Goal: Contribute content: Contribute content

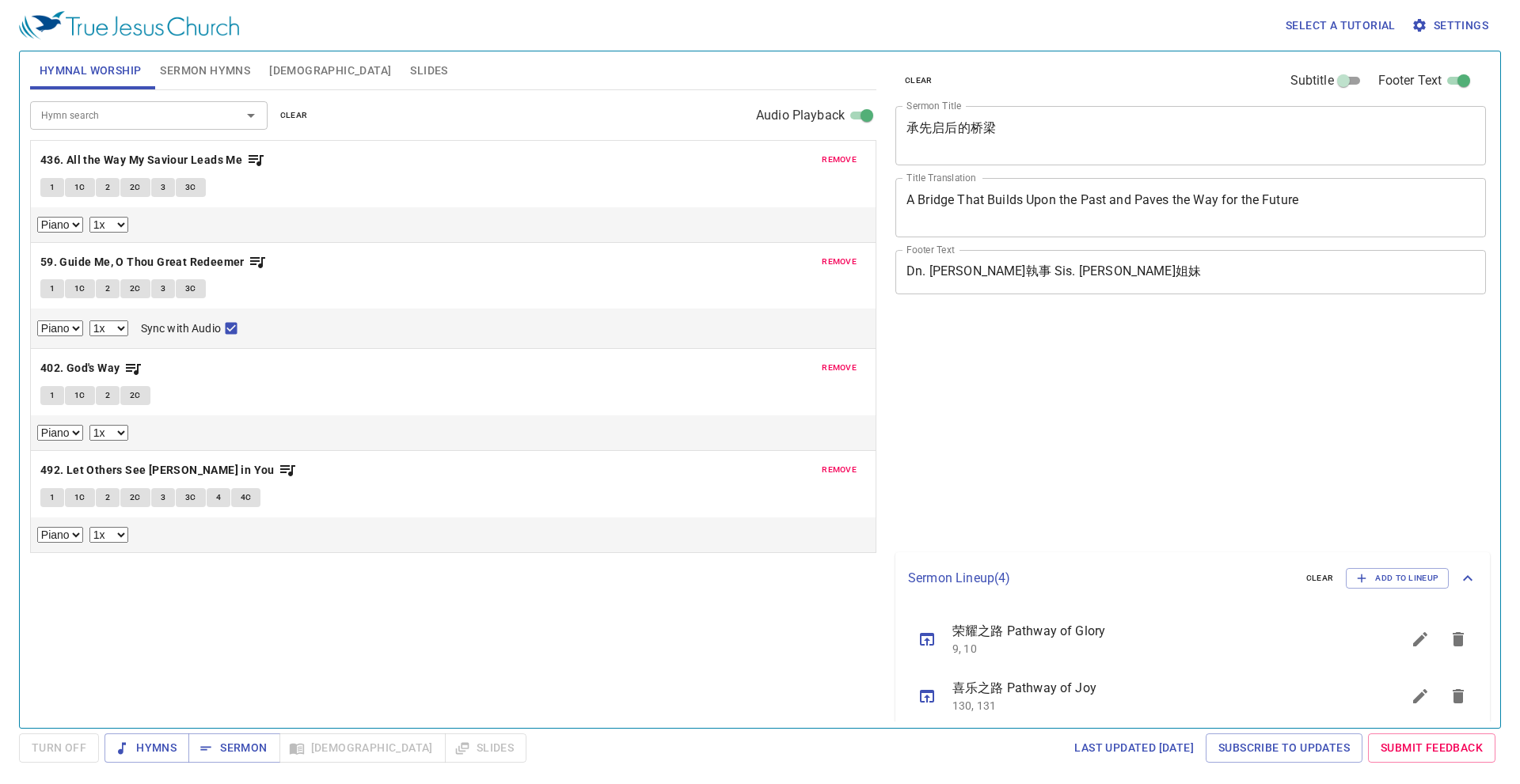
select select "1"
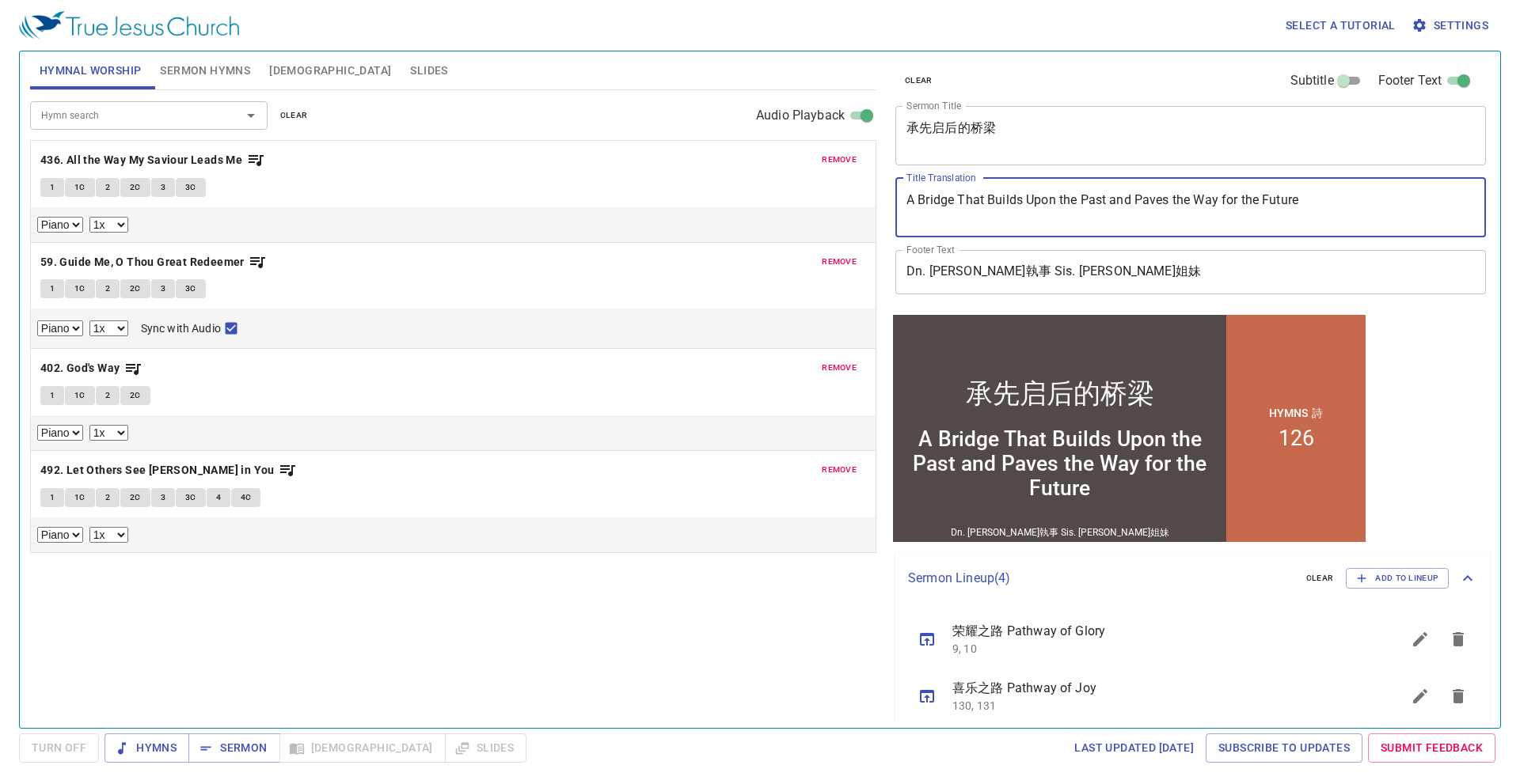
drag, startPoint x: 1360, startPoint y: 202, endPoint x: 780, endPoint y: 193, distance: 580.1
click at [810, 199] on div "Hymnal Worship Sermon Hymns Bible Slides Hymn search Hymn search clear Audio Pl…" at bounding box center [760, 383] width 1473 height 677
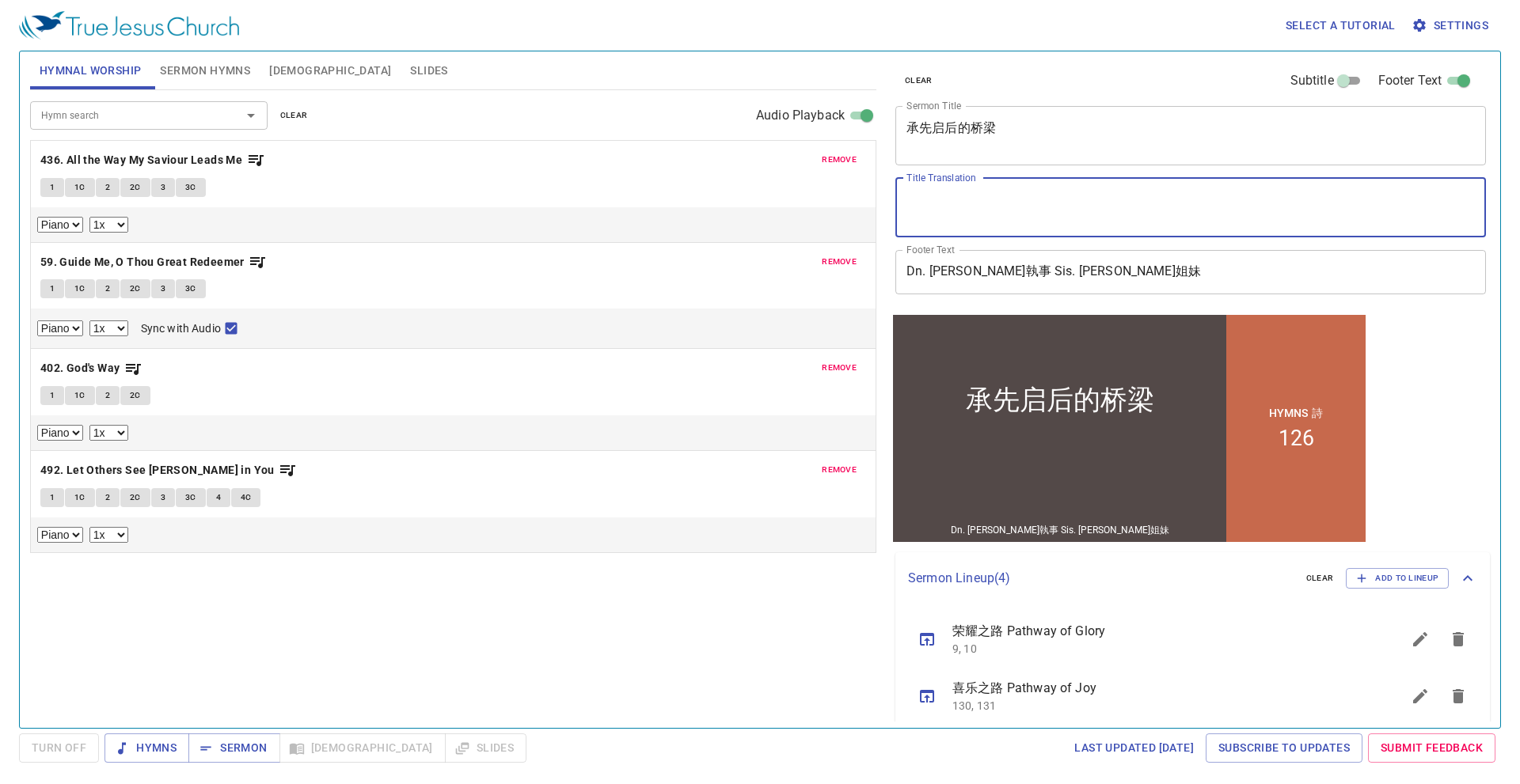
click at [1010, 212] on textarea "Title Translation" at bounding box center [1190, 207] width 568 height 30
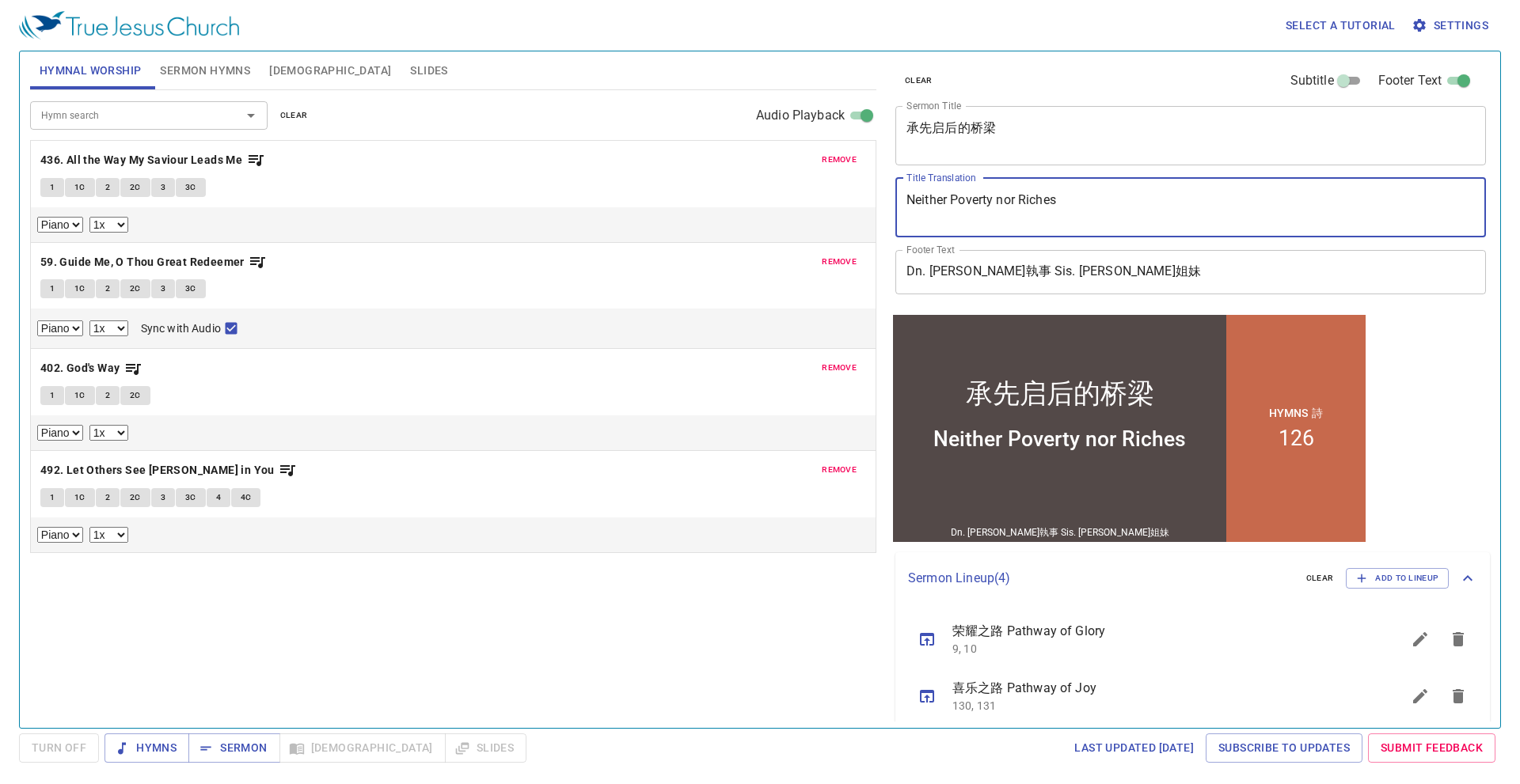
type textarea "Neither Poverty nor Riches"
click at [235, 62] on span "Sermon Hymns" at bounding box center [205, 71] width 90 height 20
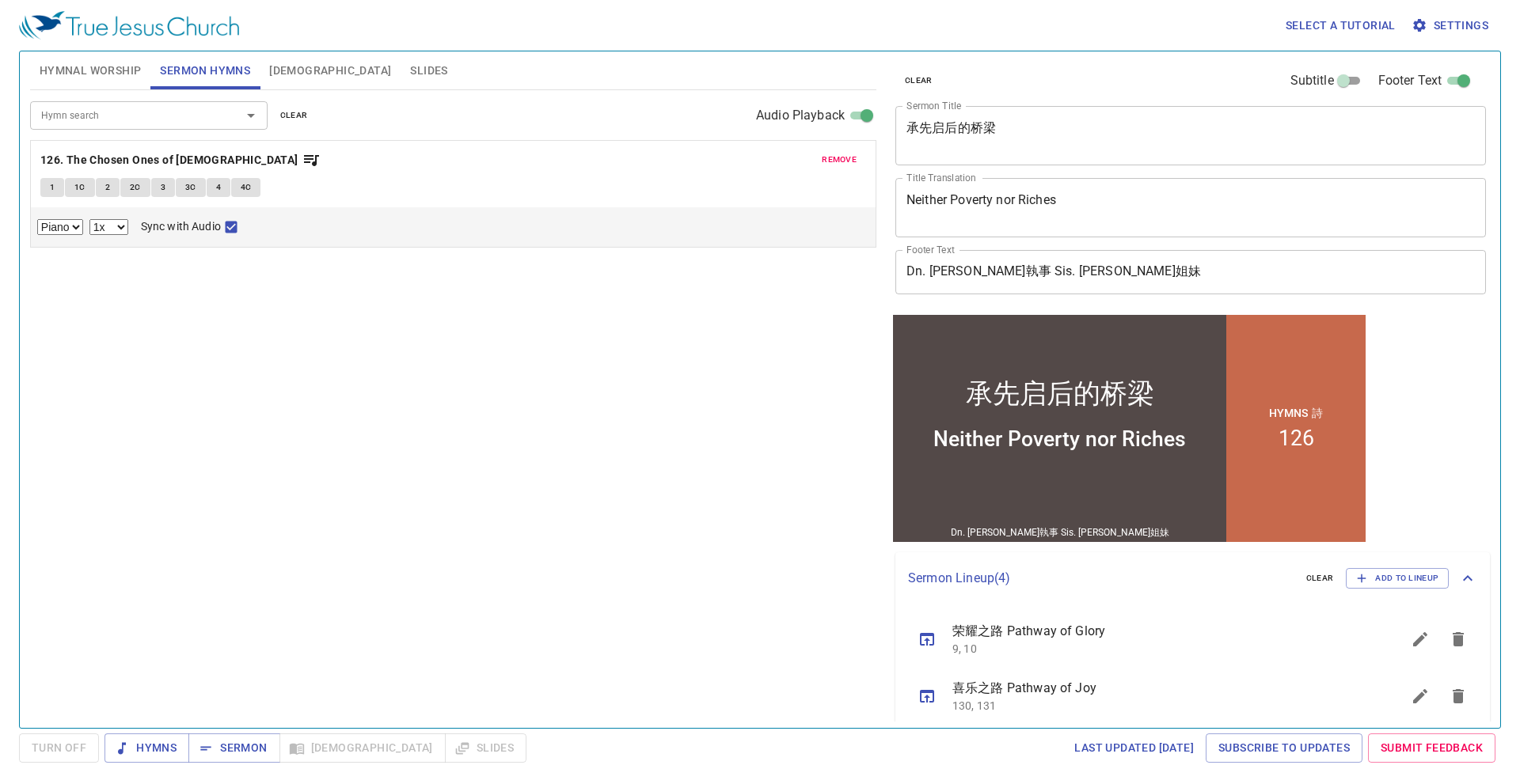
drag, startPoint x: 840, startPoint y: 153, endPoint x: 699, endPoint y: 163, distance: 141.4
click at [839, 153] on span "remove" at bounding box center [839, 159] width 35 height 14
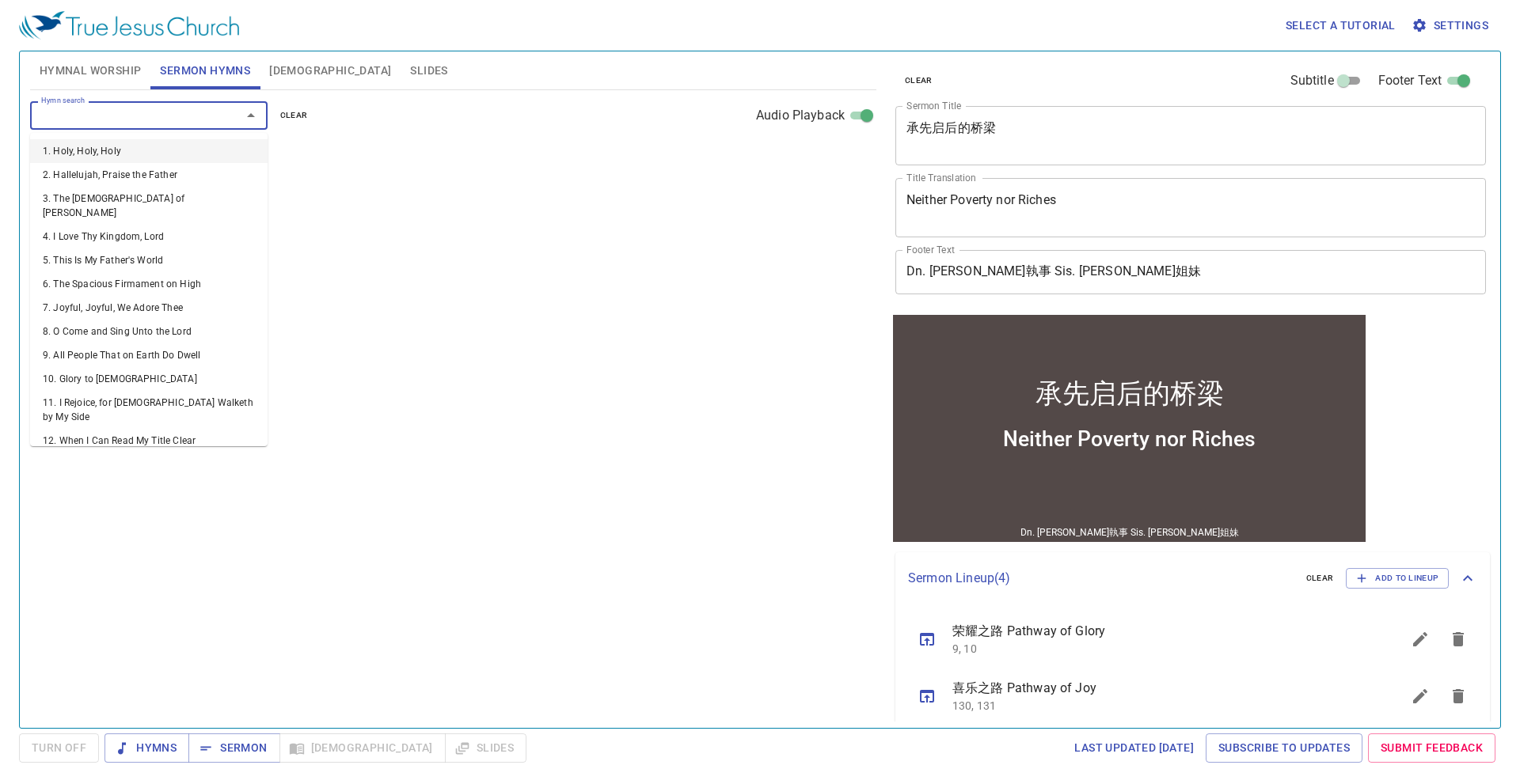
click at [148, 107] on input "Hymn search" at bounding box center [125, 115] width 181 height 18
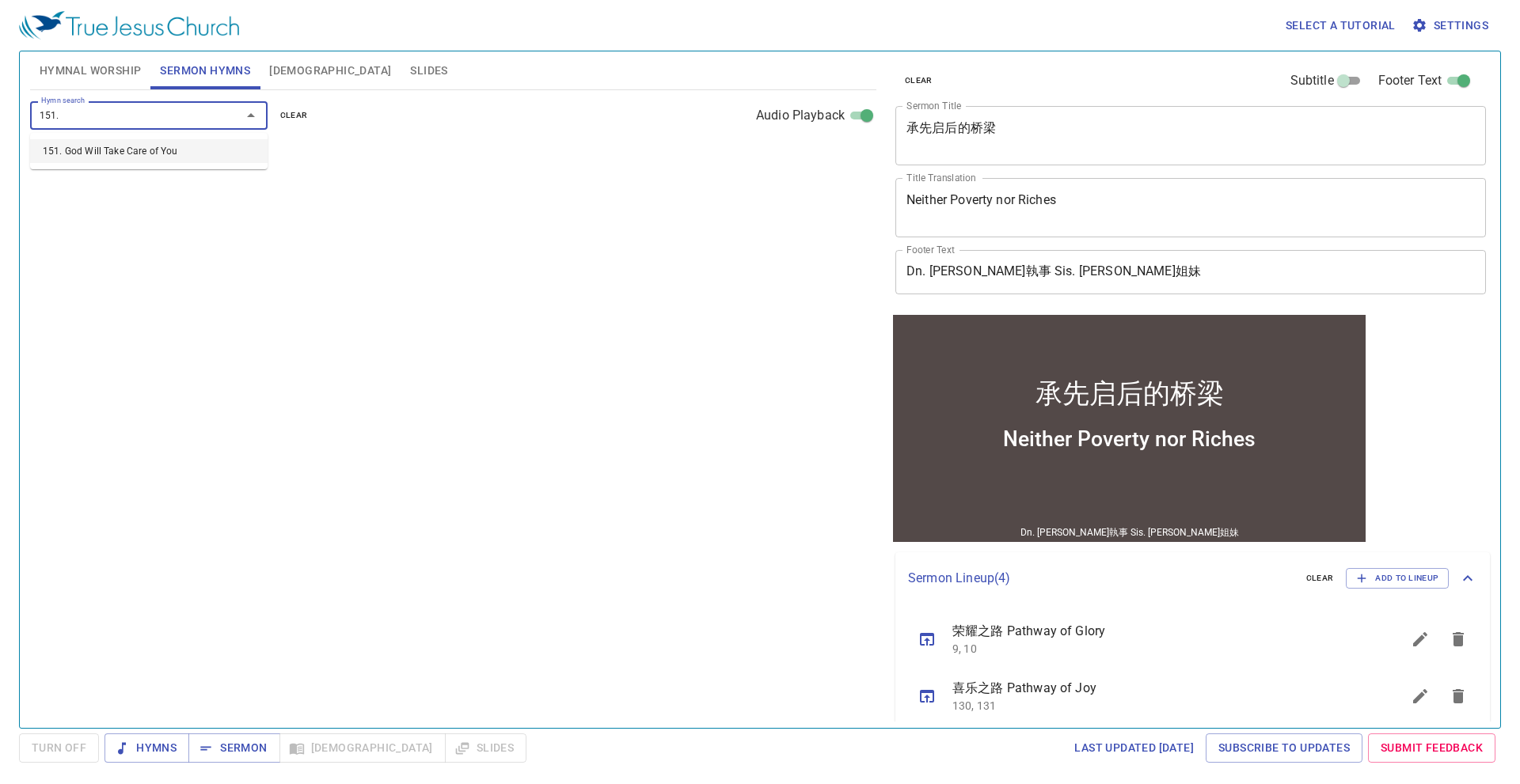
type input "151"
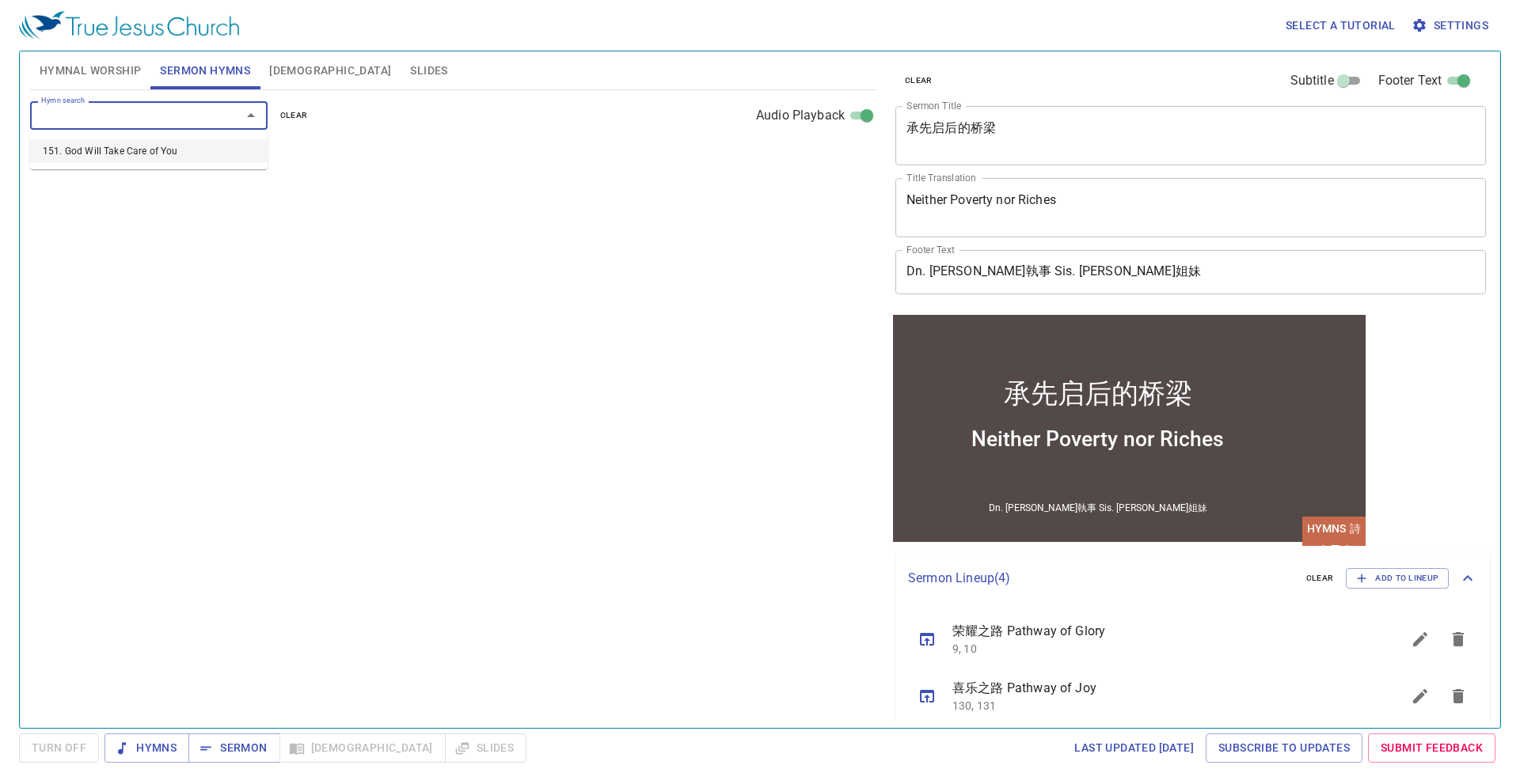
select select "1"
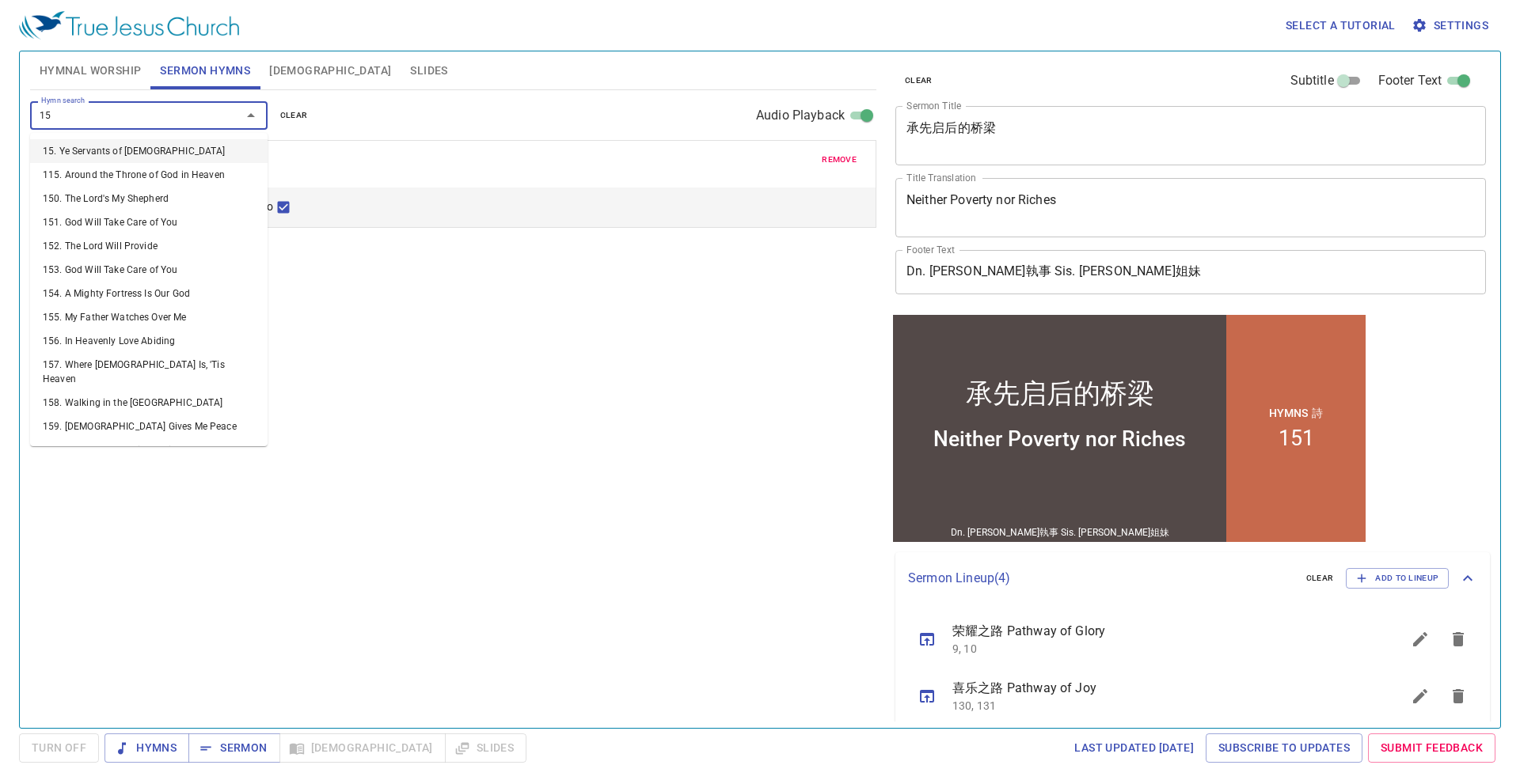
type input "153"
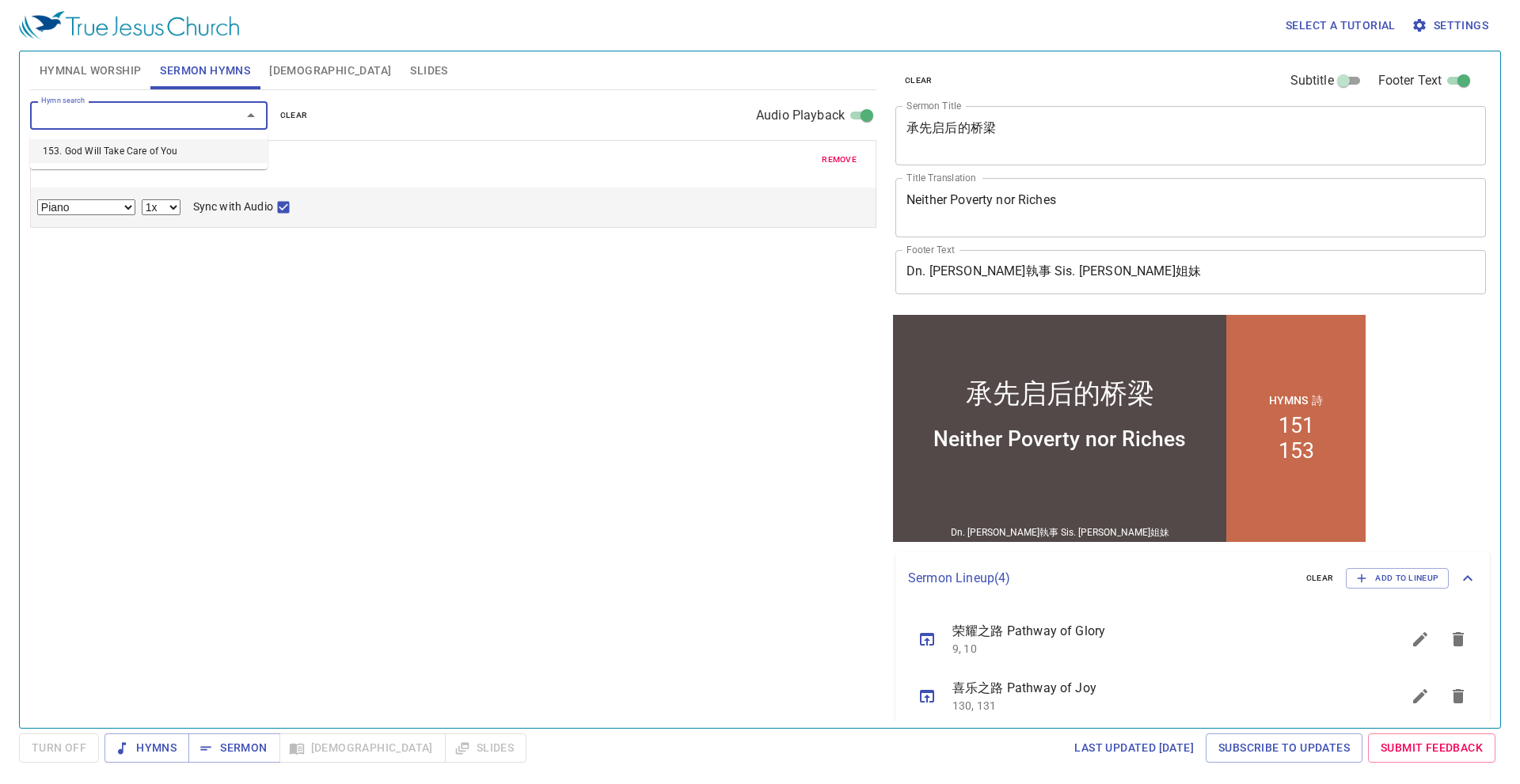
select select "1"
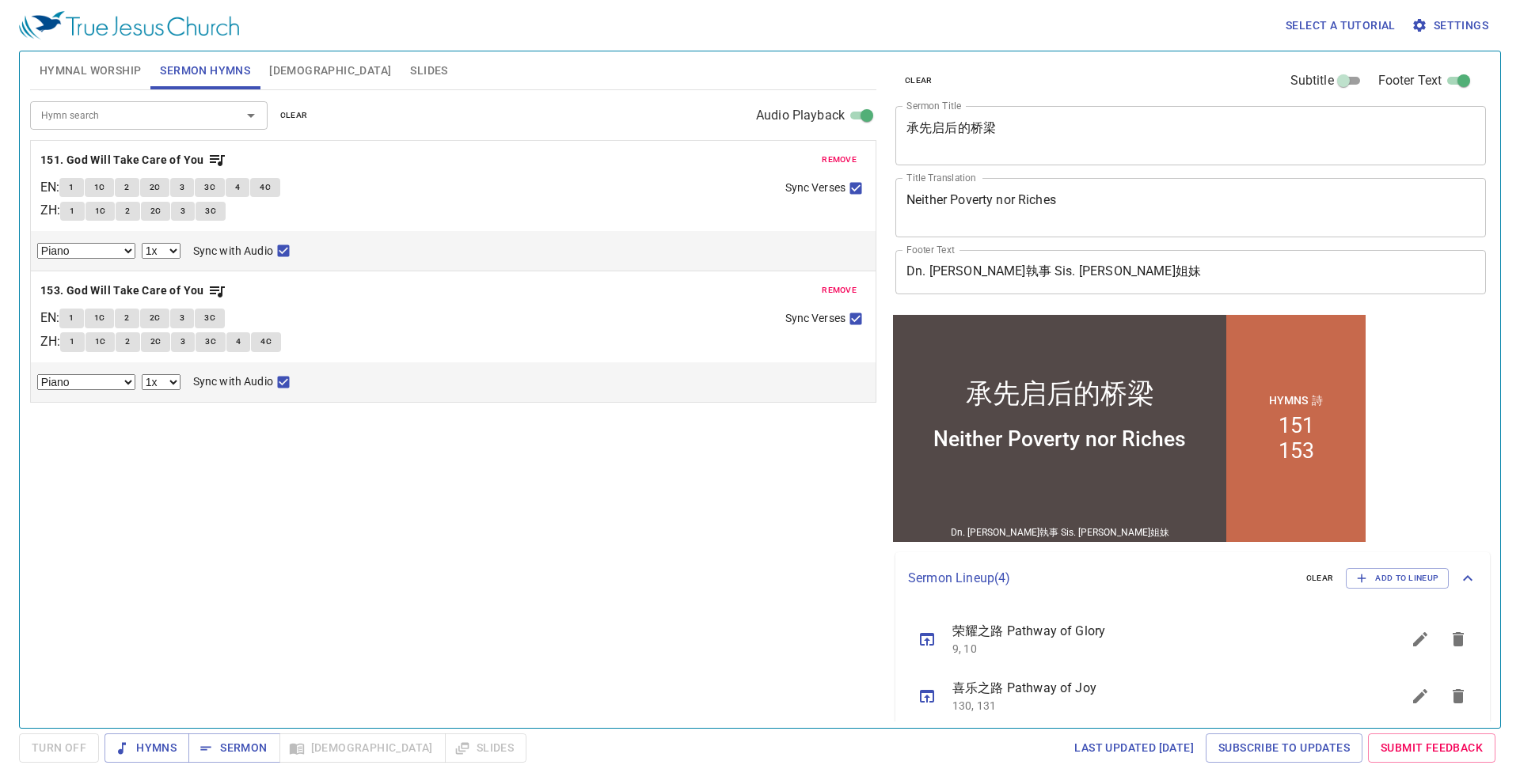
click at [1362, 244] on div "Footer Text Dn. Jeremiah Chang 張耶利米執事 Sis. Stefanie Shee 许美恩姐妹 Footer Text" at bounding box center [1184, 272] width 591 height 57
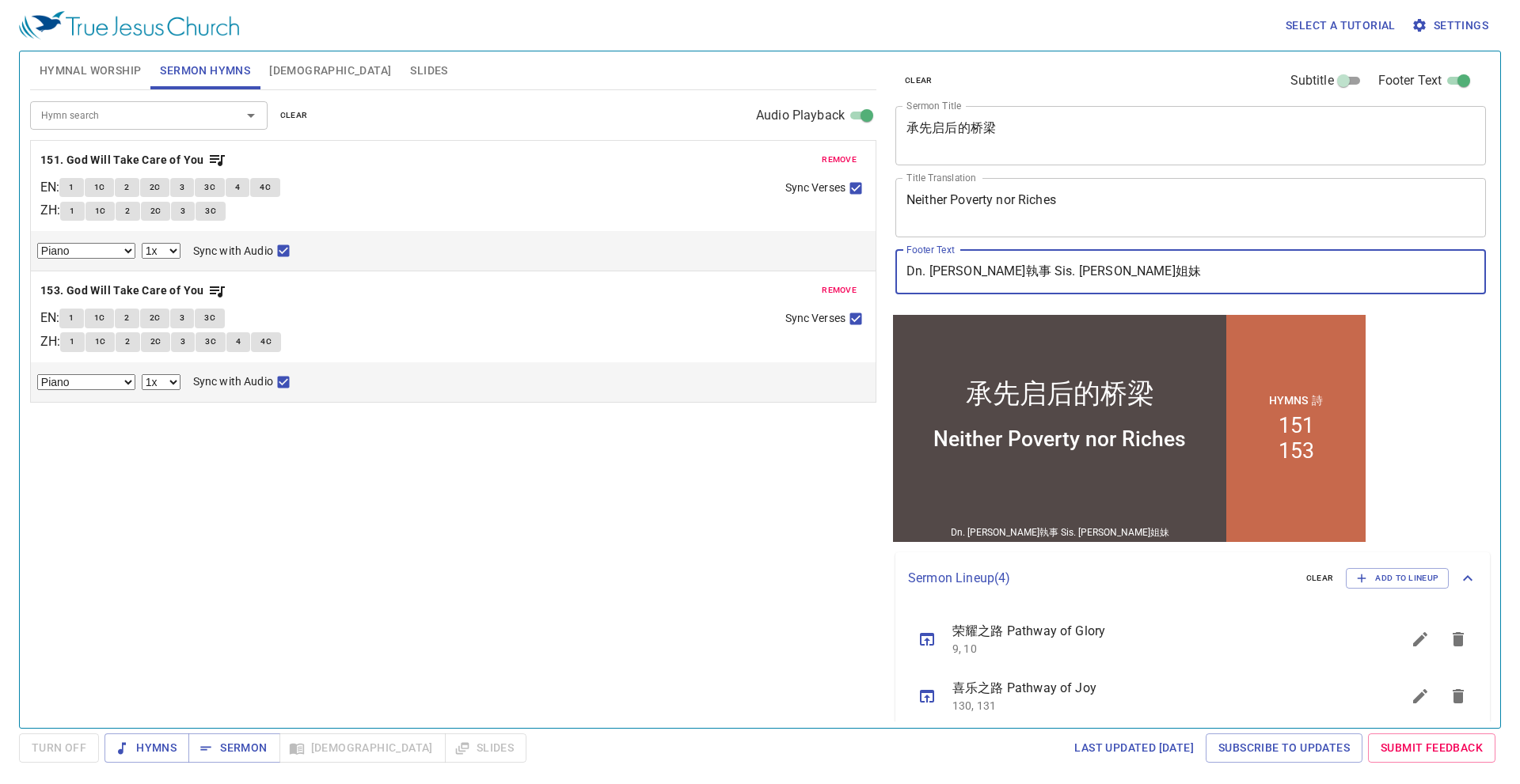
drag, startPoint x: 1104, startPoint y: 271, endPoint x: 830, endPoint y: 267, distance: 274.0
click at [830, 267] on div "Hymnal Worship Sermon Hymns Bible Slides Hymn search Hymn search clear Audio Pl…" at bounding box center [760, 383] width 1473 height 677
paste input "Bro. Liew Jen Khai 劉任凱弟兄"
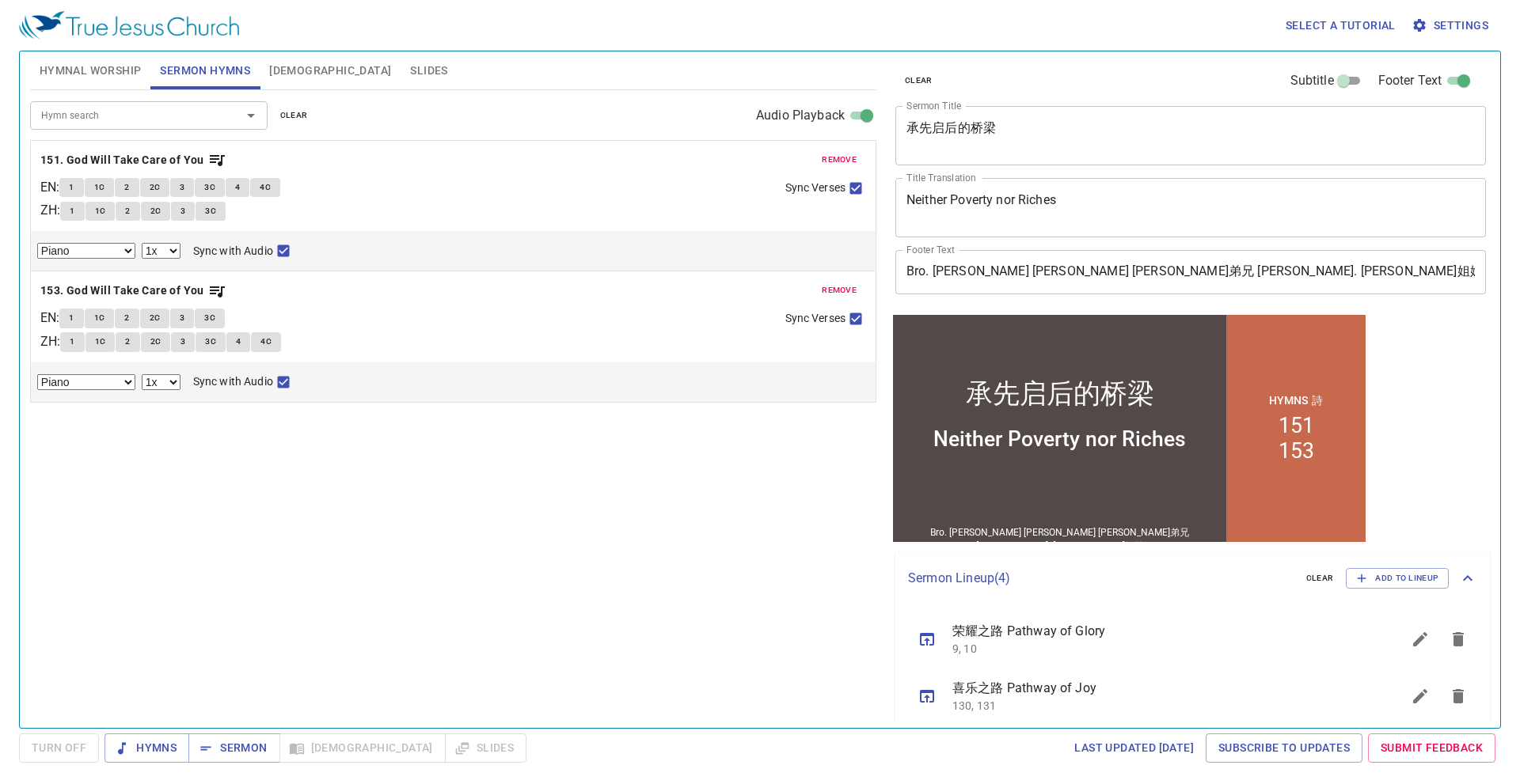
click at [1307, 285] on input "Bro. Liew Jen Khai 劉任凱弟兄 Sis. Stefanie Shee 许美恩姐妹" at bounding box center [1191, 271] width 591 height 44
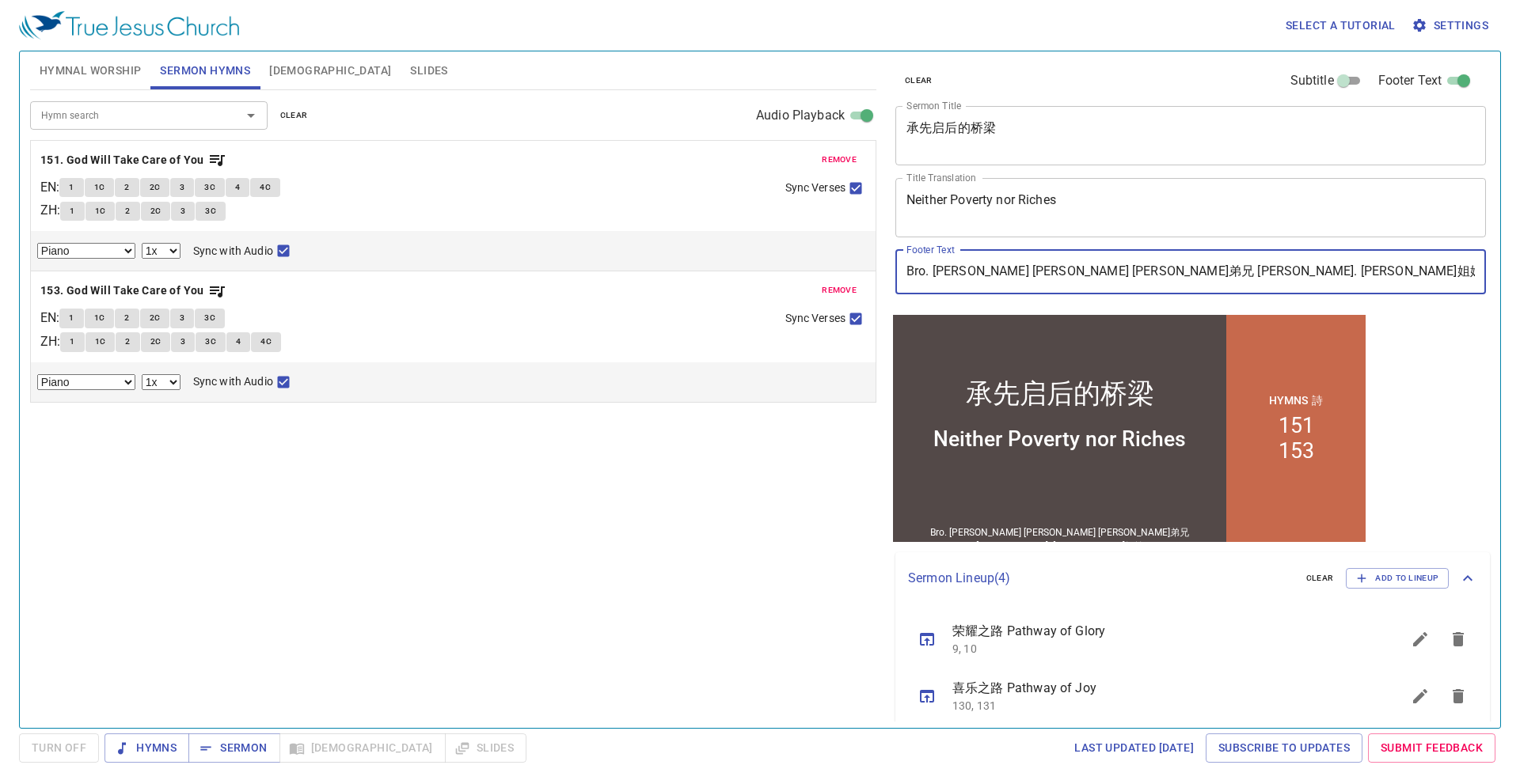
drag, startPoint x: 1266, startPoint y: 280, endPoint x: 1083, endPoint y: 289, distance: 183.2
click at [1083, 289] on input "Bro. Liew Jen Khai 劉任凱弟兄 Sis. Stefanie Shee 许美恩姐妹" at bounding box center [1191, 271] width 591 height 44
paste input "Tang Hui Ling 邓慧琳"
type input "Bro. [PERSON_NAME] [PERSON_NAME] [PERSON_NAME]弟兄 [PERSON_NAME]. [PERSON_NAME] […"
click at [111, 70] on span "Hymnal Worship" at bounding box center [90, 71] width 102 height 20
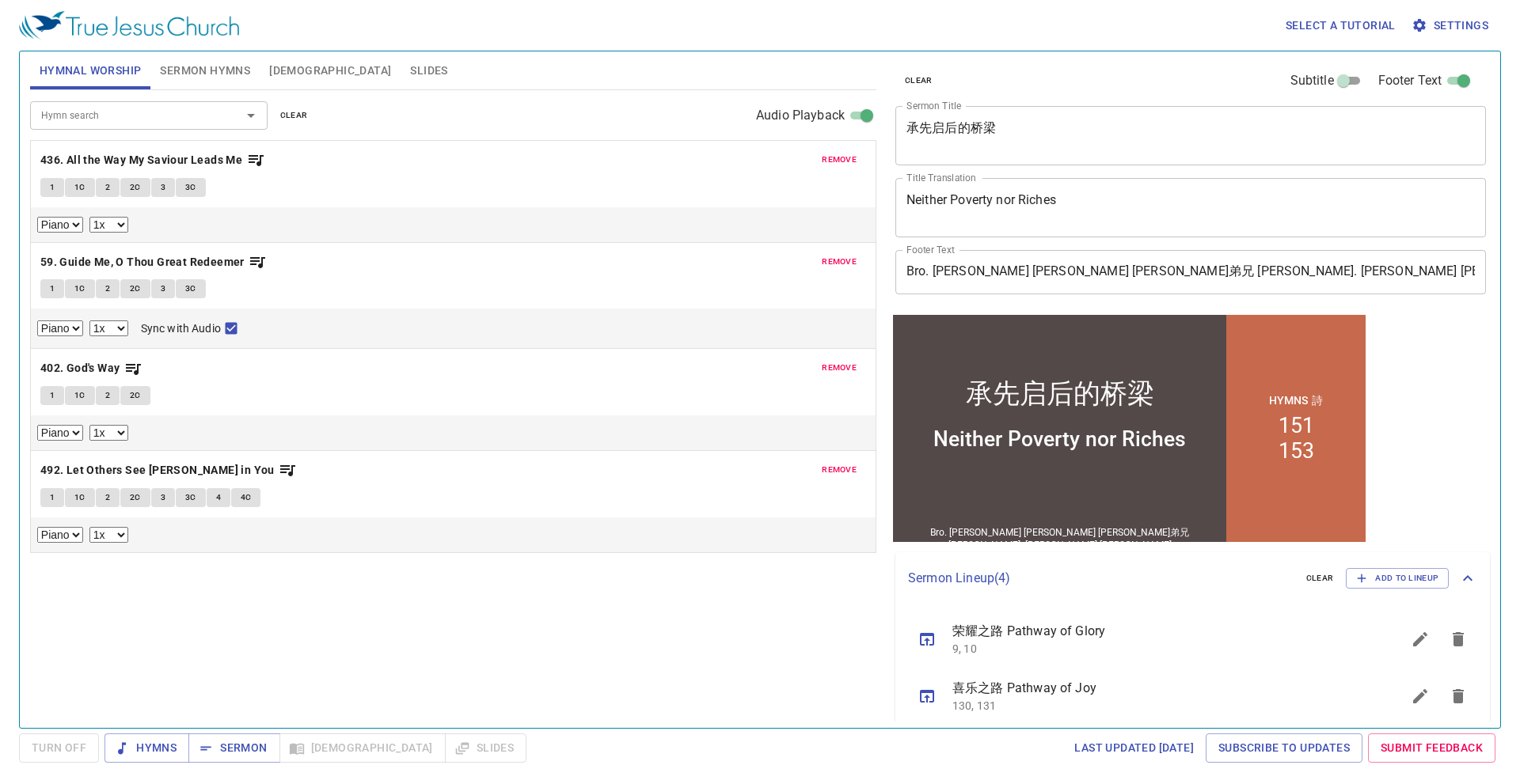
click at [823, 158] on span "remove" at bounding box center [839, 159] width 35 height 14
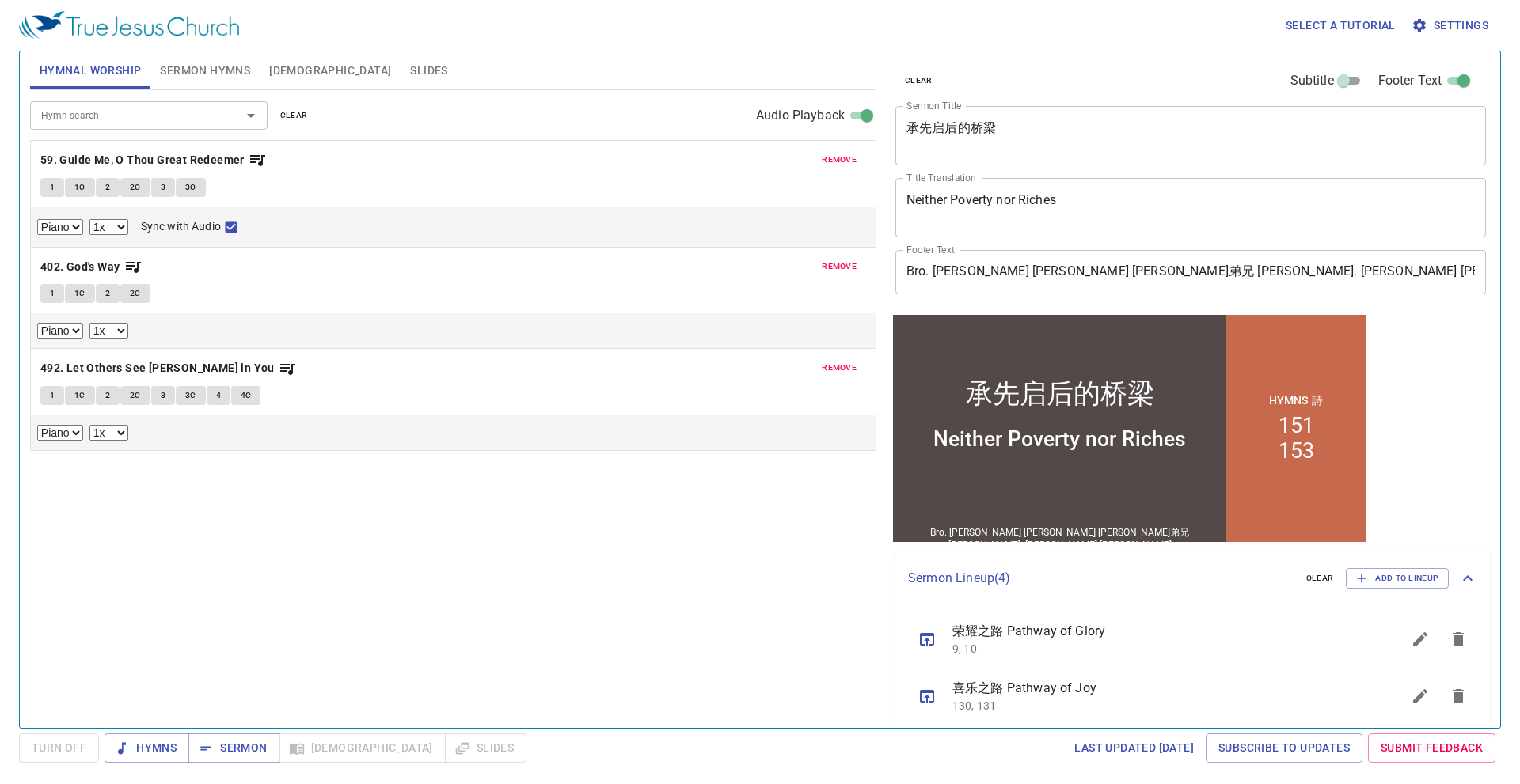
click at [823, 158] on span "remove" at bounding box center [839, 159] width 35 height 14
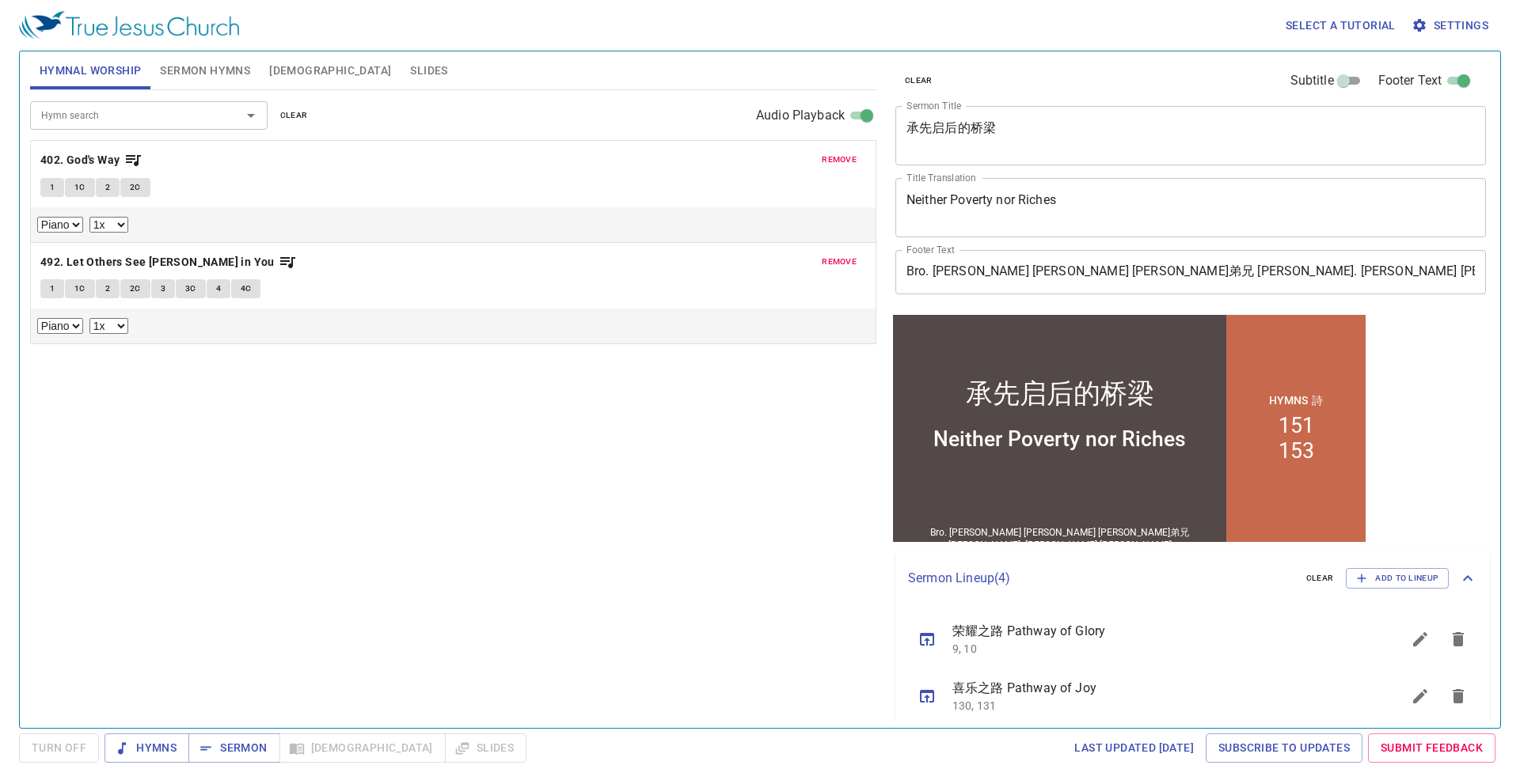
click at [823, 158] on span "remove" at bounding box center [839, 159] width 35 height 14
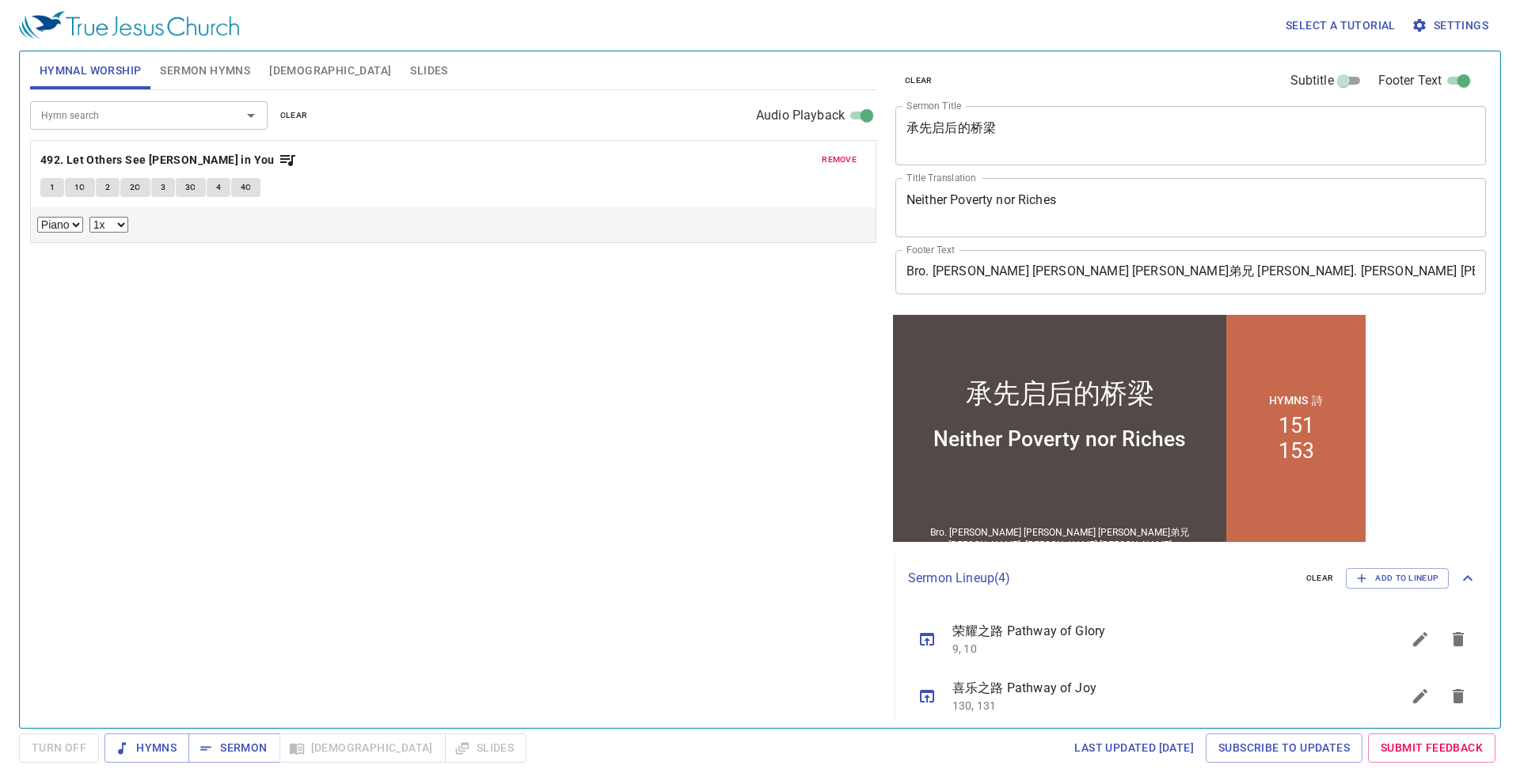
click at [823, 158] on span "remove" at bounding box center [839, 159] width 35 height 14
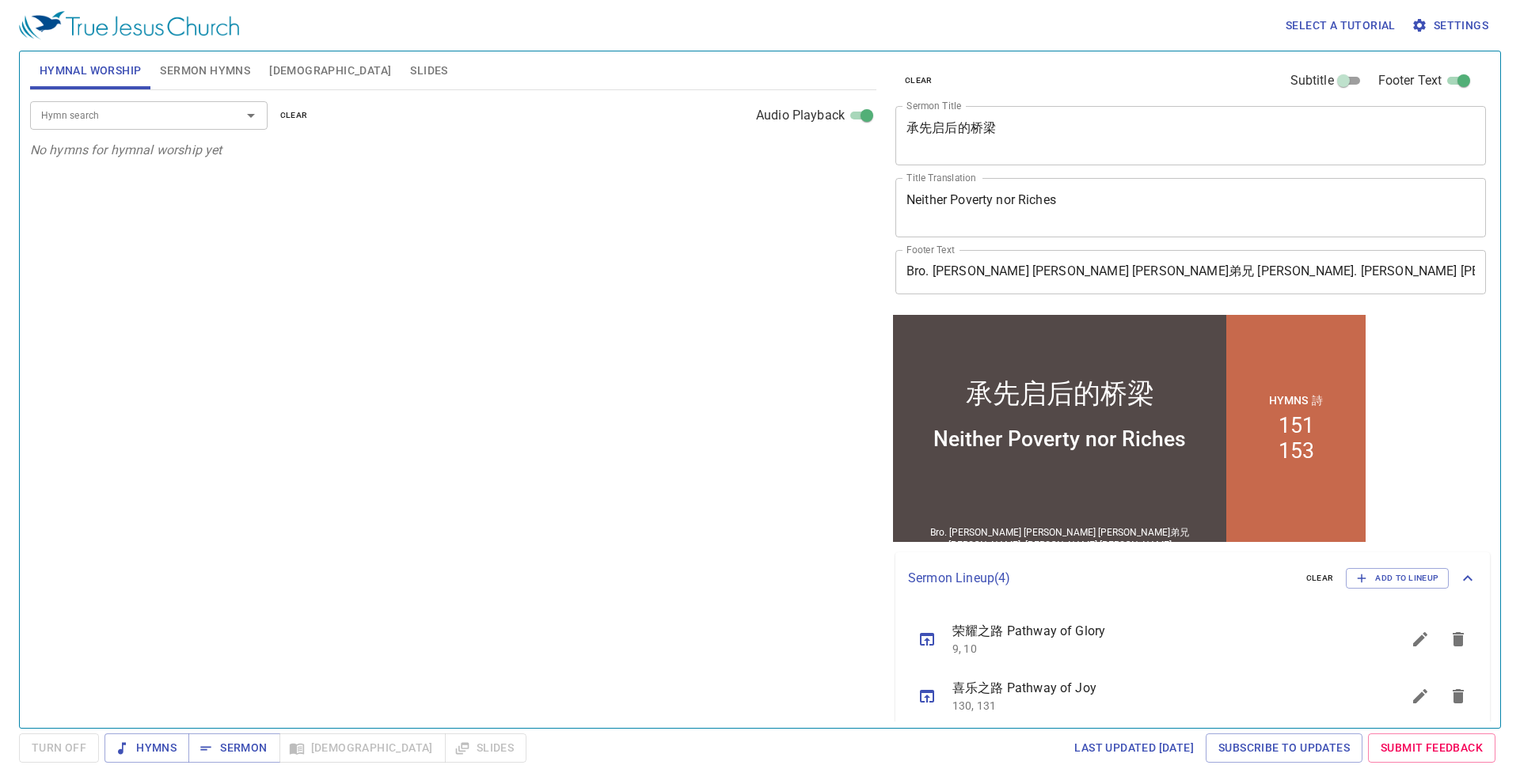
click at [193, 61] on span "Sermon Hymns" at bounding box center [205, 71] width 90 height 20
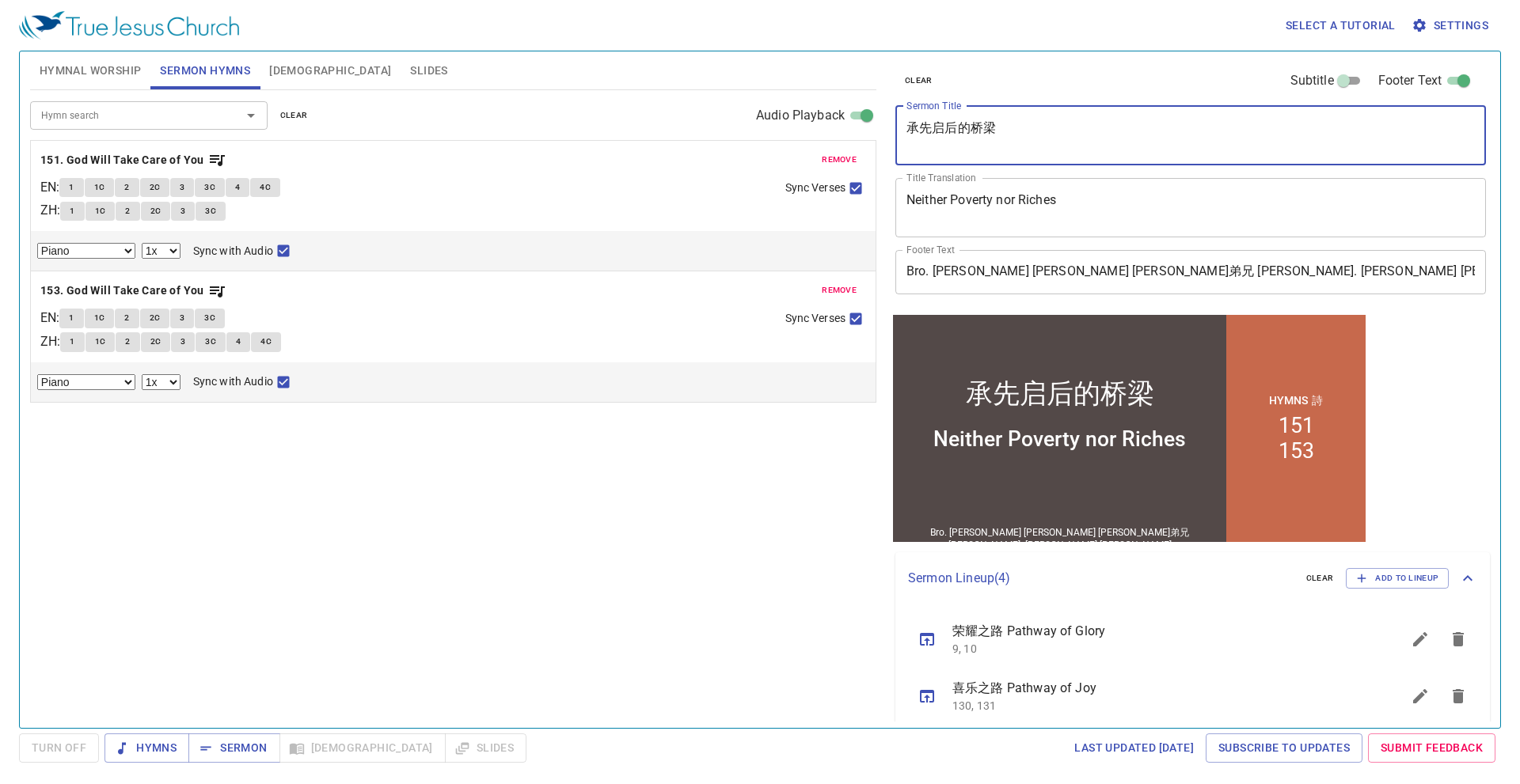
drag, startPoint x: 1021, startPoint y: 128, endPoint x: 805, endPoint y: 130, distance: 216.0
click at [805, 130] on div "Hymnal Worship Sermon Hymns Bible Slides Hymn search Hymn search clear Audio Pl…" at bounding box center [760, 383] width 1473 height 677
click at [93, 66] on span "Hymnal Worship" at bounding box center [90, 71] width 102 height 20
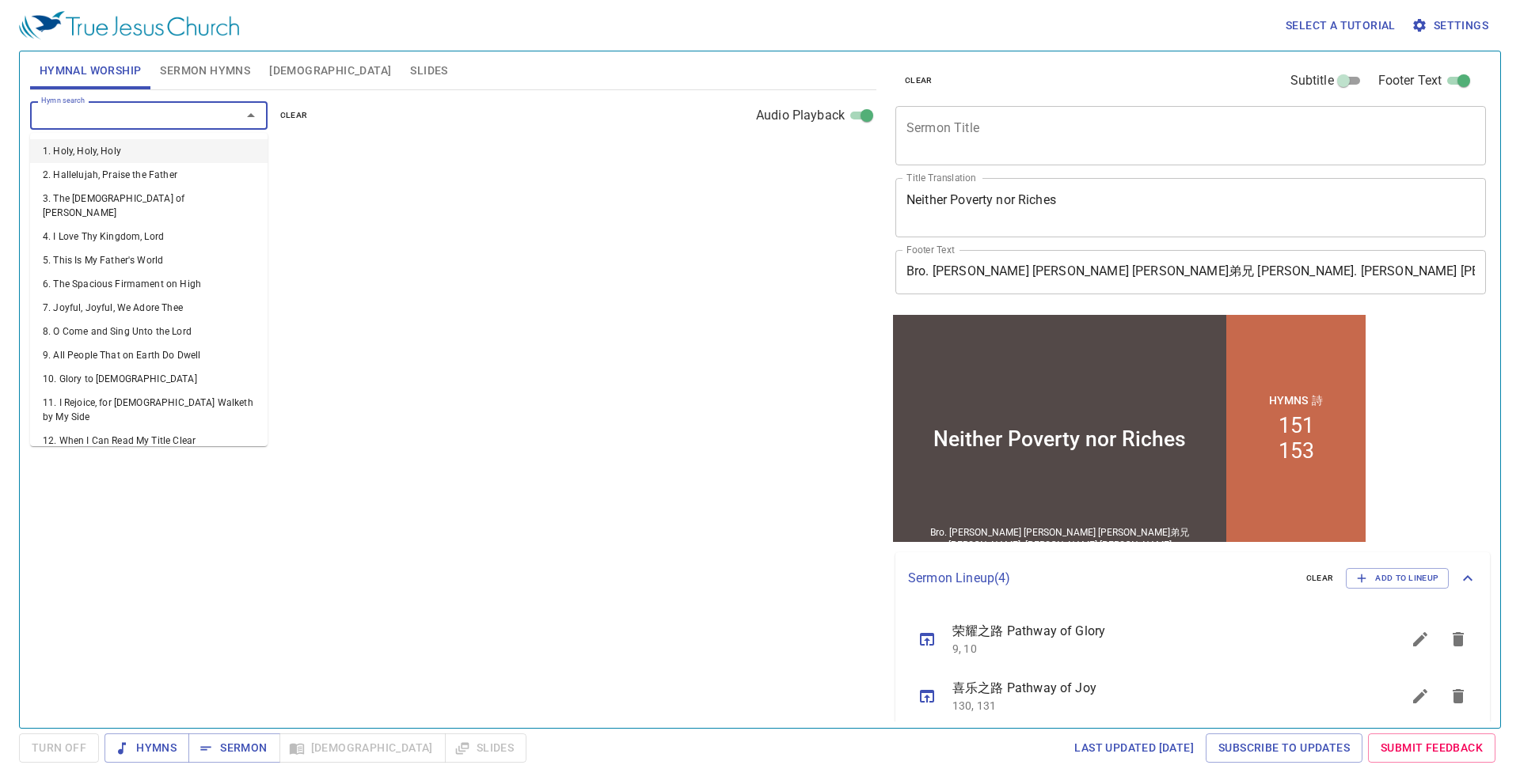
click at [149, 109] on input "Hymn search" at bounding box center [125, 115] width 181 height 18
type input "6"
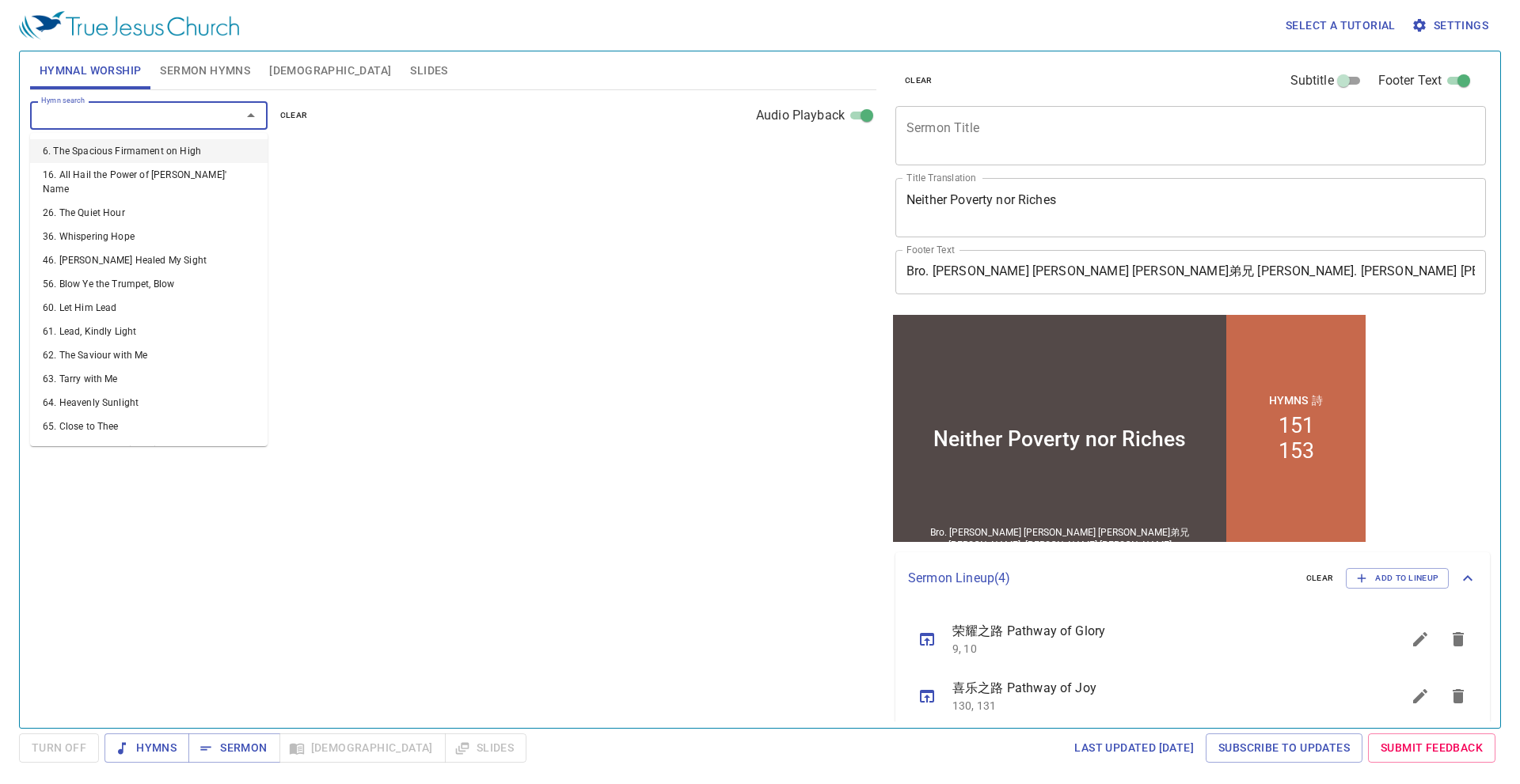
select select "1"
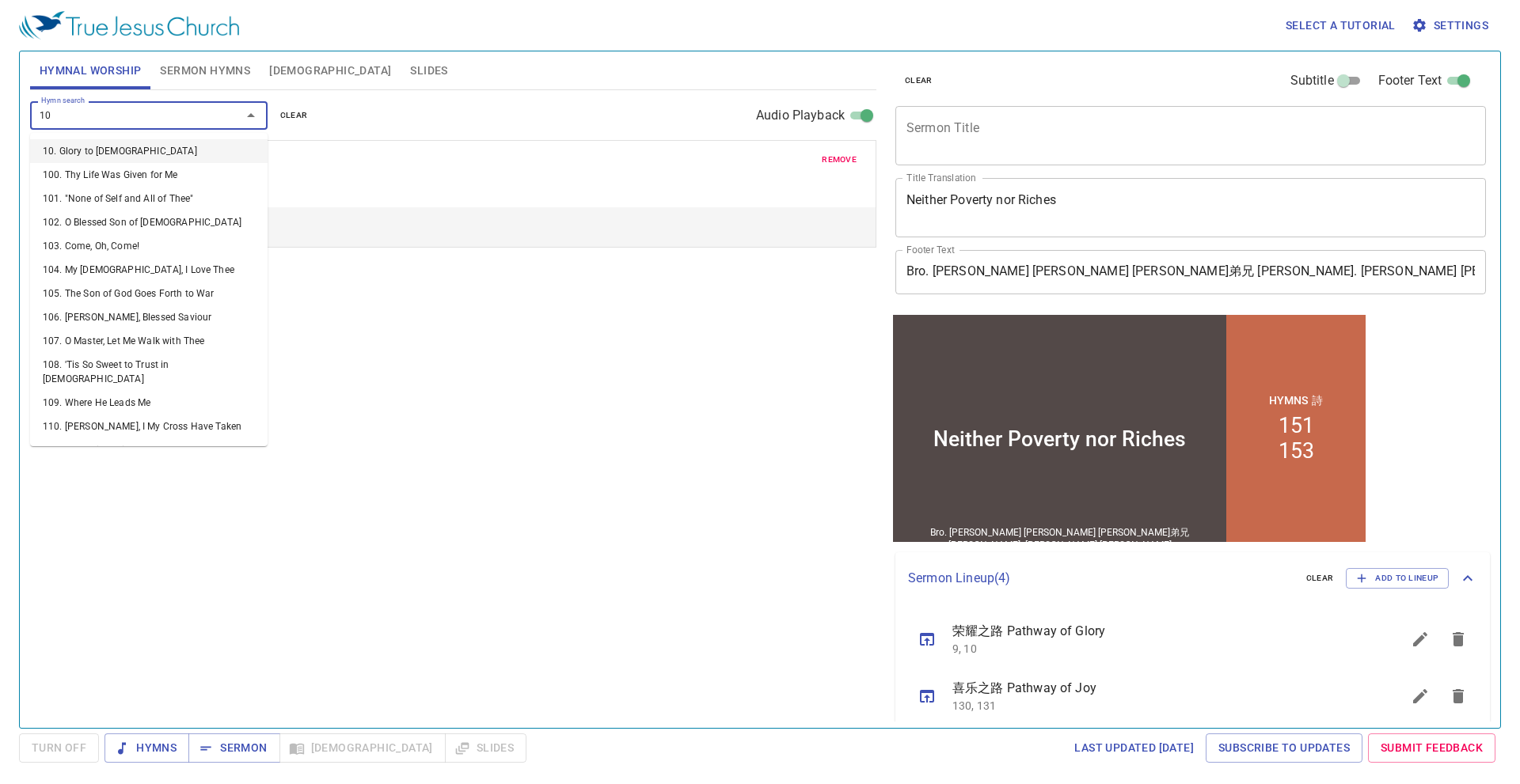
type input "104"
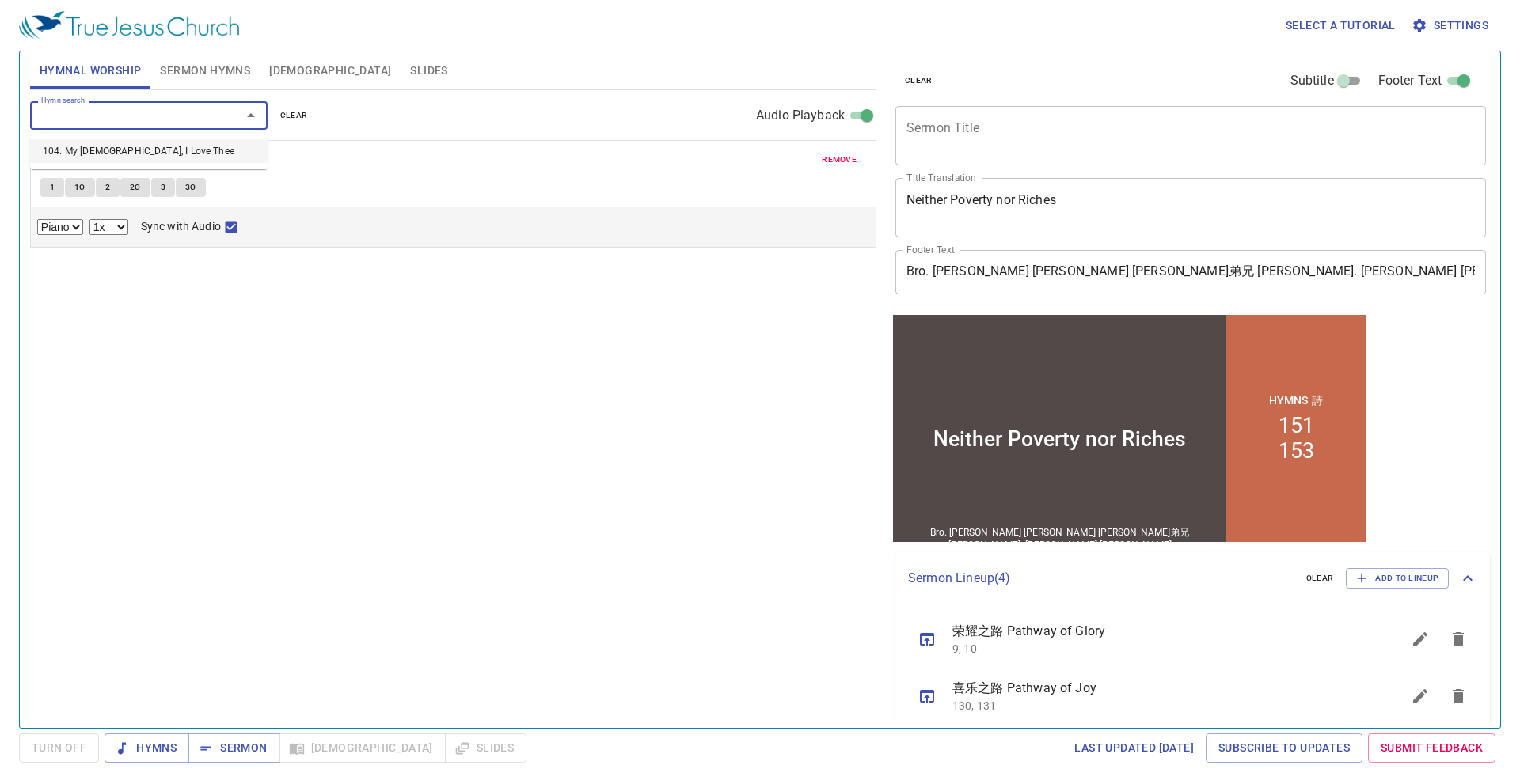
select select "1"
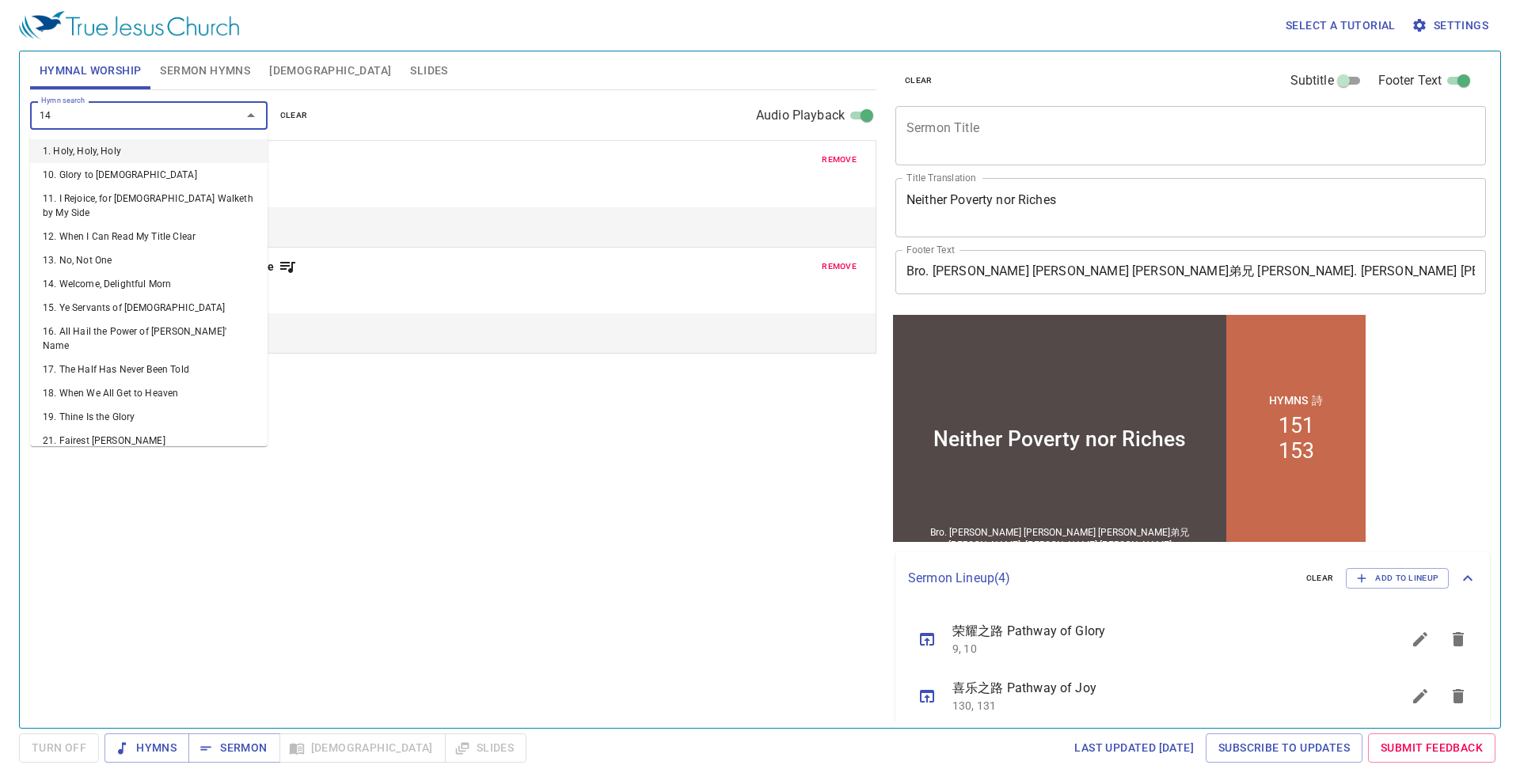
type input "141"
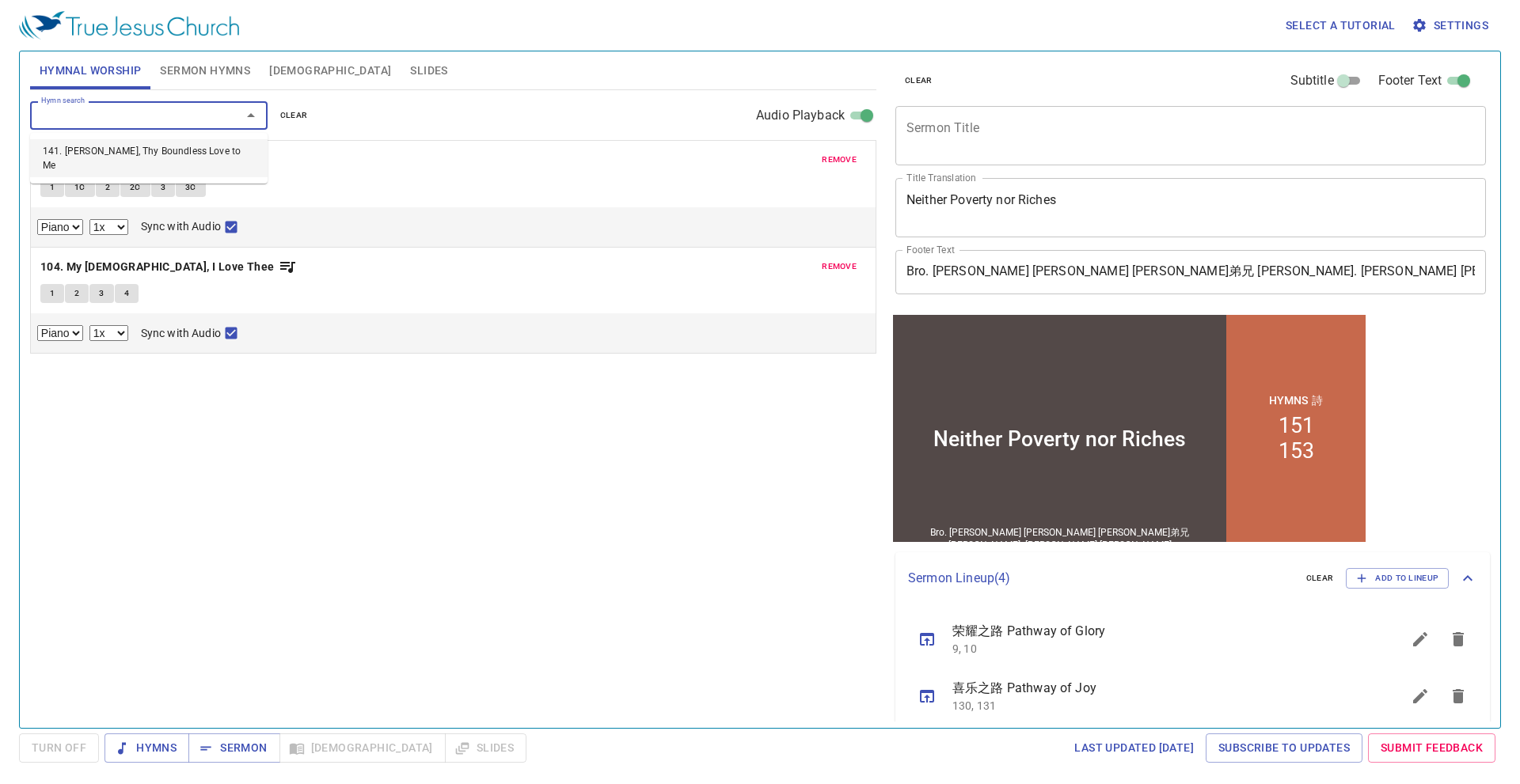
select select "1"
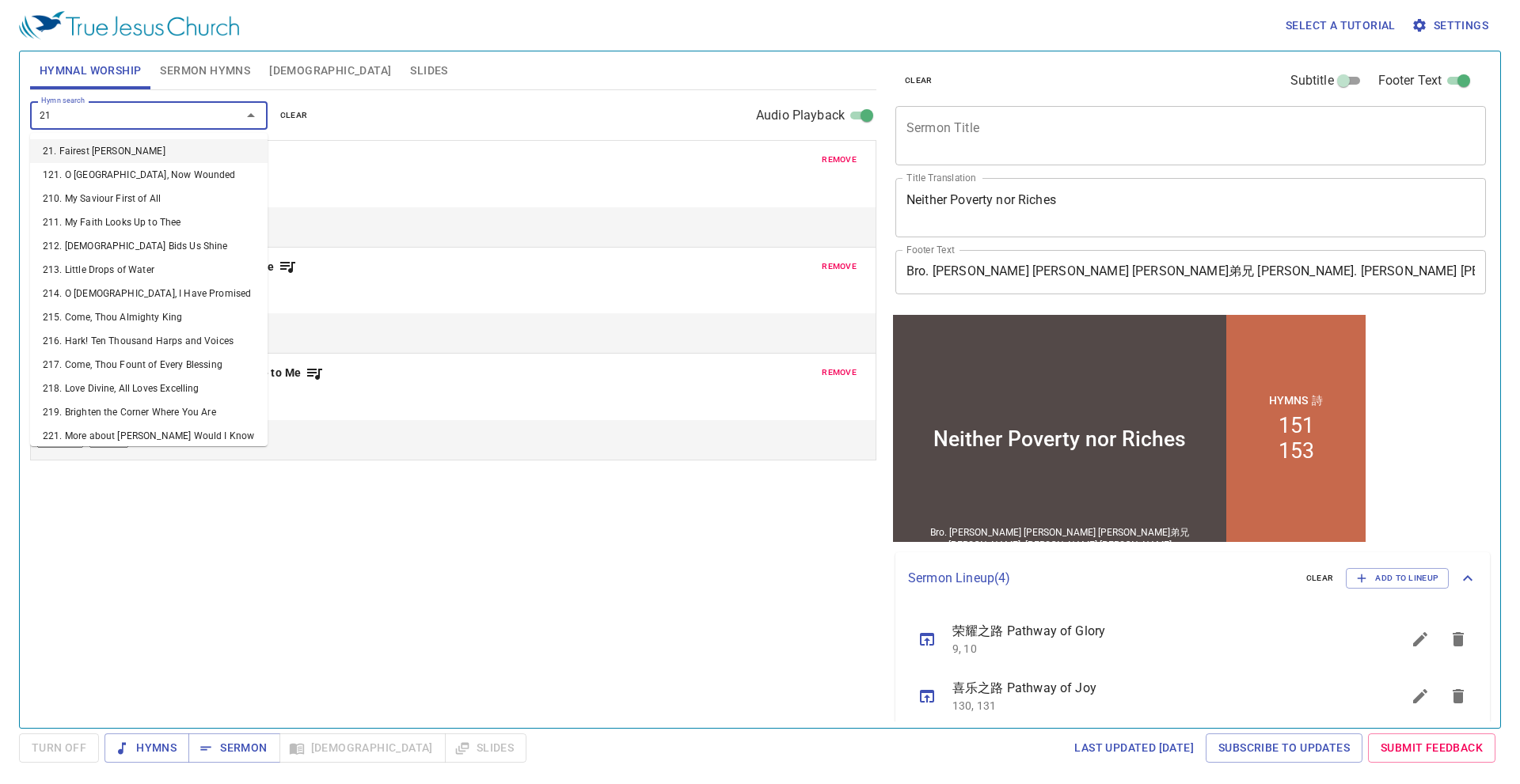
type input "214"
select select "1"
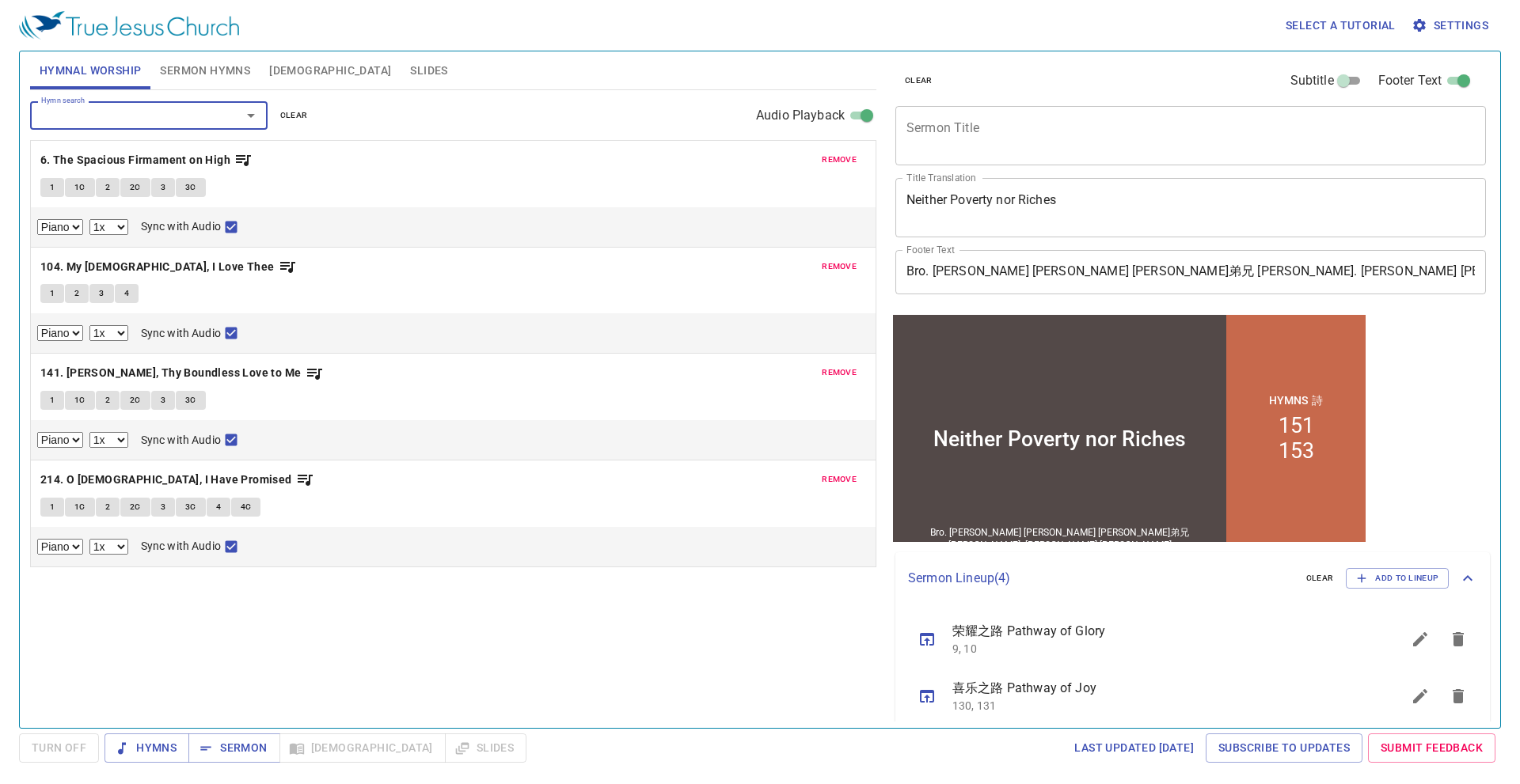
click at [401, 83] on button "Slides" at bounding box center [429, 71] width 56 height 38
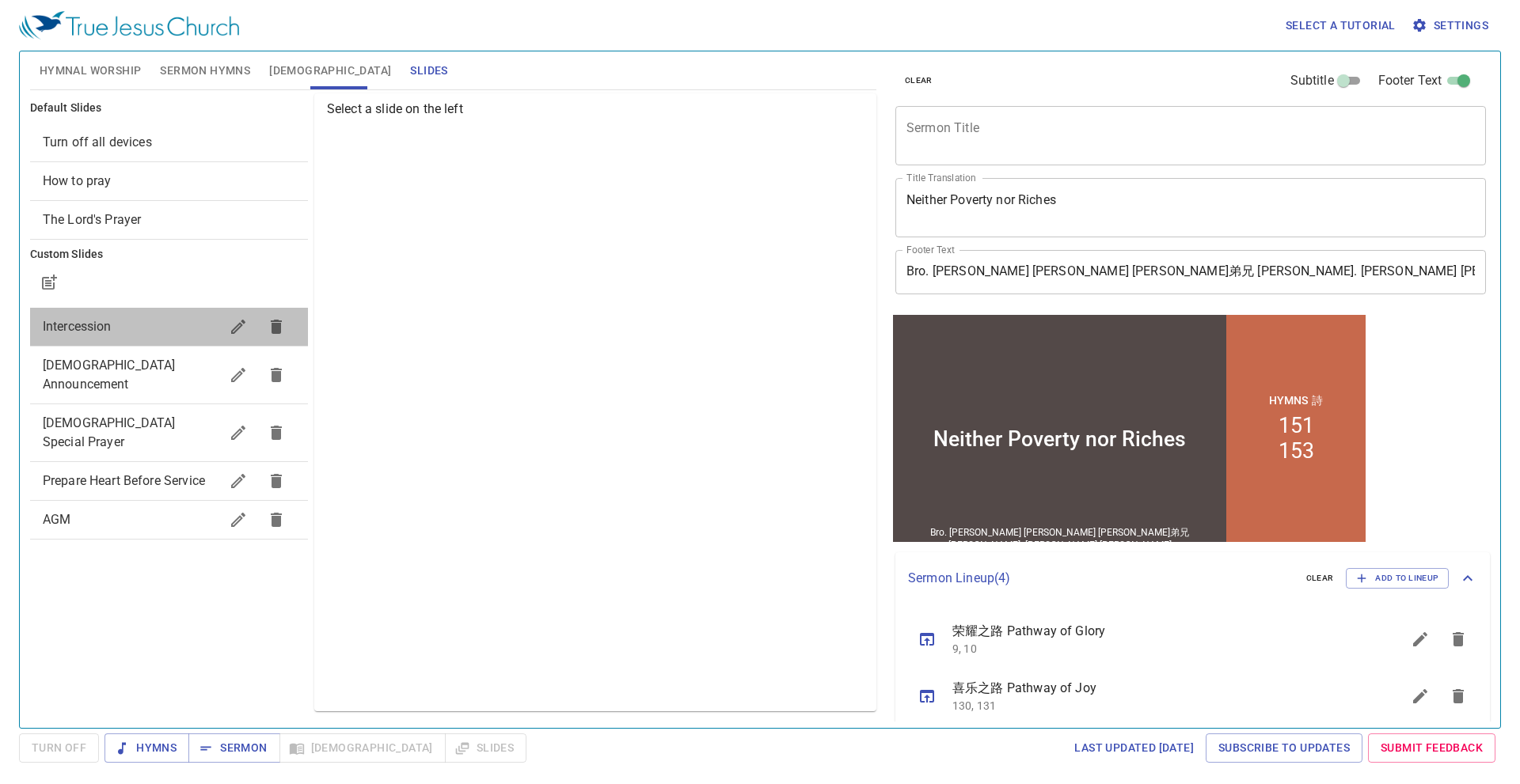
click at [168, 322] on span "Intercession" at bounding box center [131, 327] width 177 height 19
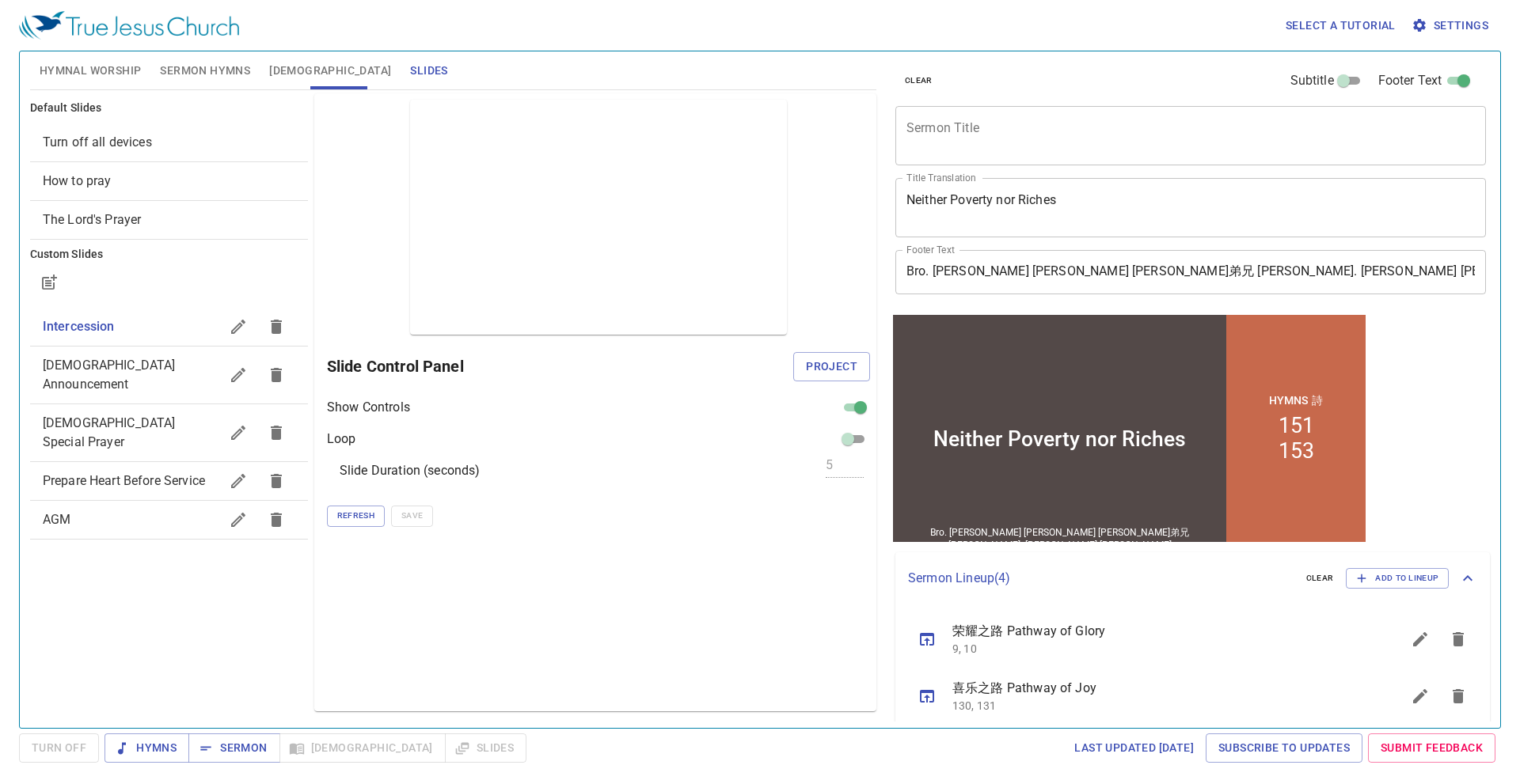
click at [240, 326] on icon "button" at bounding box center [238, 326] width 14 height 14
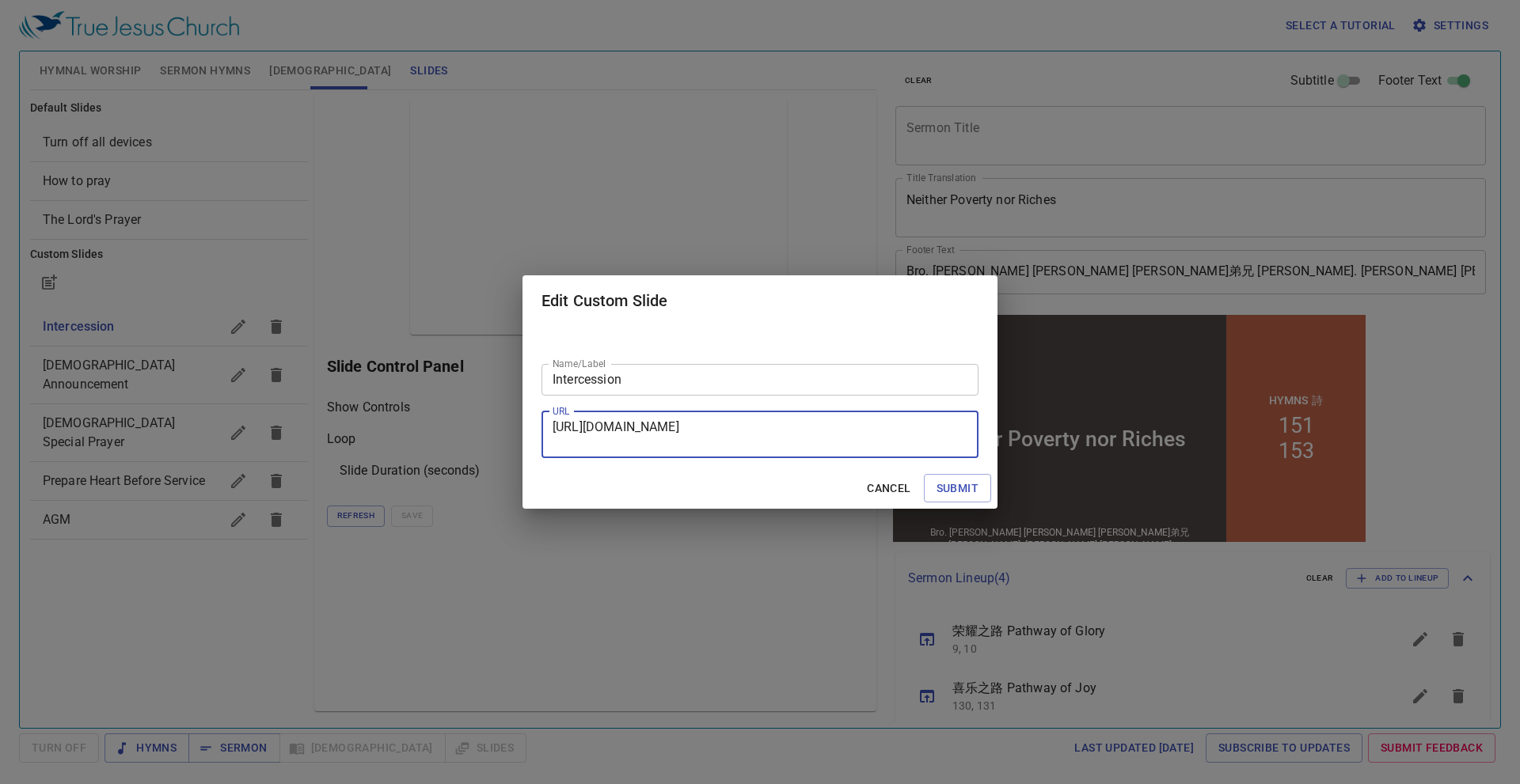
drag, startPoint x: 707, startPoint y: 446, endPoint x: 545, endPoint y: 428, distance: 163.0
click at [545, 428] on div "https://docs.google.com/presentation/d/1HfIkIMk4mFvkDouGvqY-U2RKv63O6UWm/edit?s…" at bounding box center [760, 435] width 437 height 46
click at [767, 424] on textarea "https://docs.google.com/presentation/d/1HfIkIMk4mFvkDouGvqY-U2RKv63O6UWm/edit?s…" at bounding box center [760, 435] width 415 height 30
drag, startPoint x: 891, startPoint y: 450, endPoint x: 577, endPoint y: 446, distance: 314.0
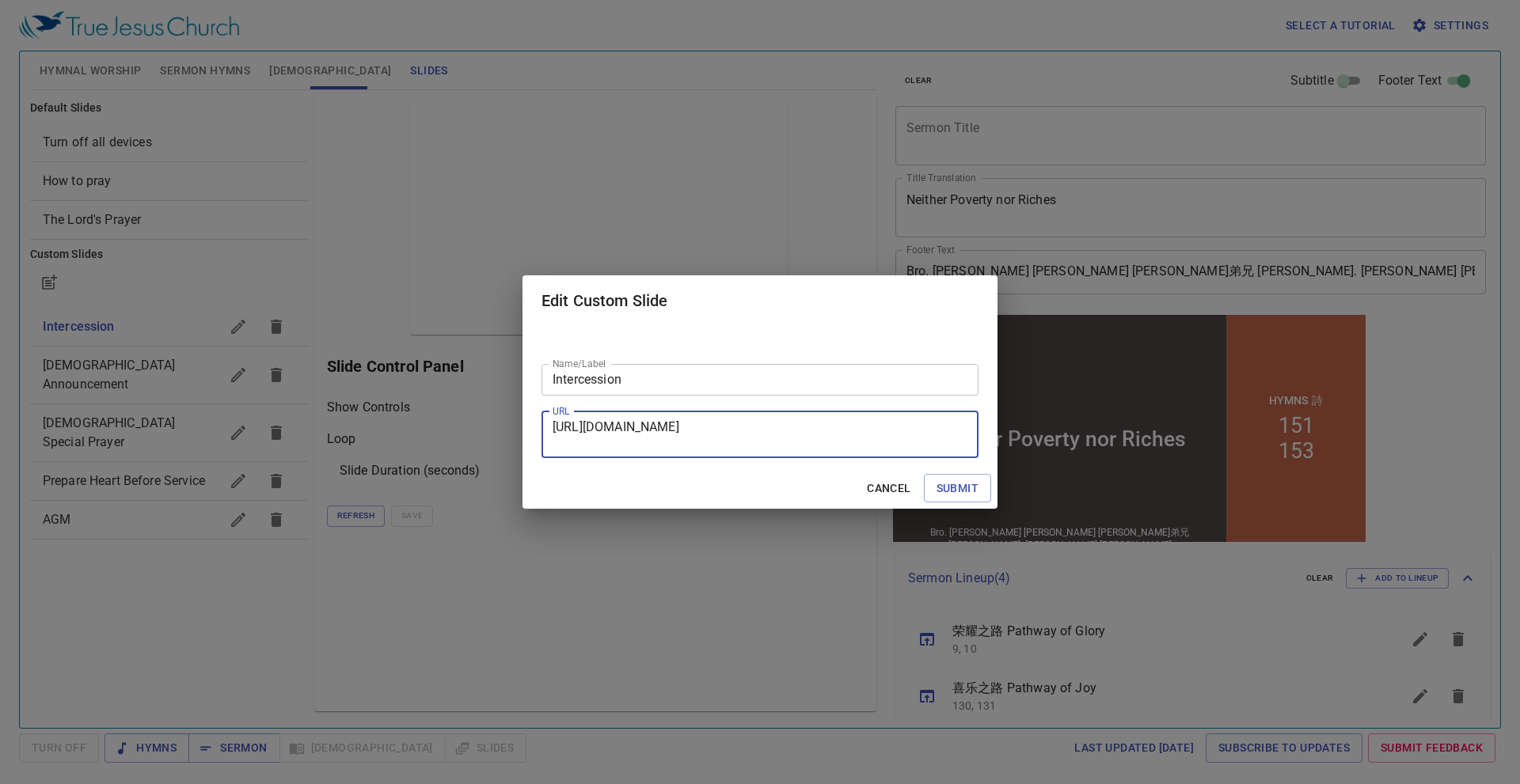
click at [577, 446] on textarea "https://docs.google.com/presentation/d/1HfIkIMk4mFvkDouGvqY-U2RKv63O6UWm/edit?s…" at bounding box center [760, 435] width 415 height 30
click at [580, 445] on textarea "https://docs.google.com/presentation/d/1HfIkIMk4mFvkDouGvqY-U2RKv63O6UWm/edit?s…" at bounding box center [760, 435] width 415 height 30
drag, startPoint x: 550, startPoint y: 421, endPoint x: 870, endPoint y: 609, distance: 371.1
click at [870, 609] on div "Edit Custom Slide Name/Label Intercession Name/Label URL https://docs.google.co…" at bounding box center [760, 392] width 1520 height 784
click at [907, 487] on span "Cancel" at bounding box center [889, 489] width 43 height 20
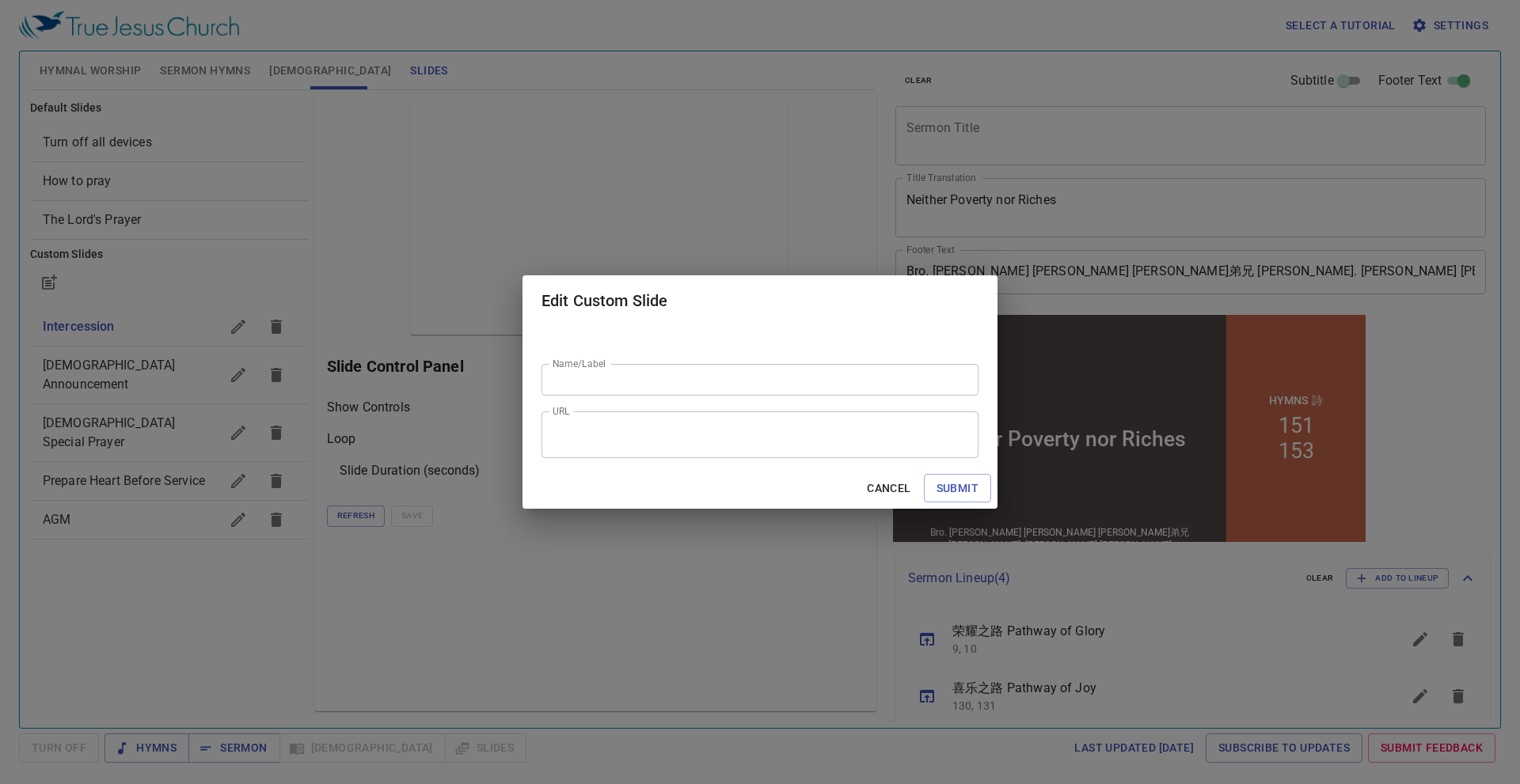
scroll to position [0, 0]
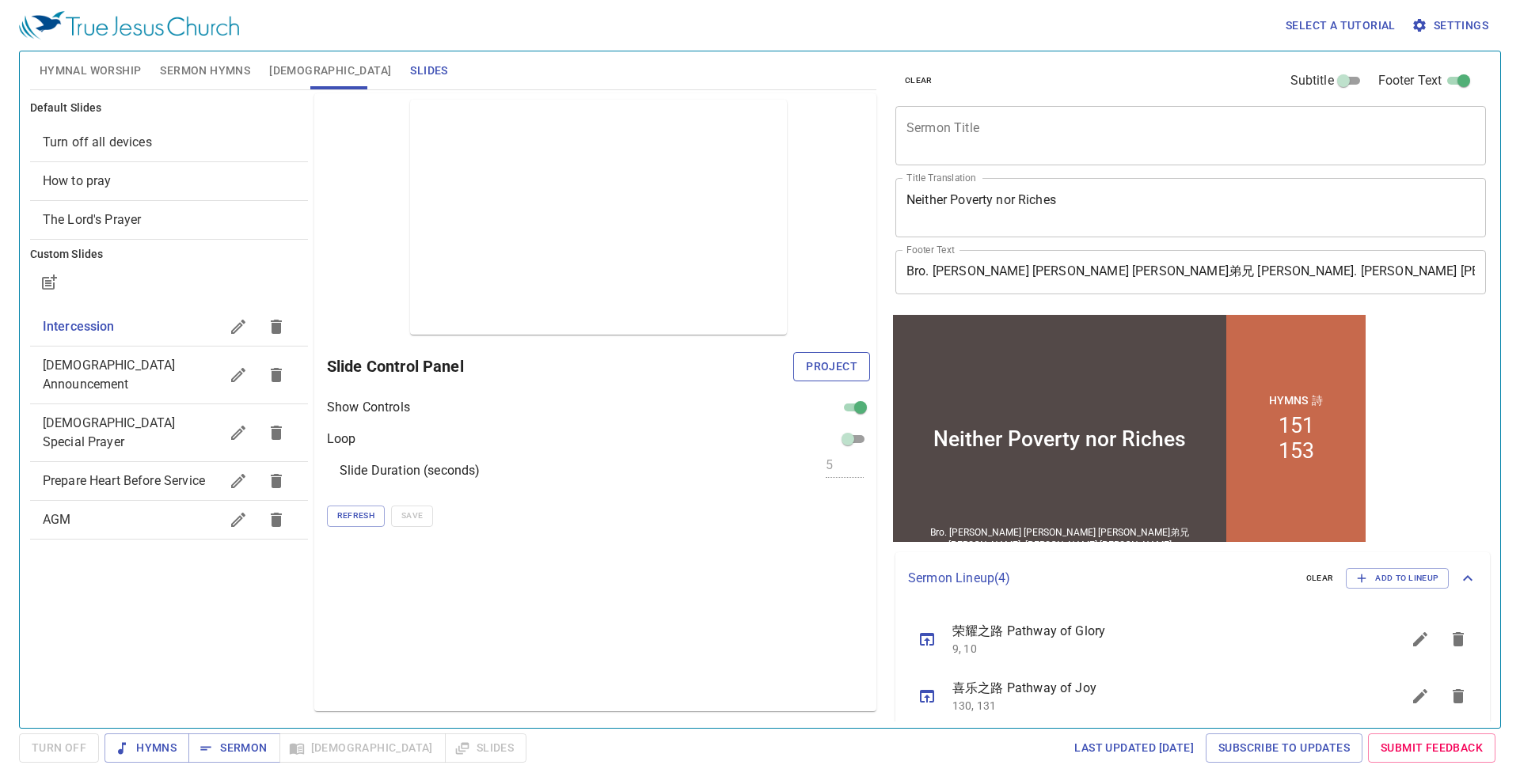
click at [848, 369] on span "Project" at bounding box center [831, 367] width 51 height 20
click at [979, 155] on div "x Sermon Title" at bounding box center [1191, 136] width 591 height 60
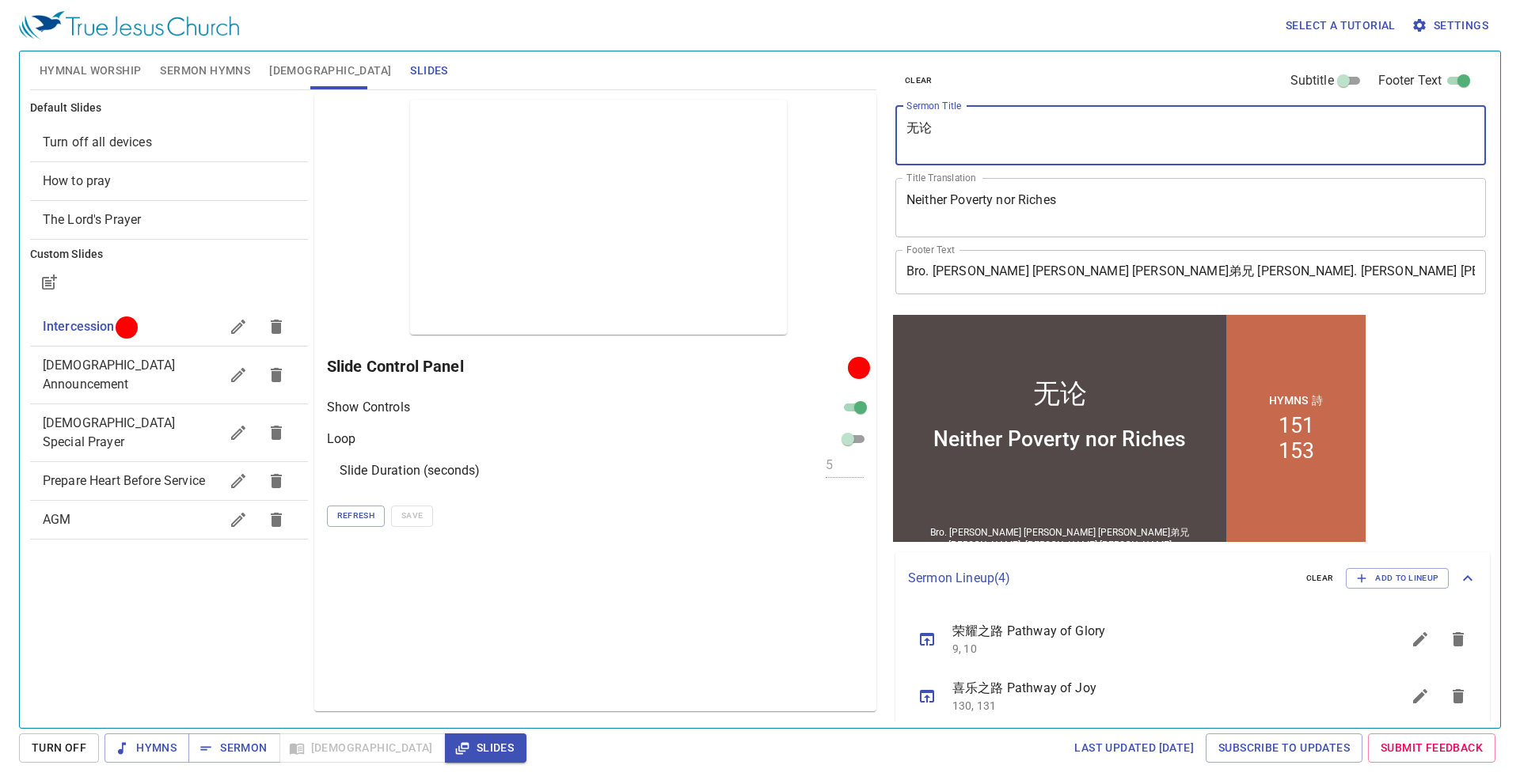
type textarea "无论"
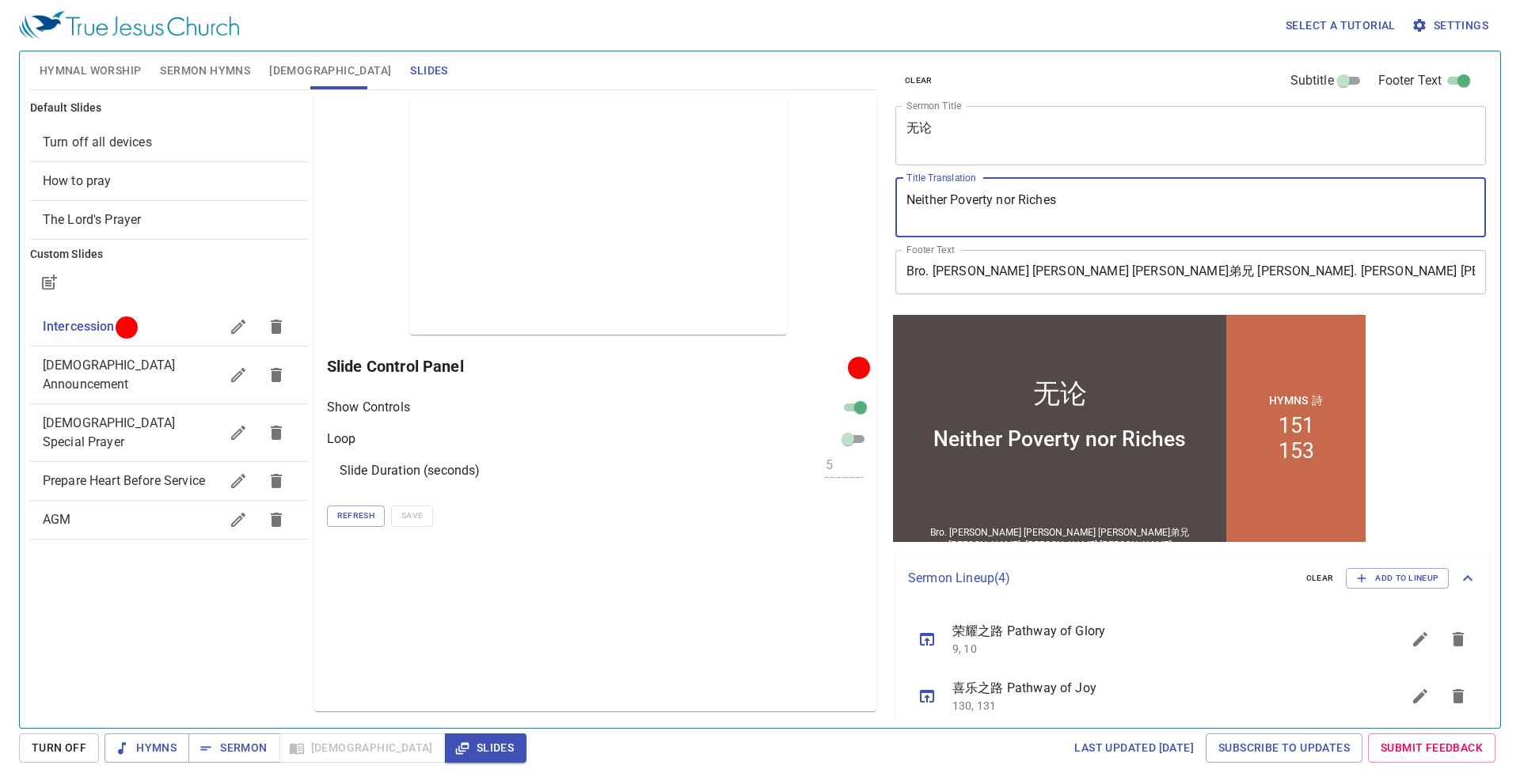
drag, startPoint x: 1077, startPoint y: 200, endPoint x: 887, endPoint y: 207, distance: 190.1
click at [887, 207] on div "clear Subtitle Footer Text Sermon Title 无论 x Sermon Title Title Translation Nei…" at bounding box center [1189, 383] width 613 height 677
paste textarea "既不贫穷也不富有"
type textarea "Neither Poverty nor Riches"
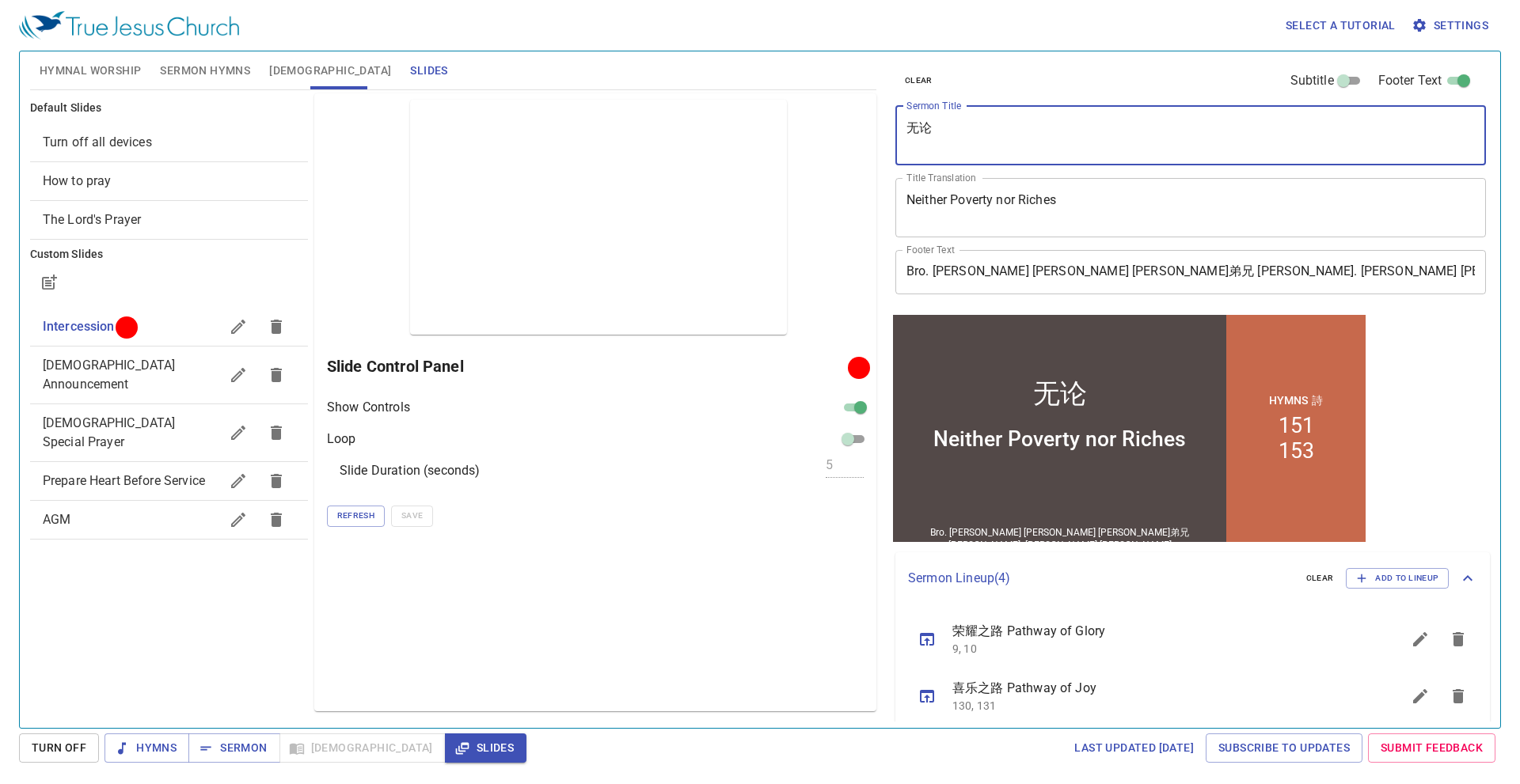
click at [962, 146] on textarea "无论" at bounding box center [1190, 135] width 568 height 30
drag, startPoint x: 951, startPoint y: 139, endPoint x: 826, endPoint y: 134, distance: 125.1
click at [826, 134] on div "Hymnal Worship Sermon Hymns Bible Slides Hymn search Hymn search clear Audio Pl…" at bounding box center [760, 383] width 1473 height 677
paste textarea "不贫穷也不富有"
type textarea "既不贫穷也不富有"
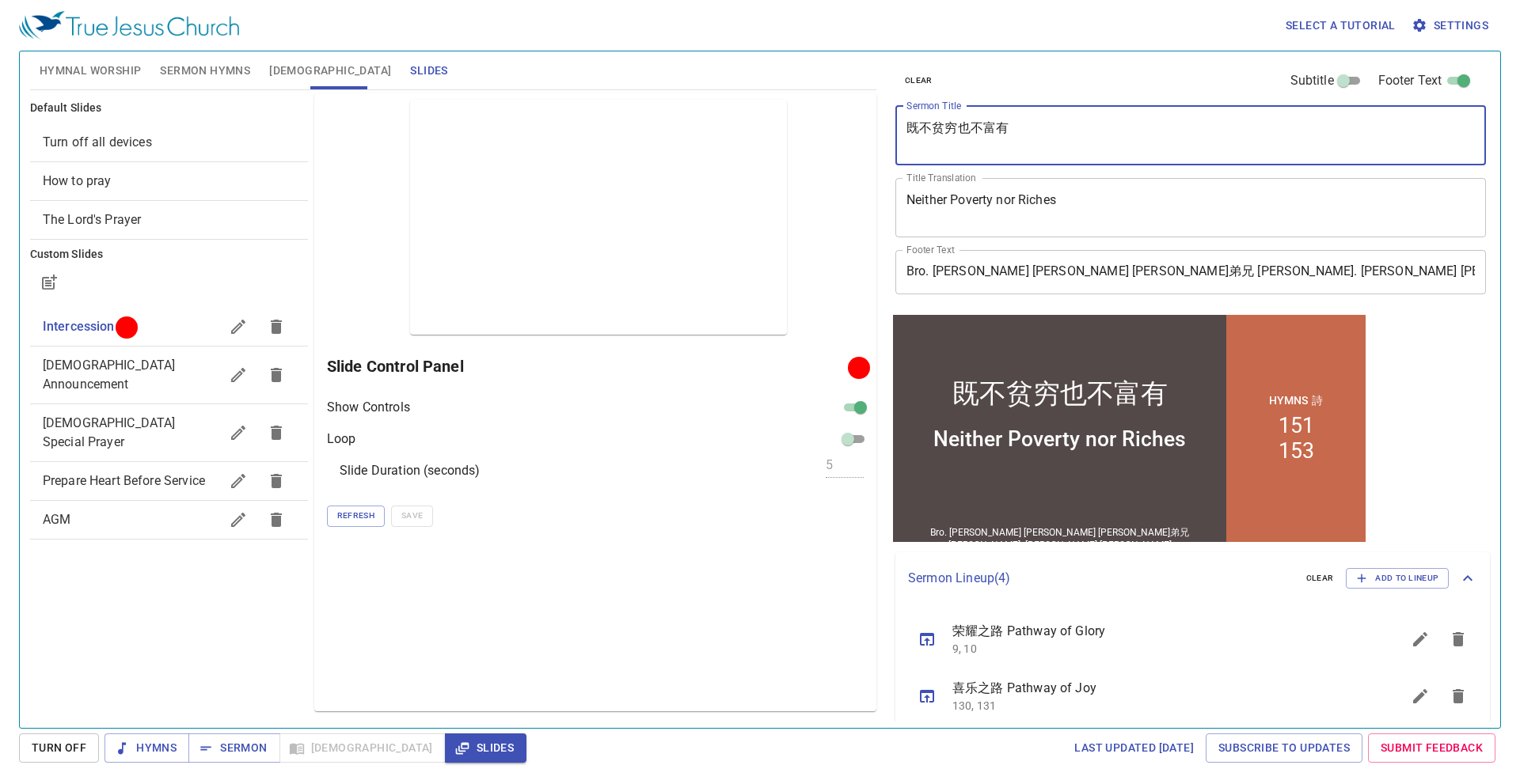
type textarea "既不贫穷也不富有"
click at [207, 66] on span "Sermon Hymns" at bounding box center [205, 71] width 90 height 20
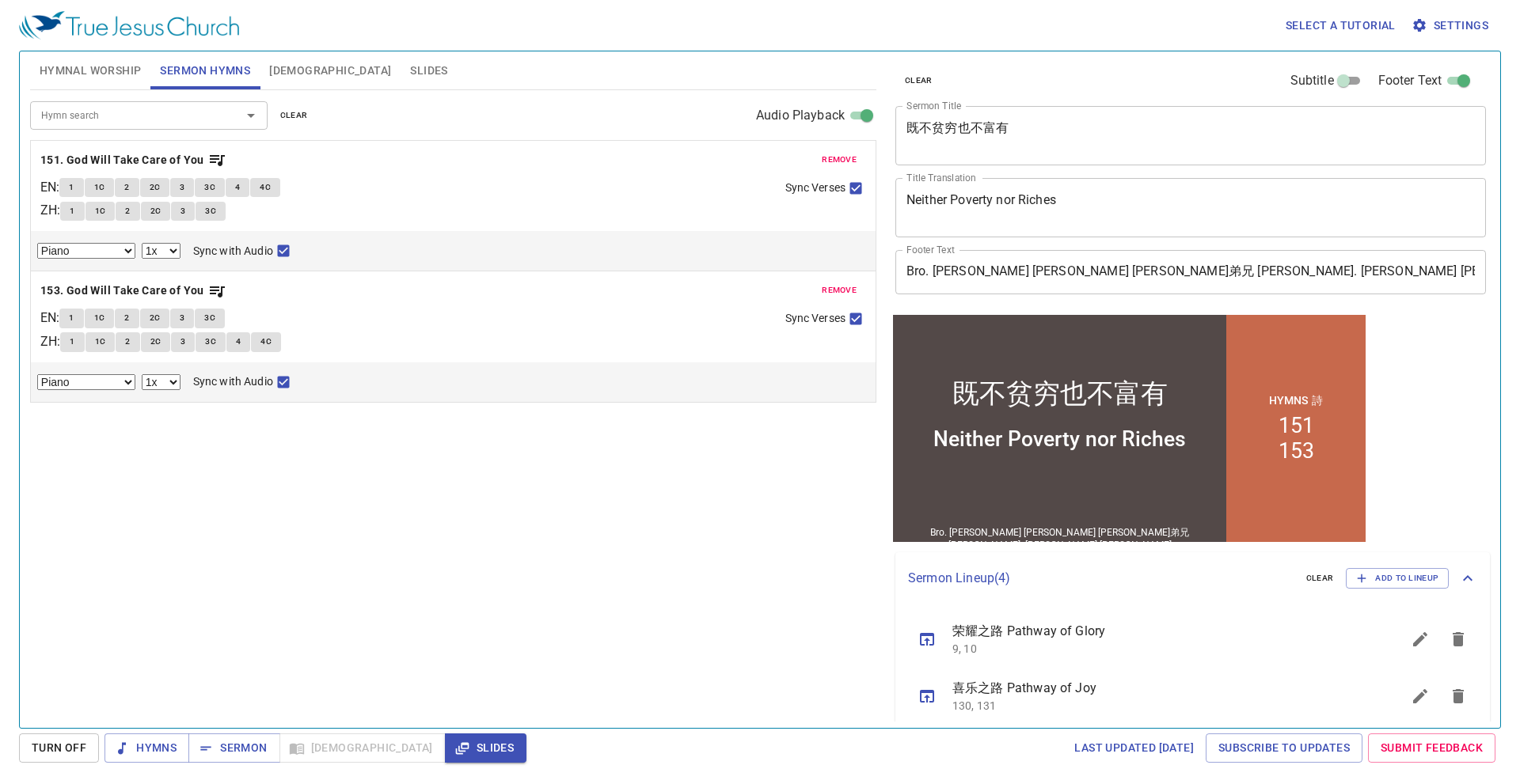
click at [95, 74] on span "Hymnal Worship" at bounding box center [90, 71] width 102 height 20
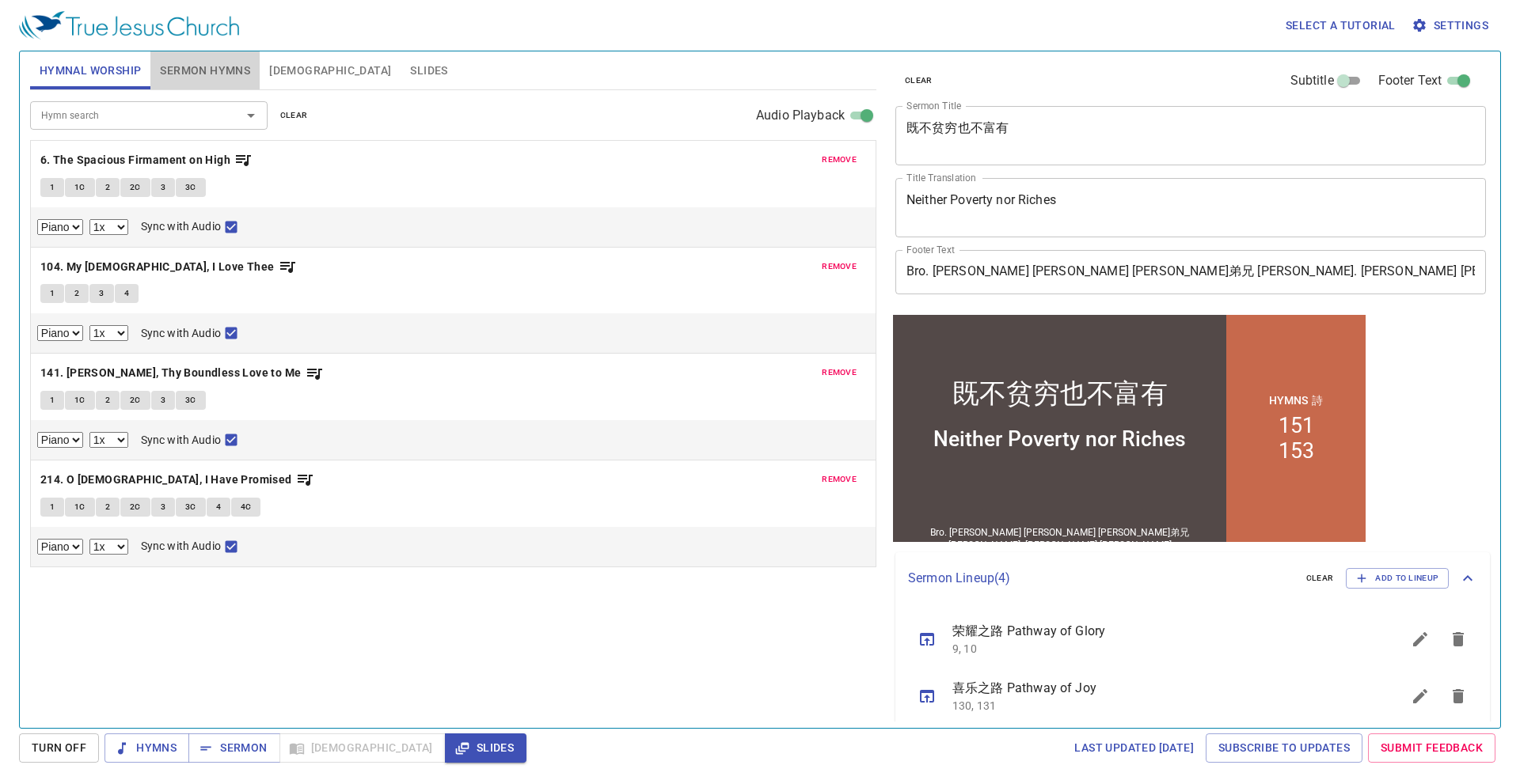
click at [186, 73] on span "Sermon Hymns" at bounding box center [205, 71] width 90 height 20
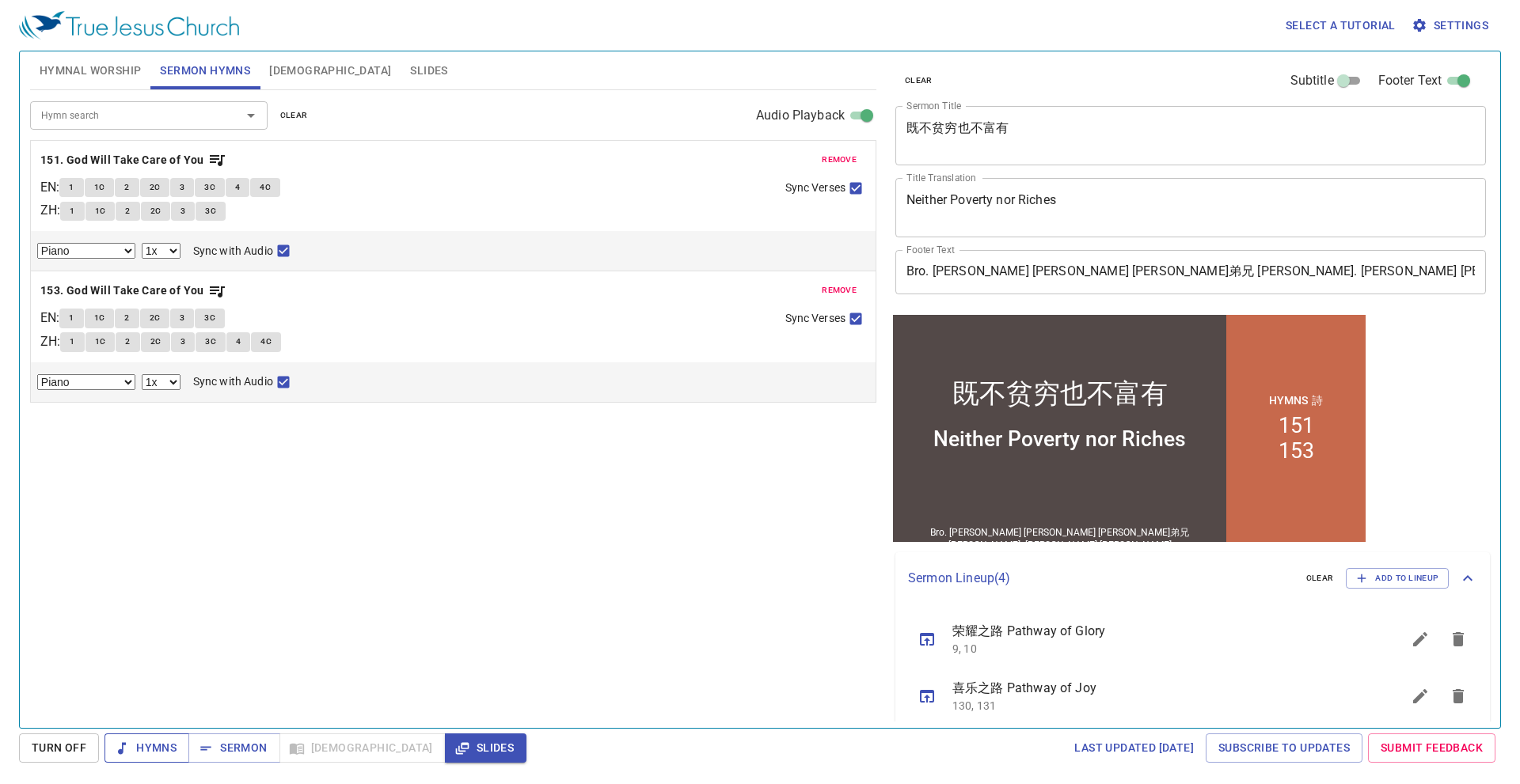
click at [179, 737] on button "Hymns" at bounding box center [147, 747] width 85 height 29
click at [101, 69] on span "Hymnal Worship" at bounding box center [90, 71] width 102 height 20
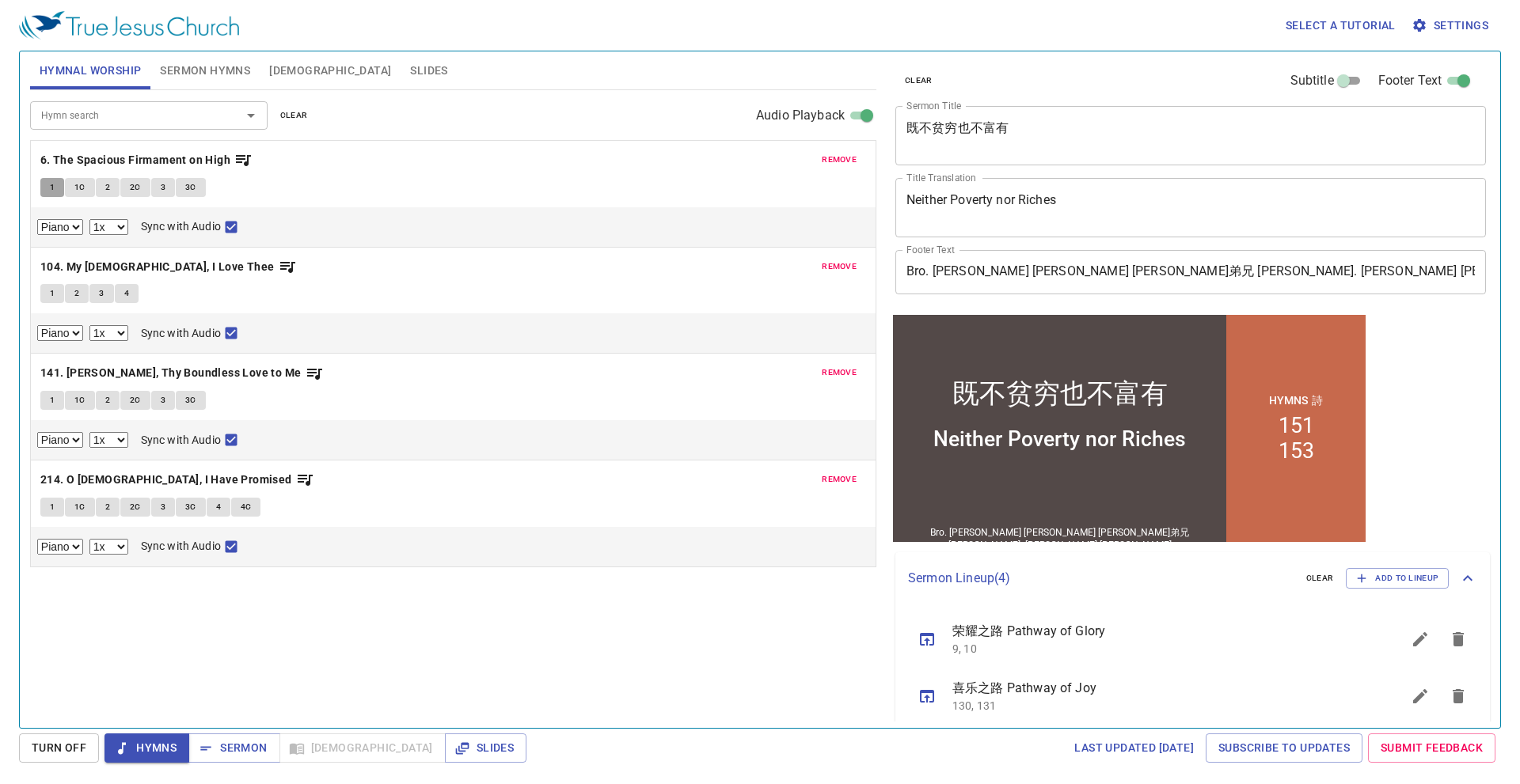
click at [52, 183] on span "1" at bounding box center [52, 187] width 5 height 14
checkbox input "false"
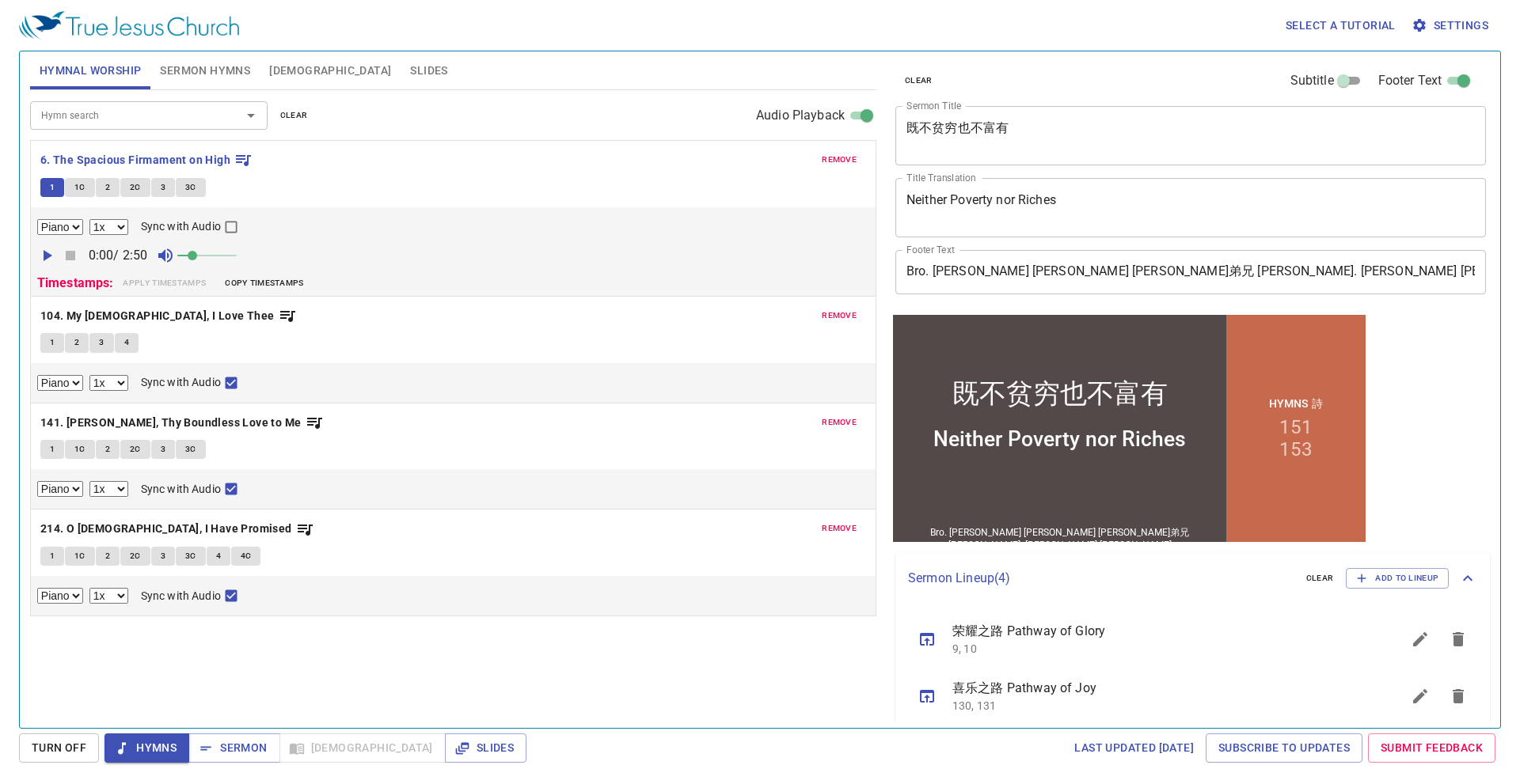
click at [82, 190] on span "1C" at bounding box center [80, 187] width 11 height 14
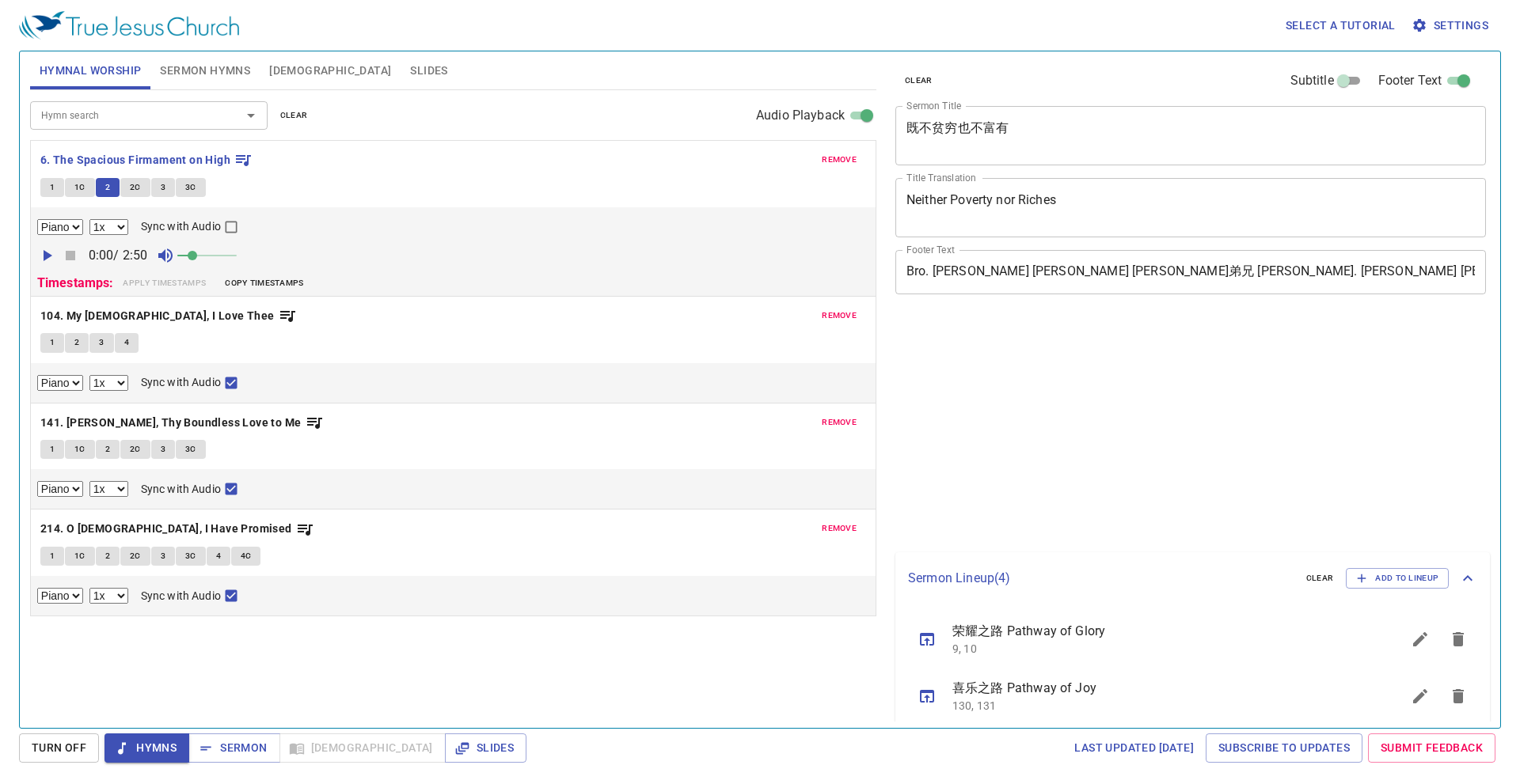
select select "1"
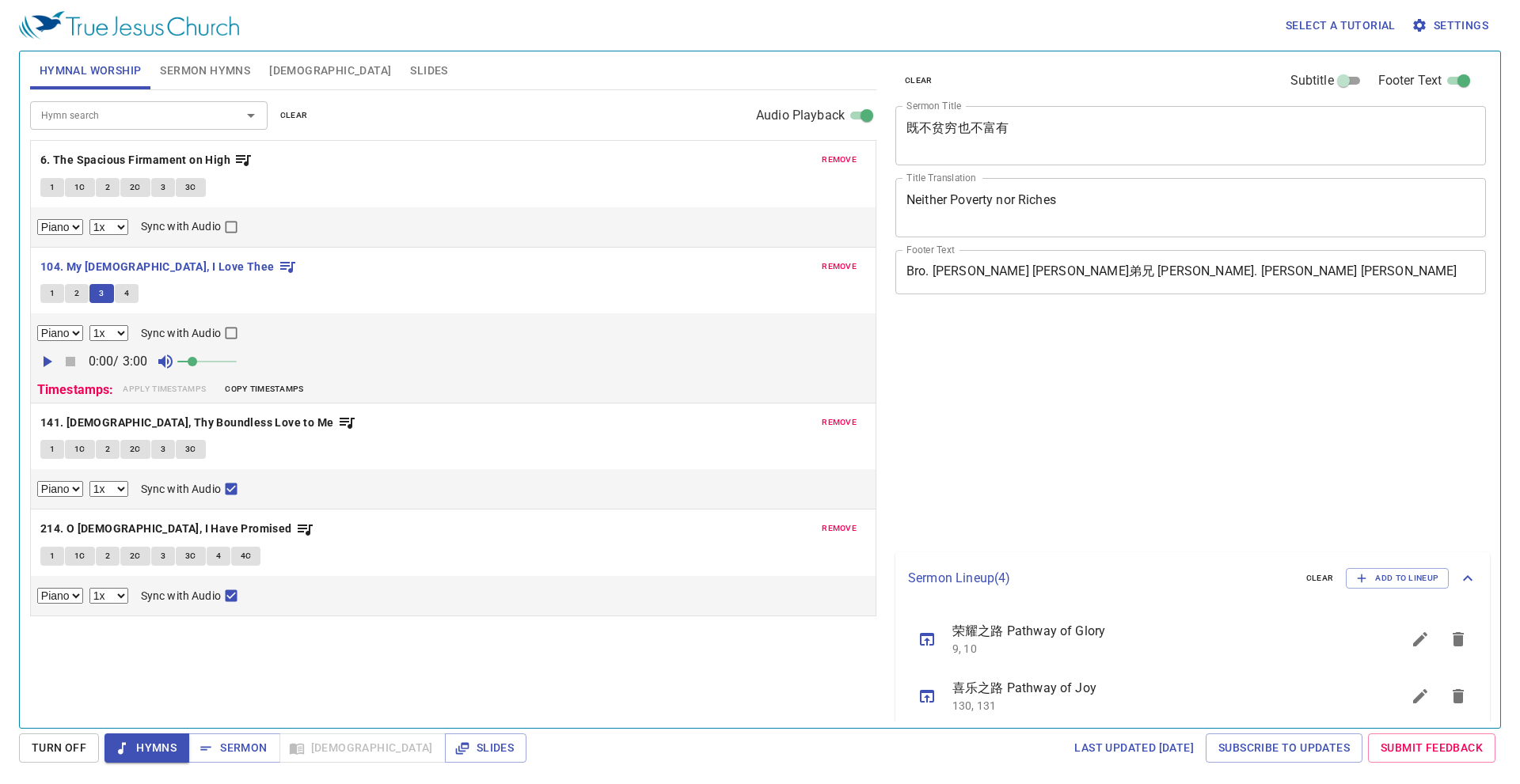
select select "1"
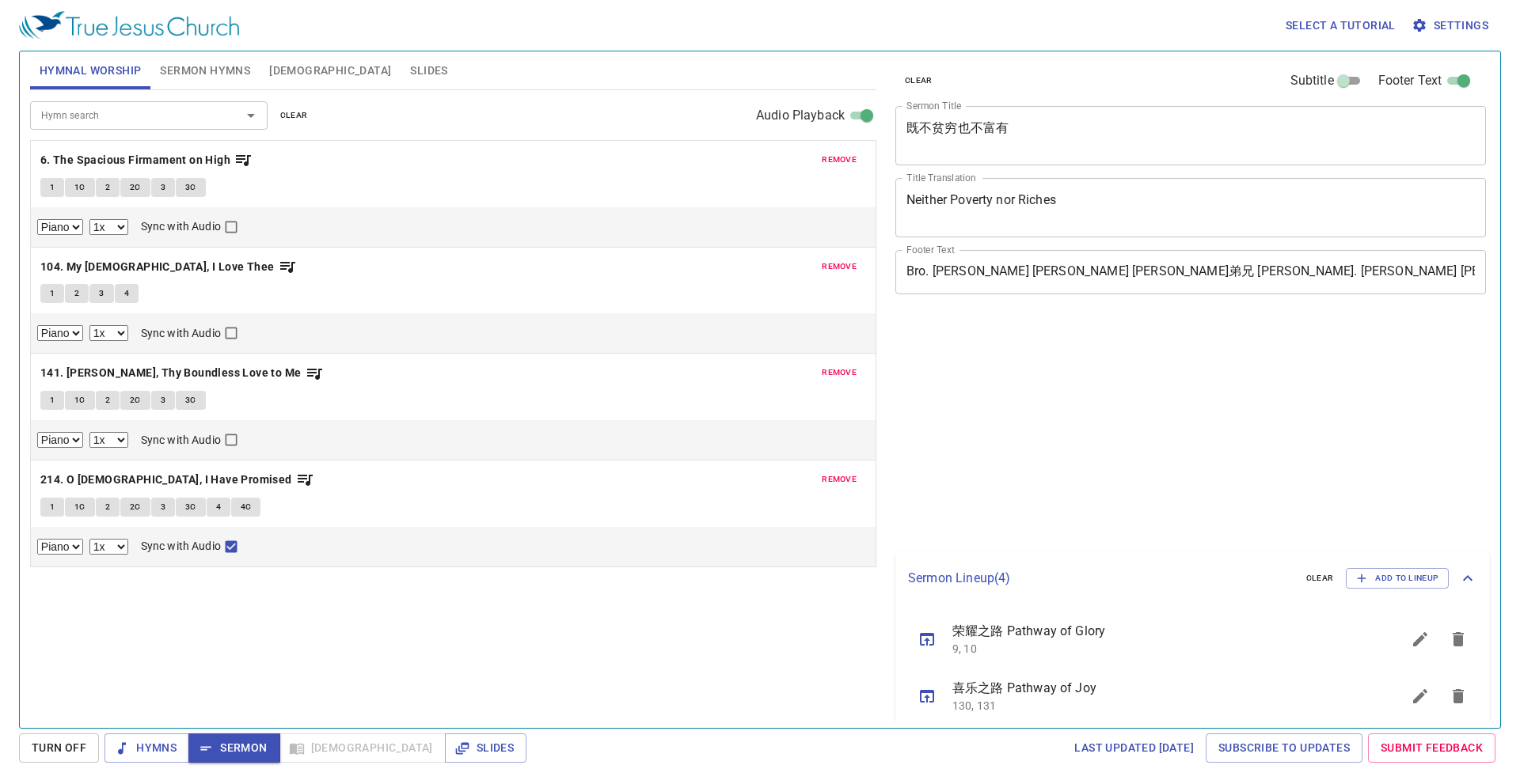
select select "1"
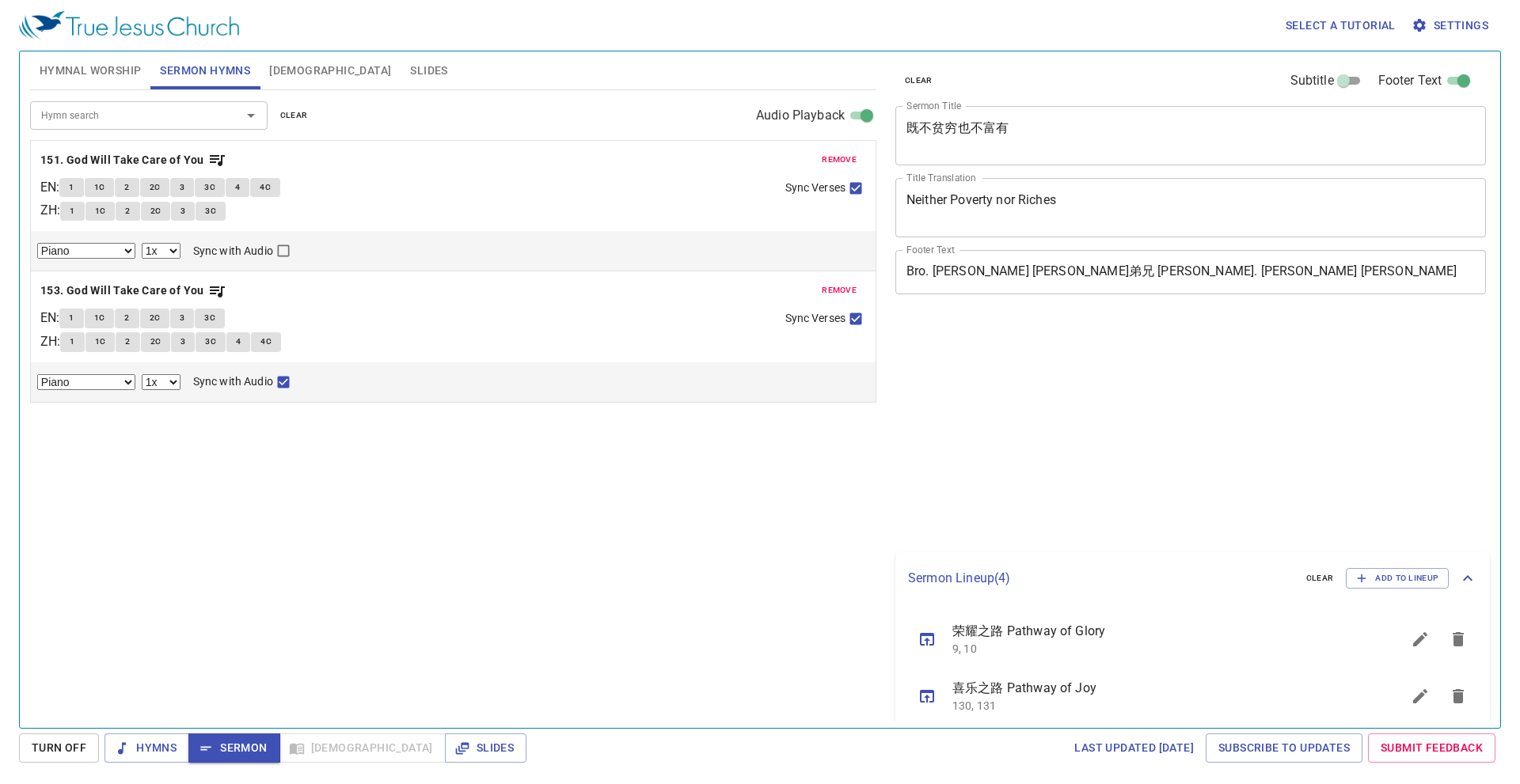
select select "1"
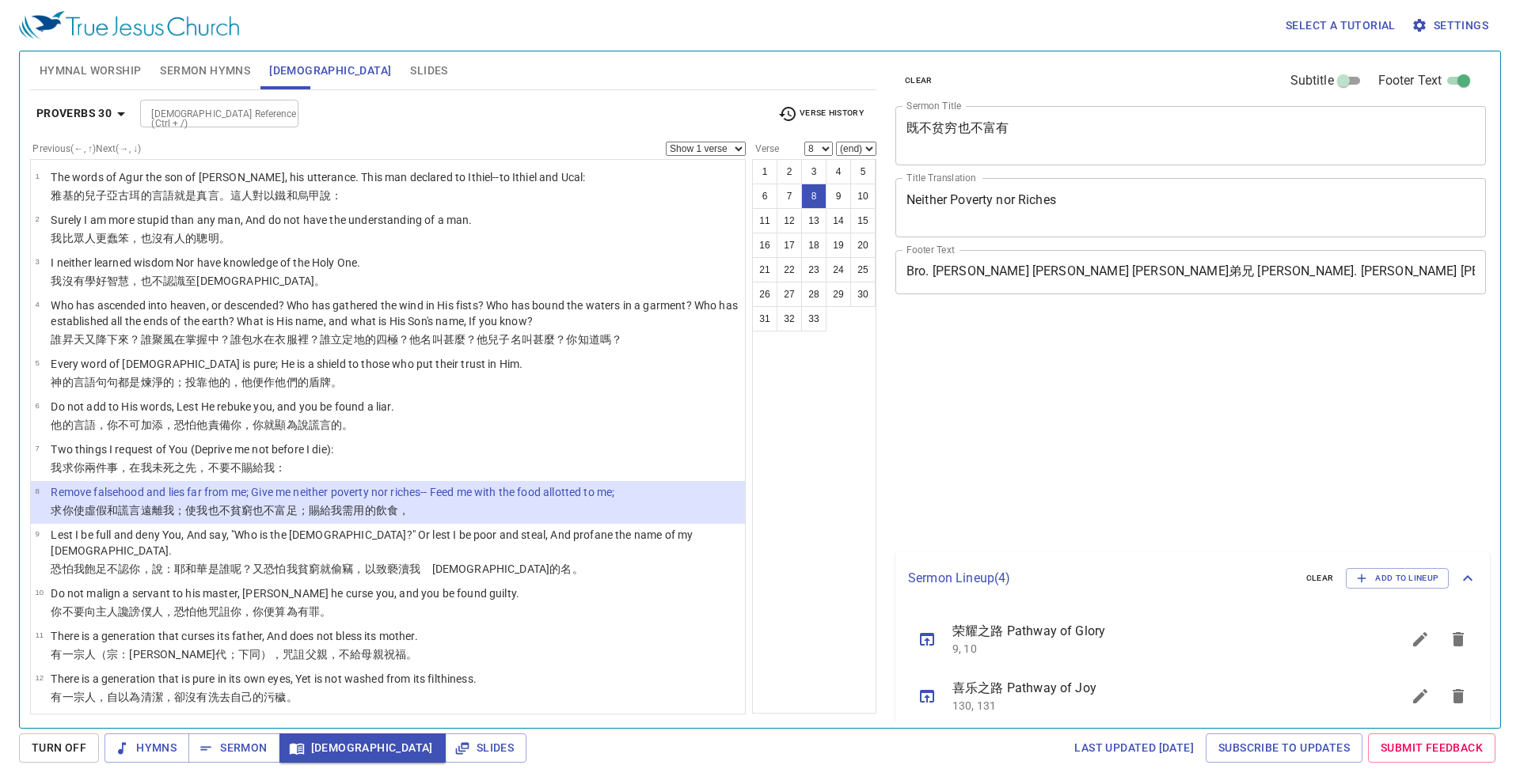
select select "8"
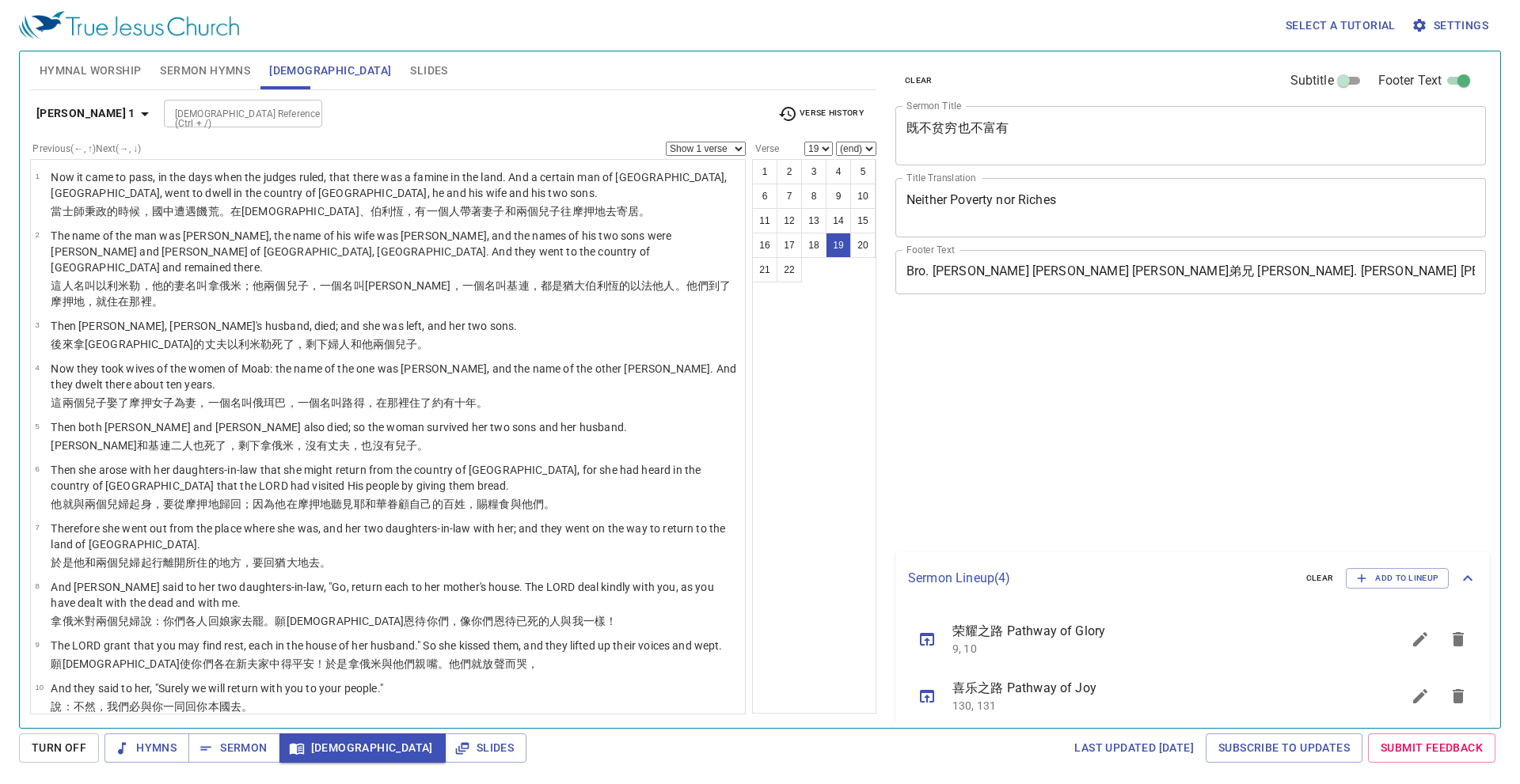
select select "19"
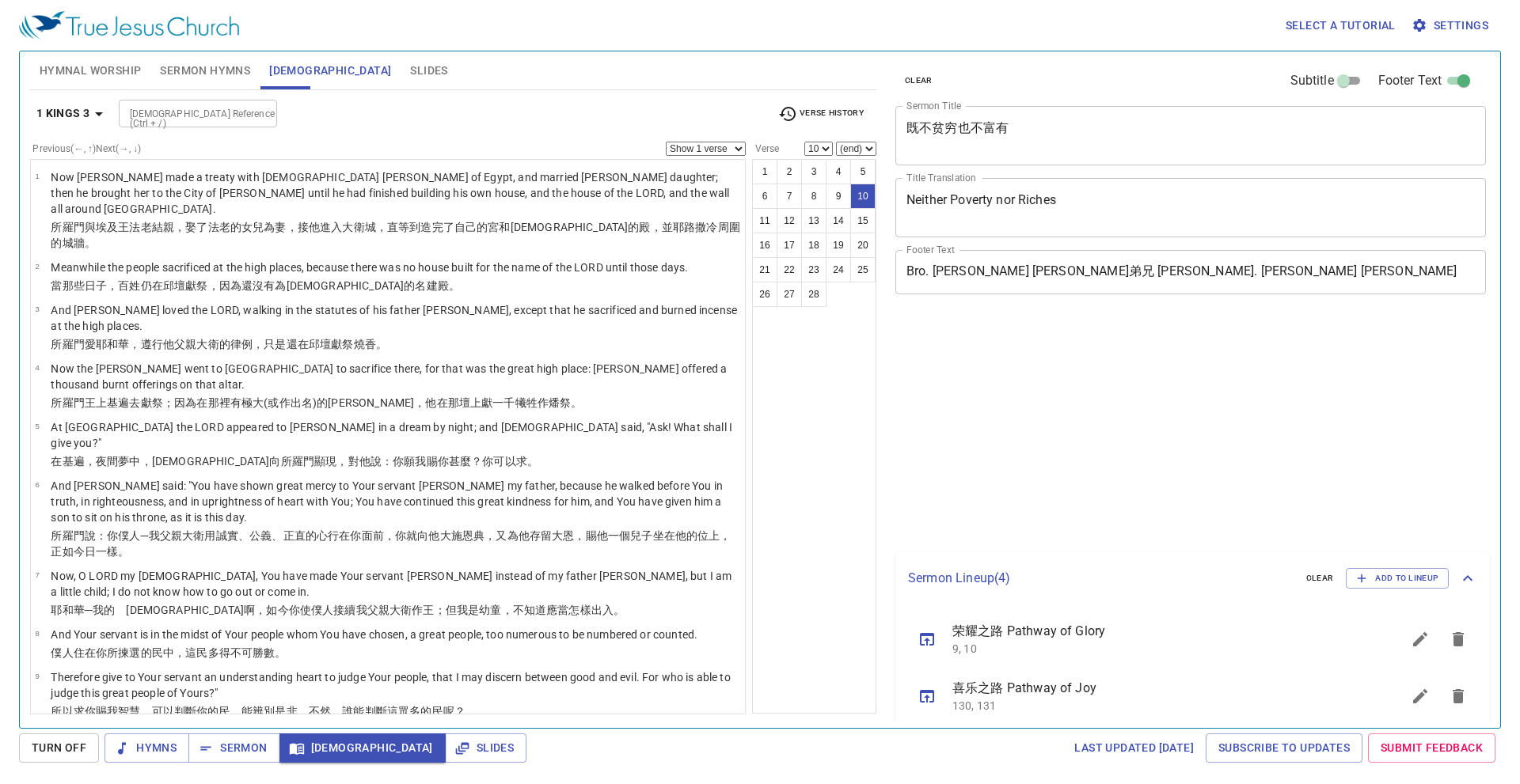
select select "10"
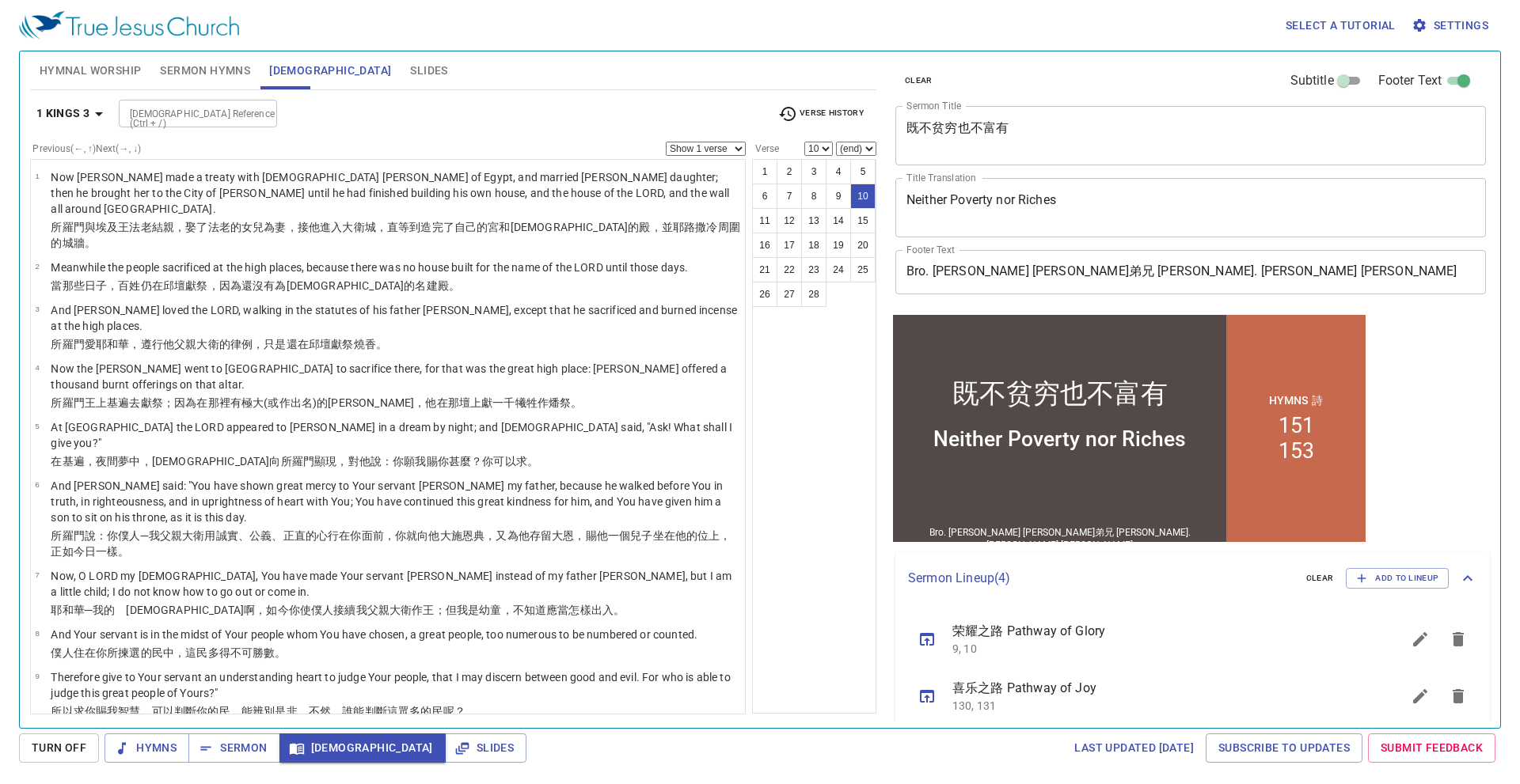
scroll to position [237, 0]
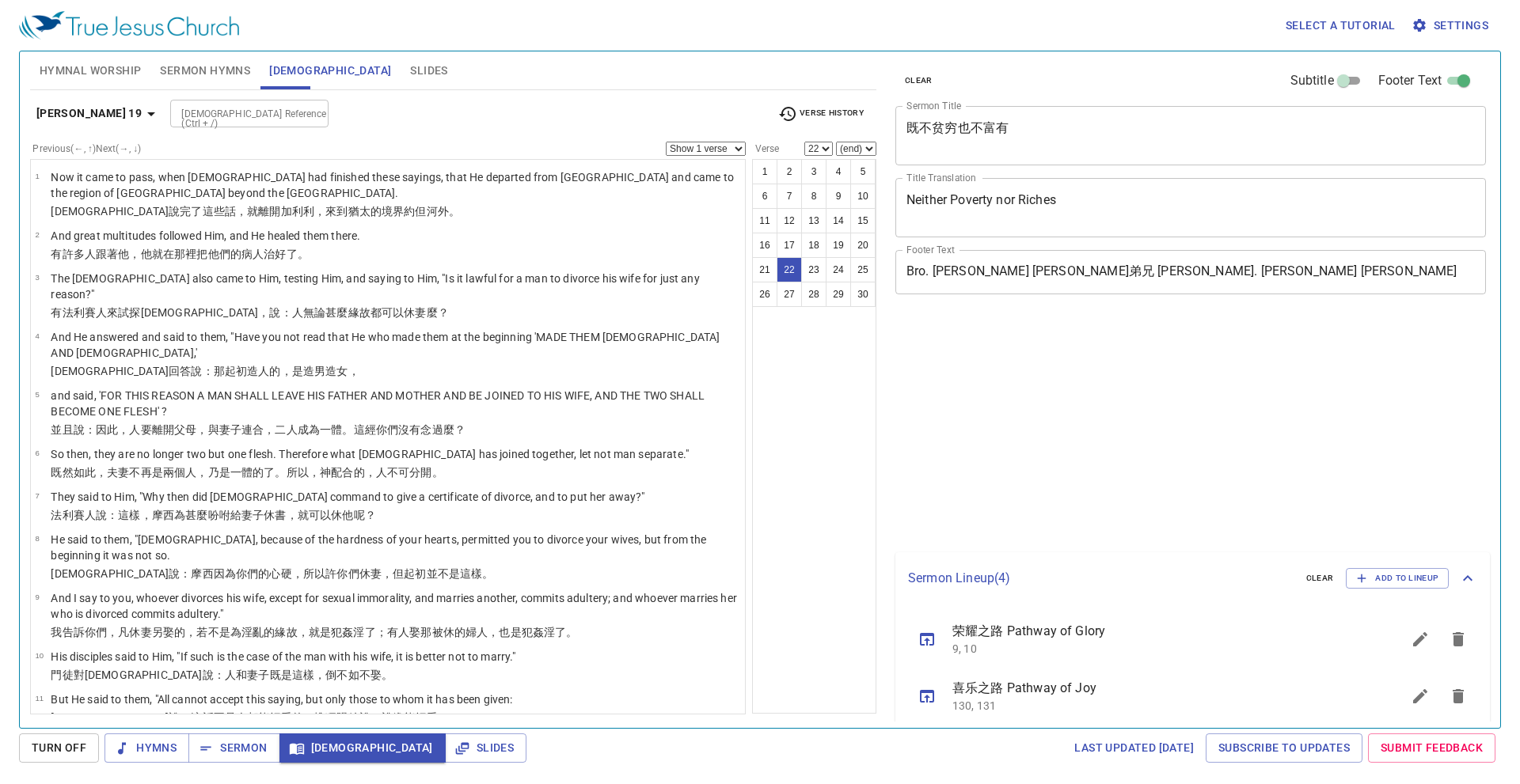
select select "22"
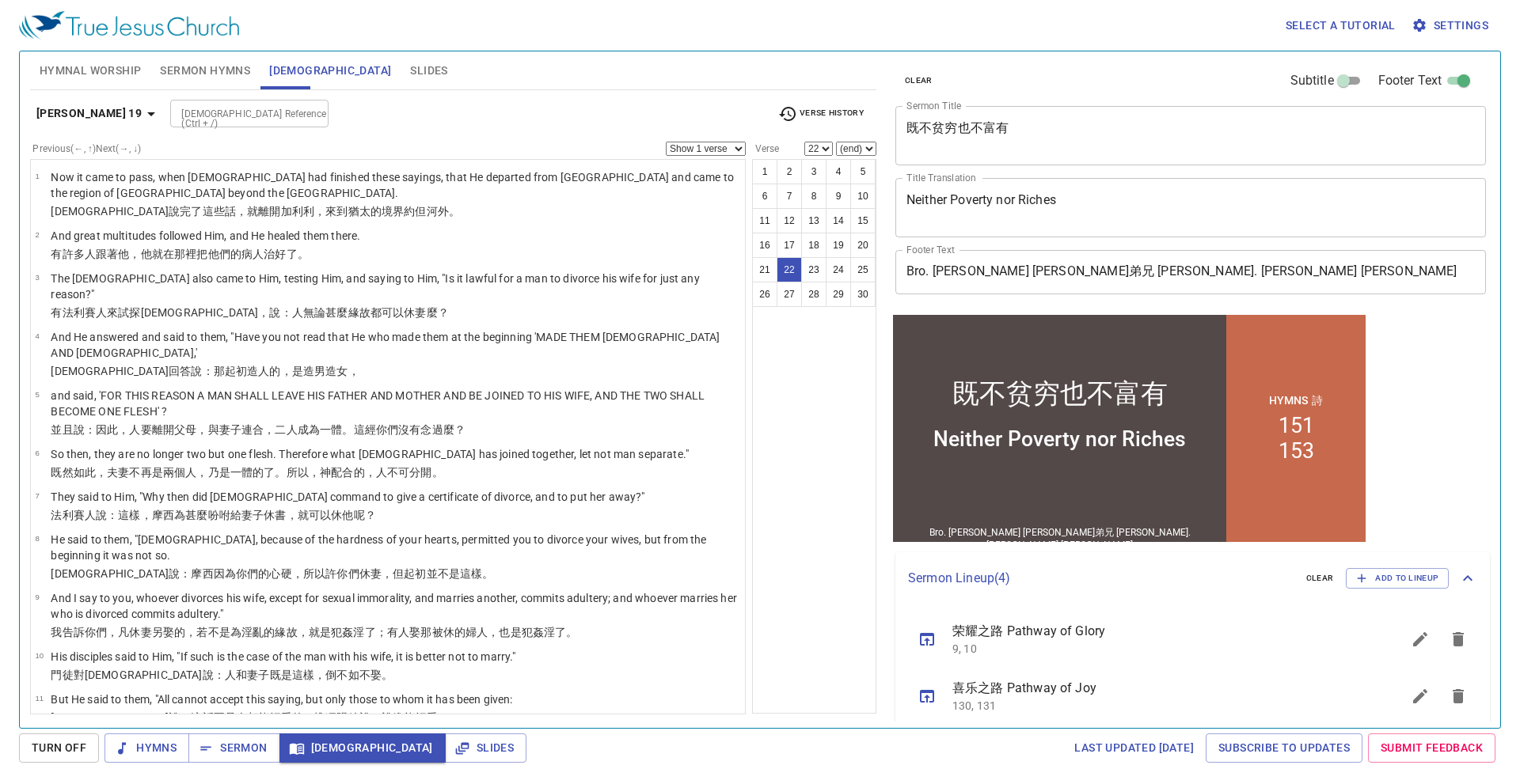
scroll to position [740, 0]
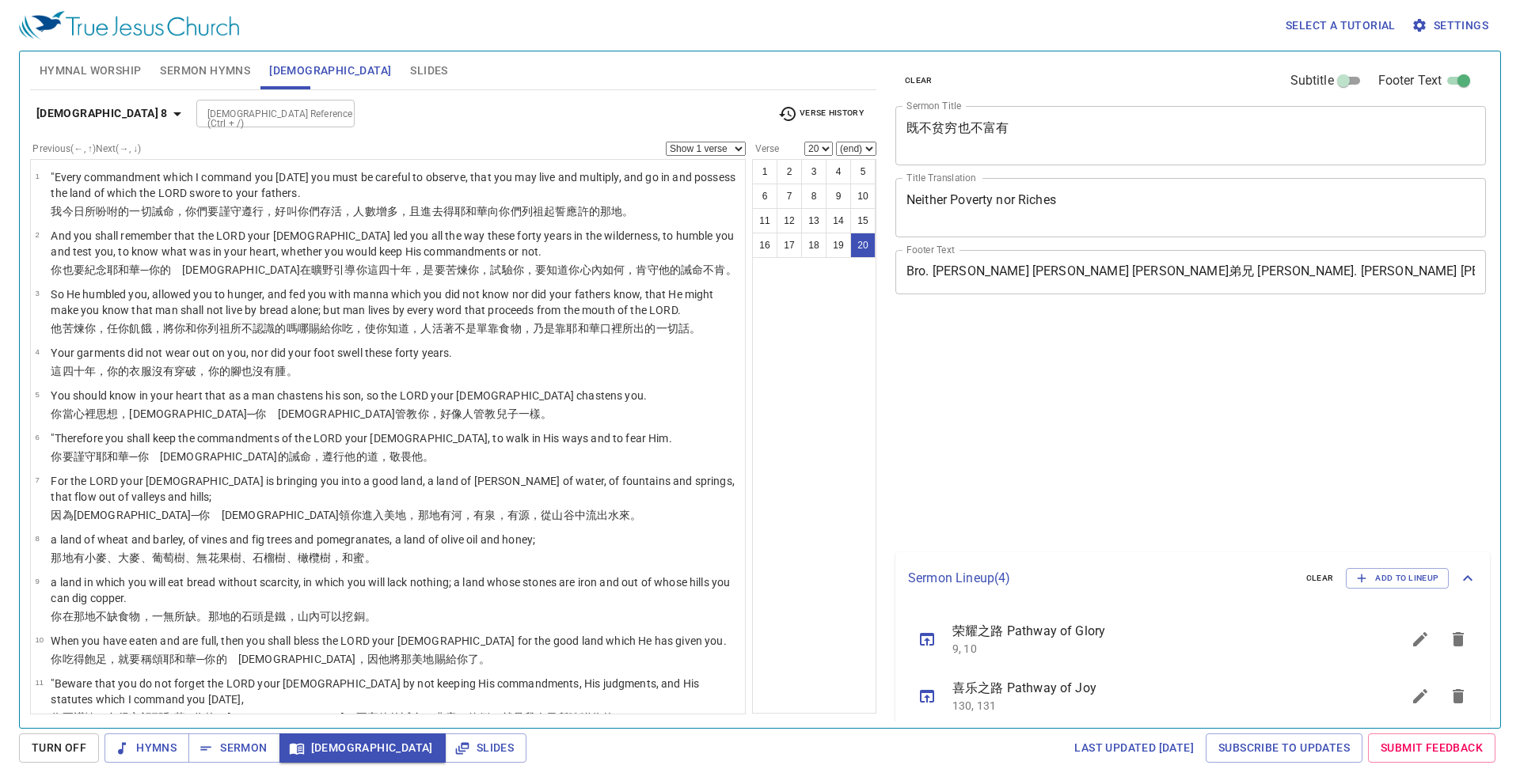
select select "20"
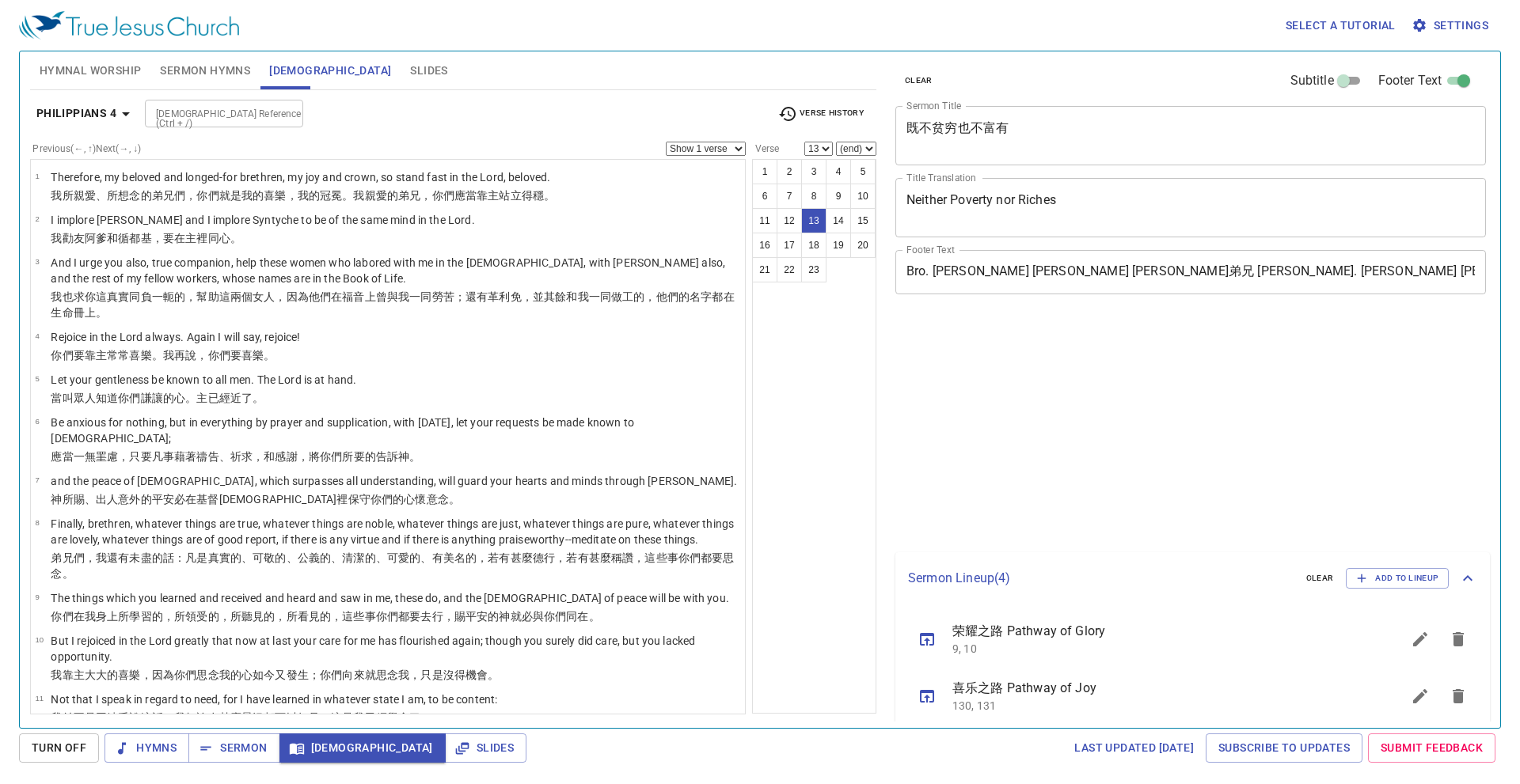
select select "13"
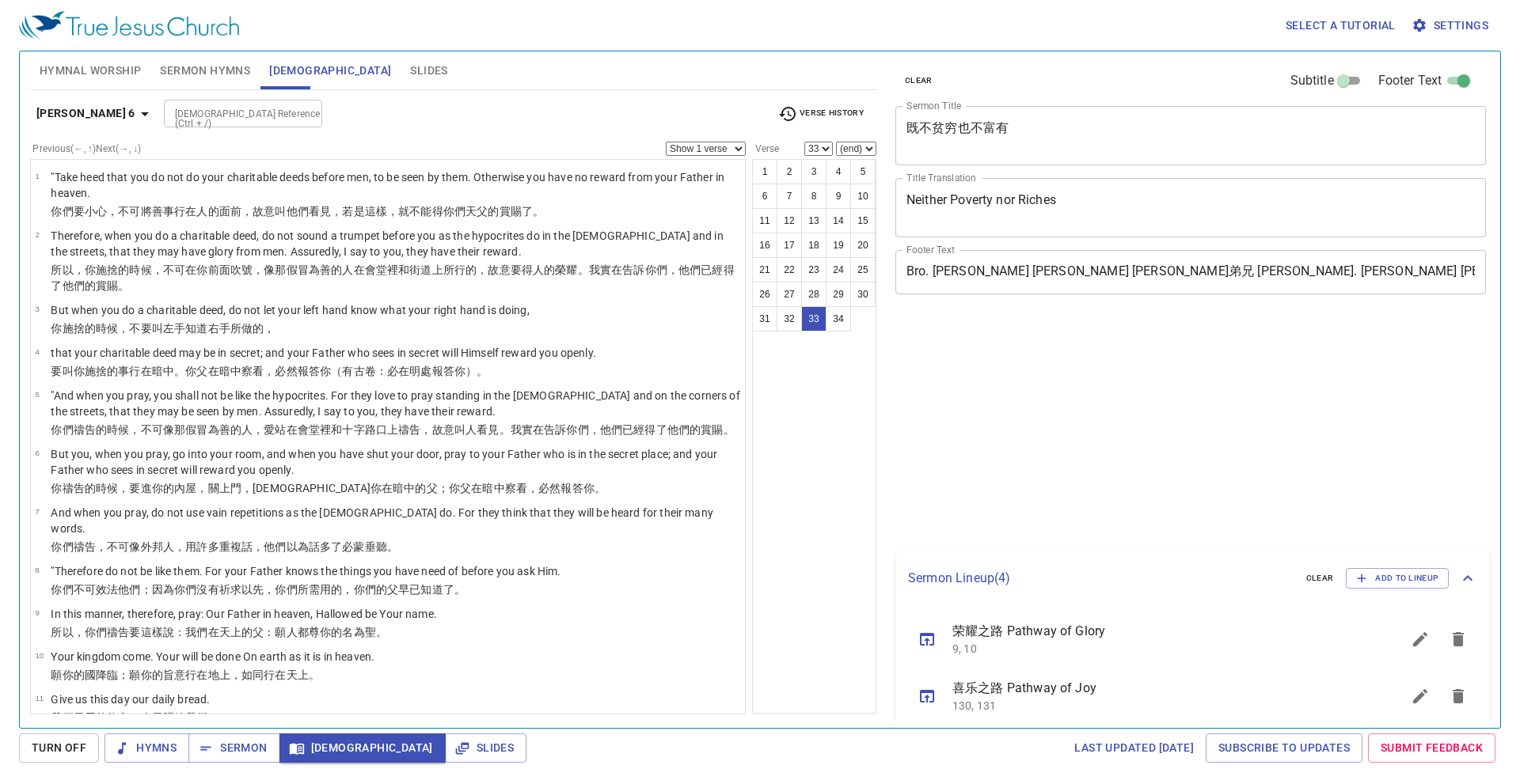
select select "33"
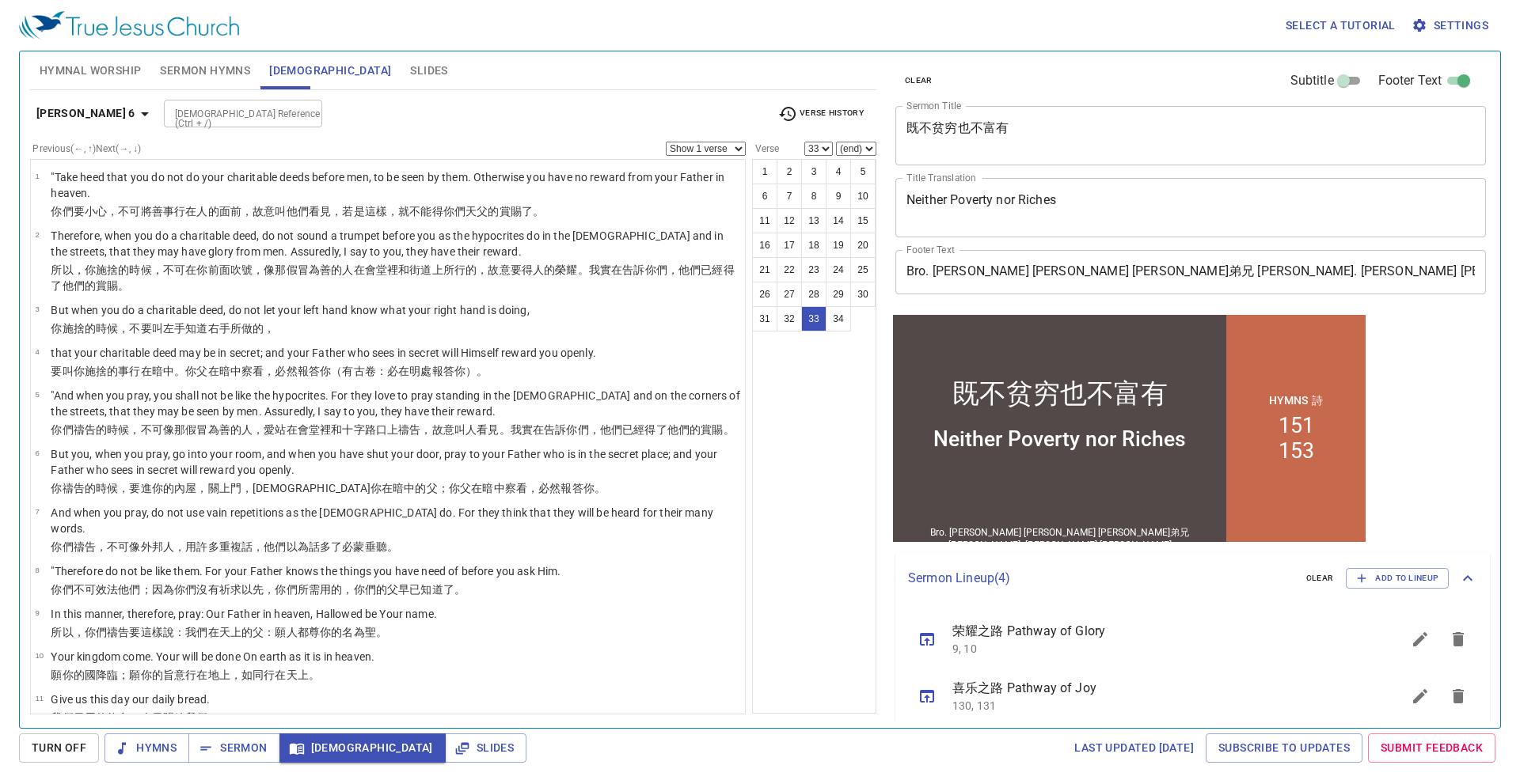
scroll to position [1165, 0]
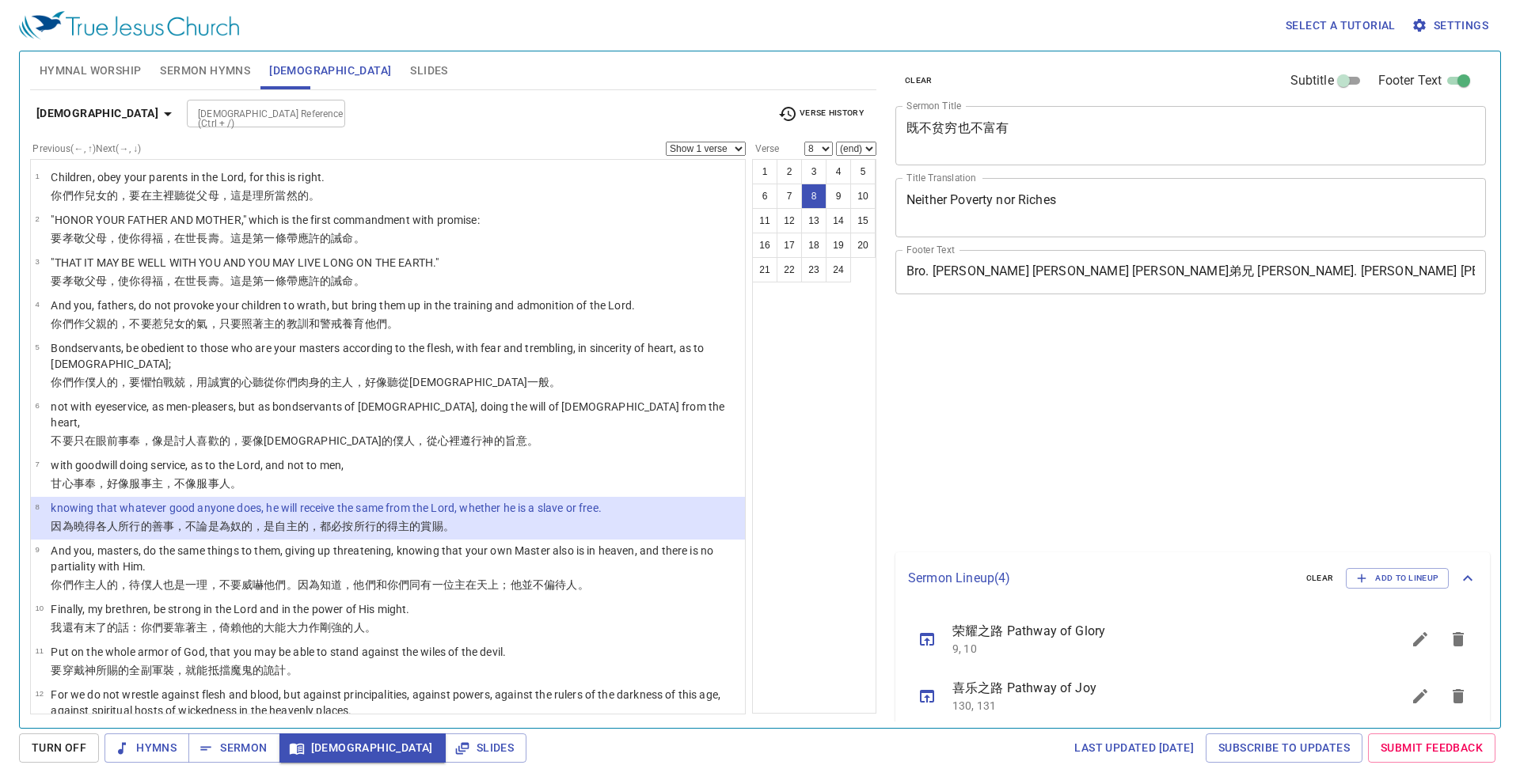
select select "8"
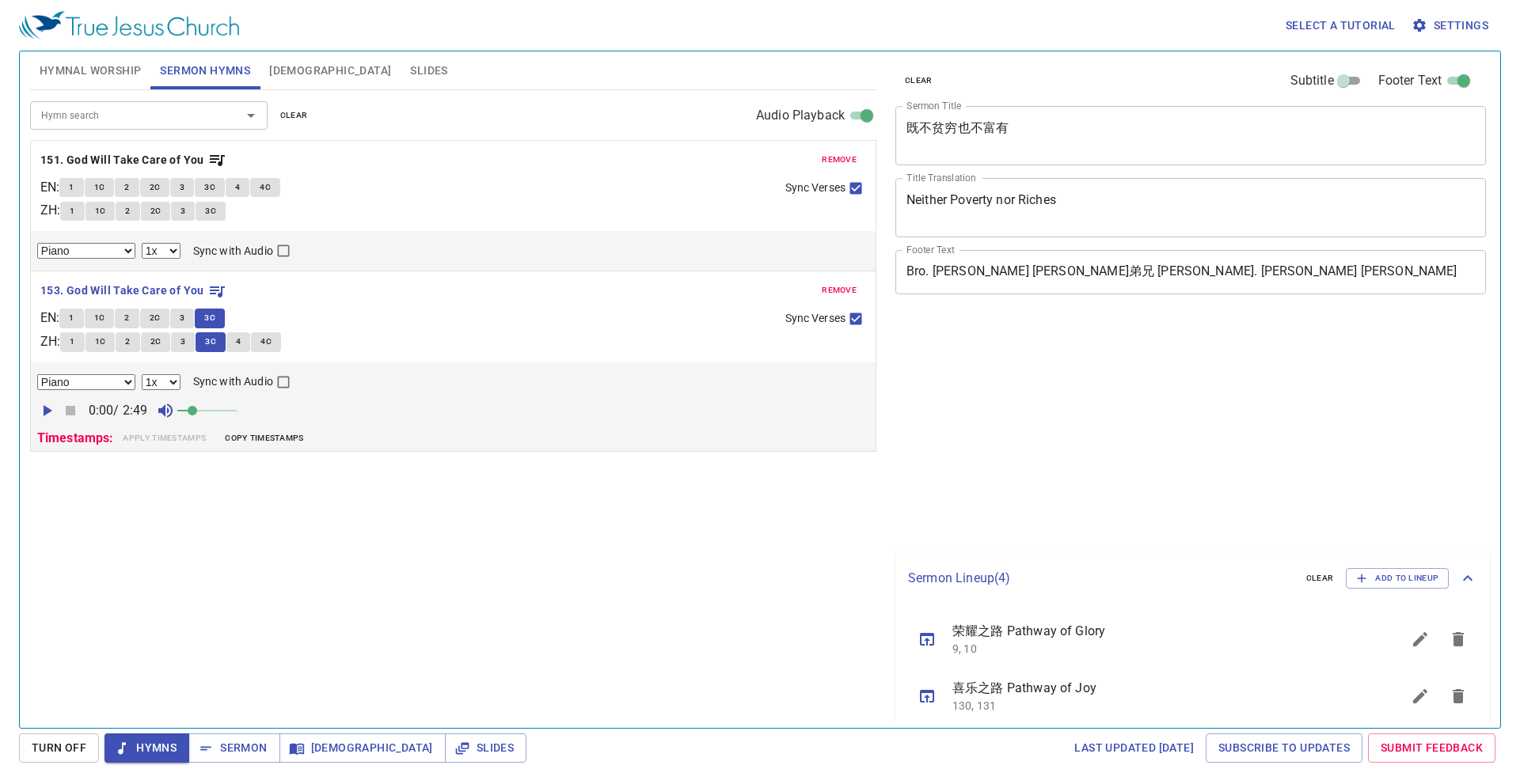
select select "1"
